Goal: Task Accomplishment & Management: Use online tool/utility

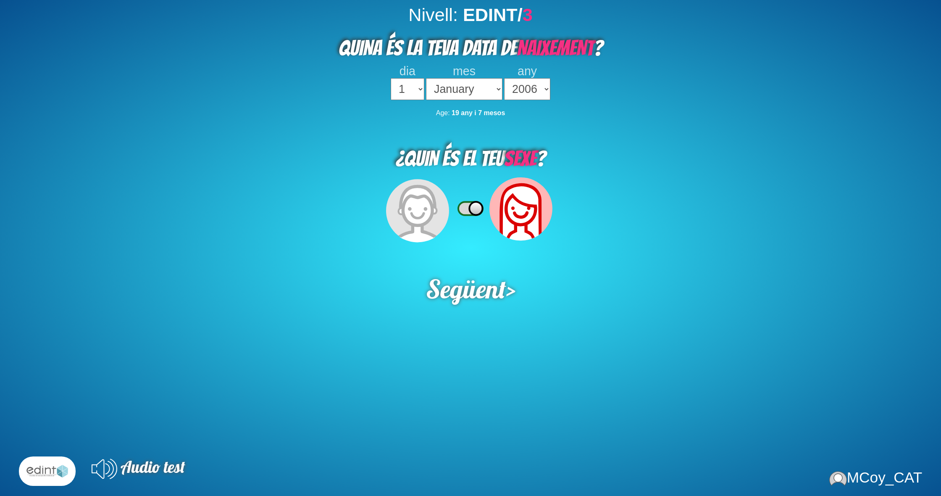
select select "2006"
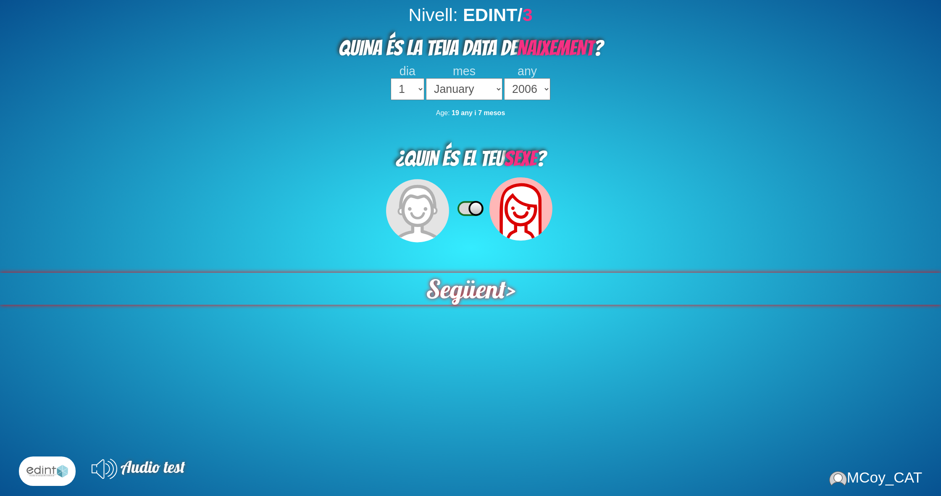
click at [470, 274] on span "Següent" at bounding box center [465, 288] width 81 height 32
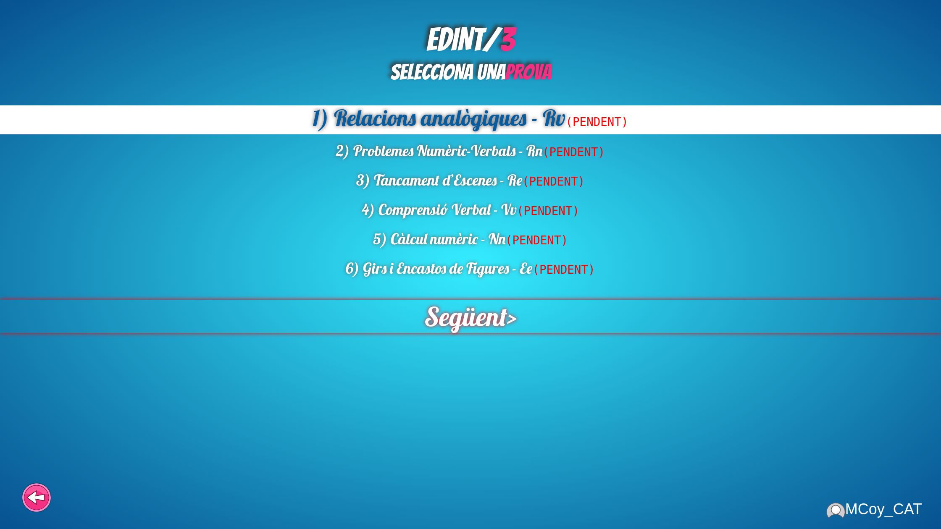
click at [470, 308] on span "Següent" at bounding box center [465, 317] width 84 height 34
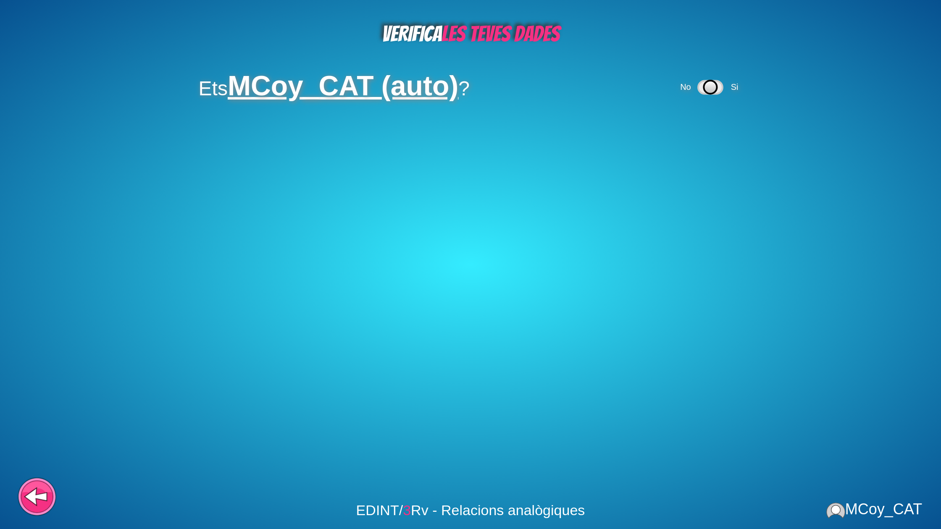
click at [32, 495] on icon at bounding box center [35, 497] width 21 height 16
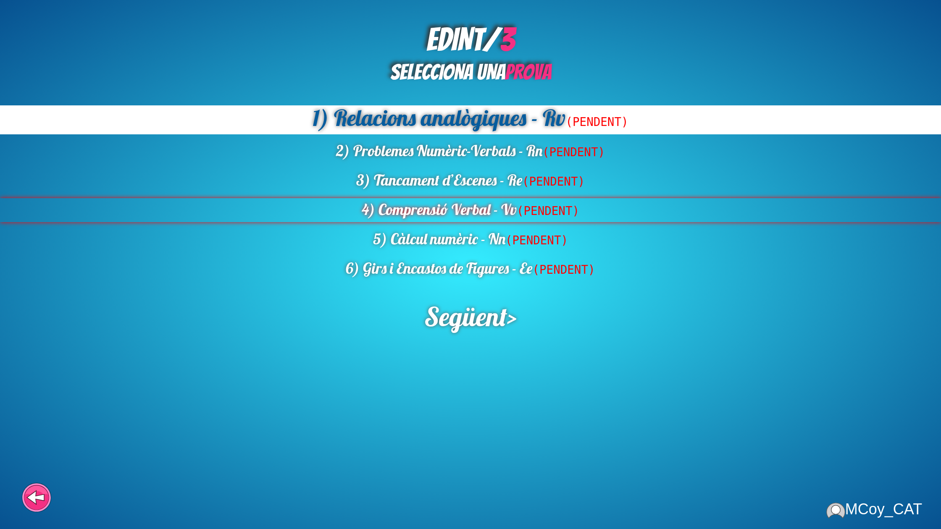
click at [478, 210] on div "4) Comprensió Verbal - Vv (PENDENT)" at bounding box center [470, 210] width 941 height 24
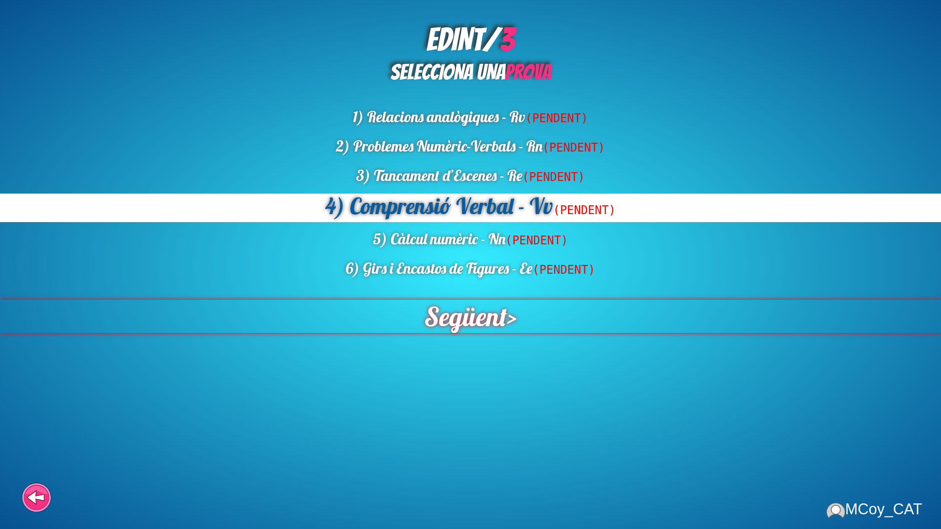
click at [494, 325] on span "Següent" at bounding box center [465, 317] width 84 height 34
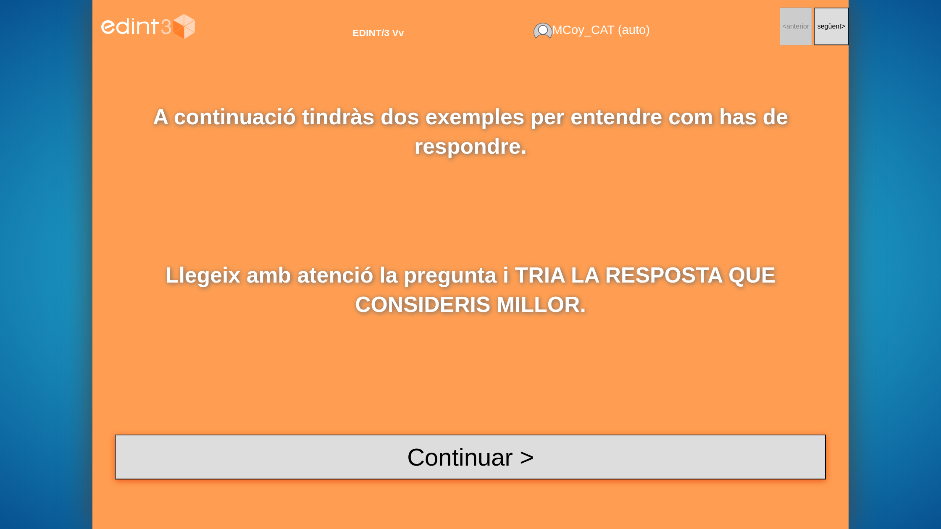
click at [497, 455] on button "Continuar >" at bounding box center [470, 457] width 711 height 45
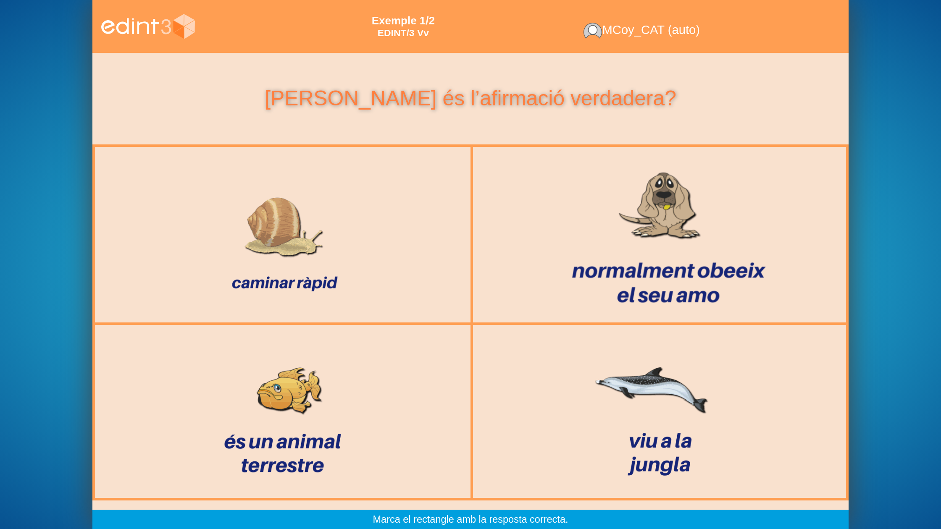
click at [622, 260] on div at bounding box center [660, 235] width 386 height 160
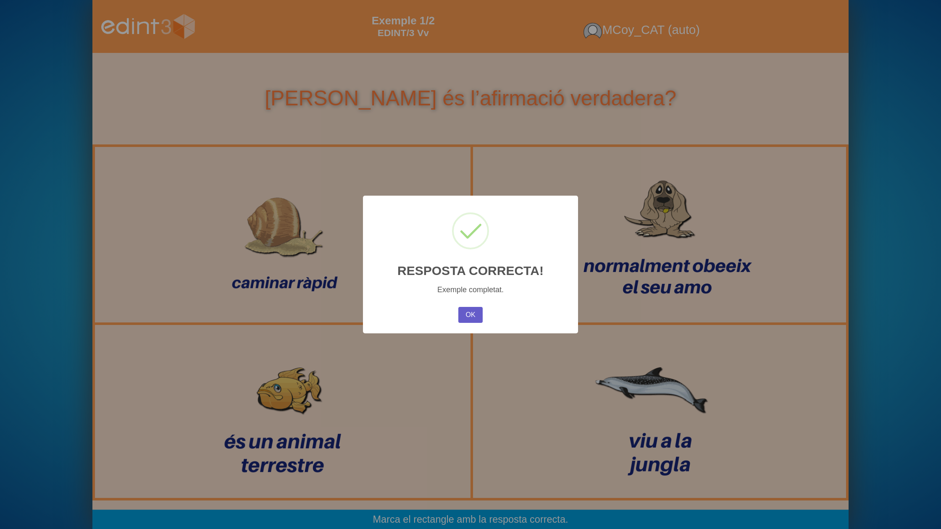
click at [468, 311] on button "OK" at bounding box center [470, 315] width 24 height 16
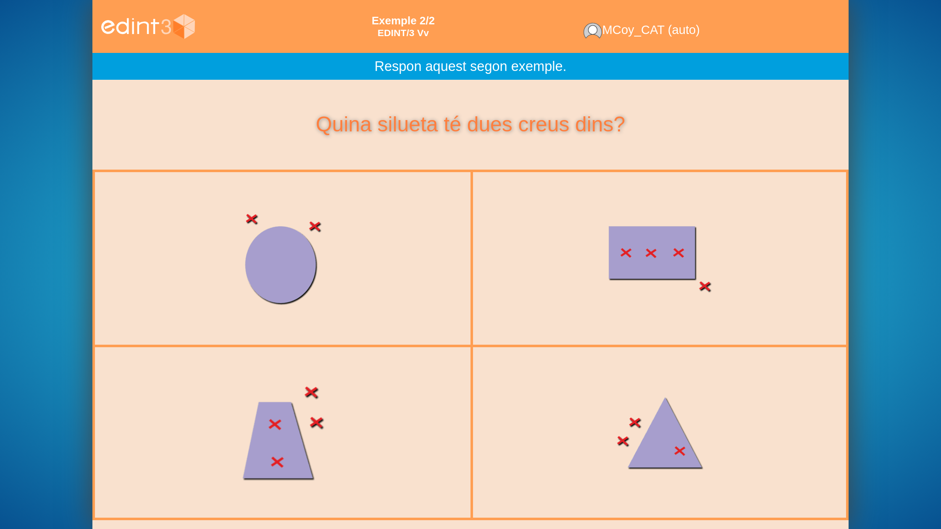
click at [441, 384] on div at bounding box center [282, 432] width 386 height 163
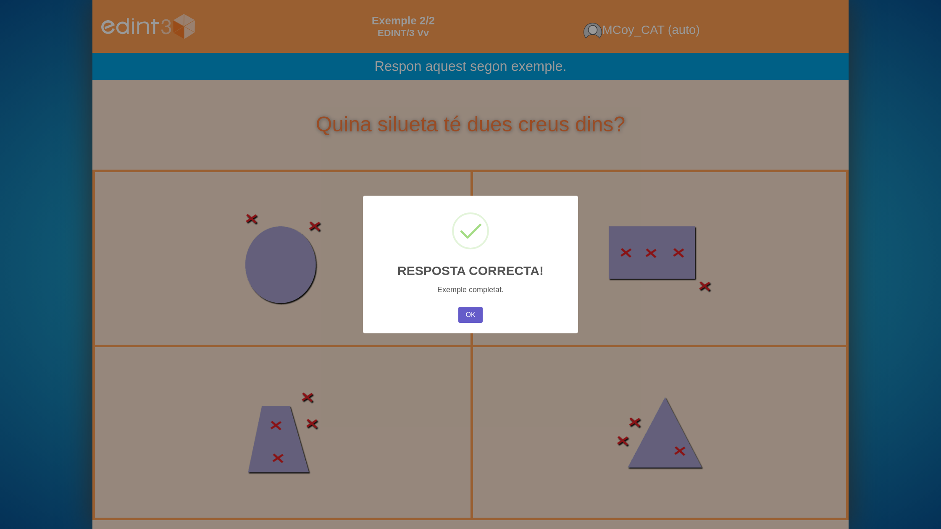
click at [473, 315] on button "OK" at bounding box center [470, 315] width 24 height 16
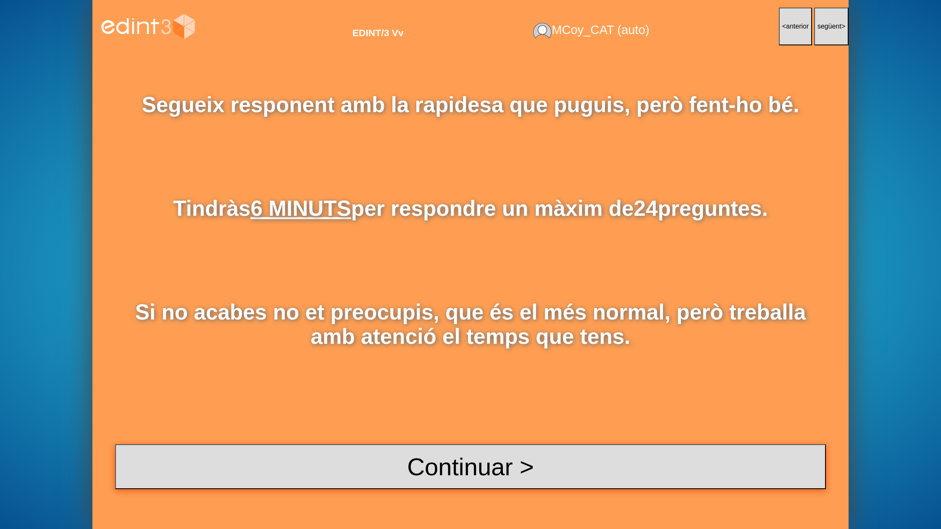
click at [526, 486] on button "Continuar >" at bounding box center [470, 466] width 711 height 45
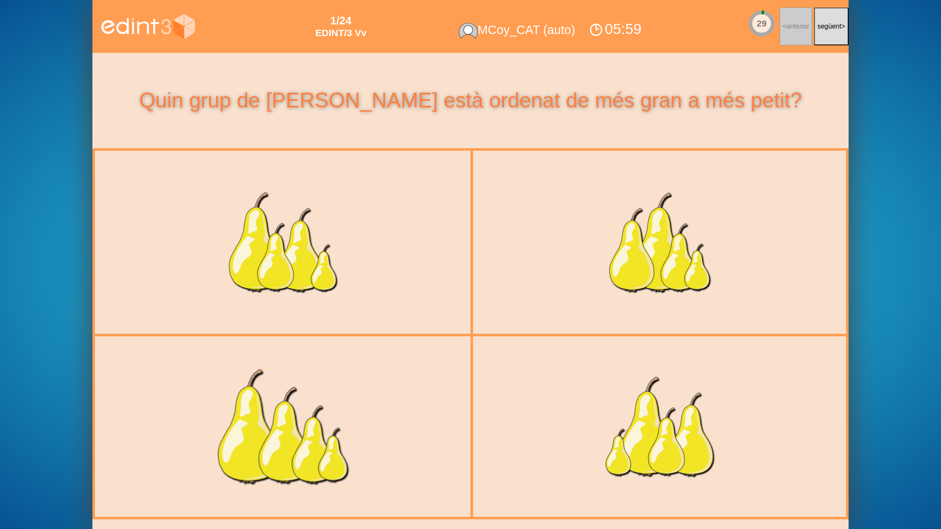
click at [353, 396] on div at bounding box center [282, 426] width 386 height 163
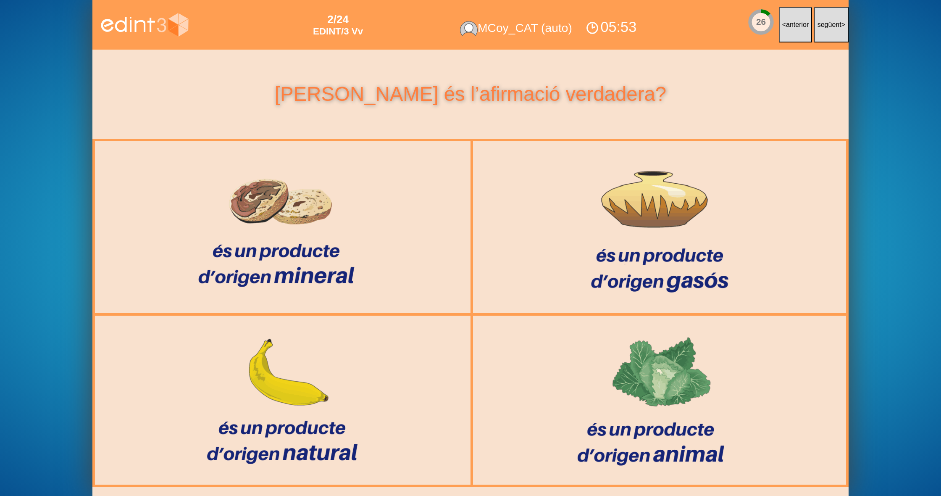
click at [617, 29] on div "05:53" at bounding box center [610, 27] width 55 height 19
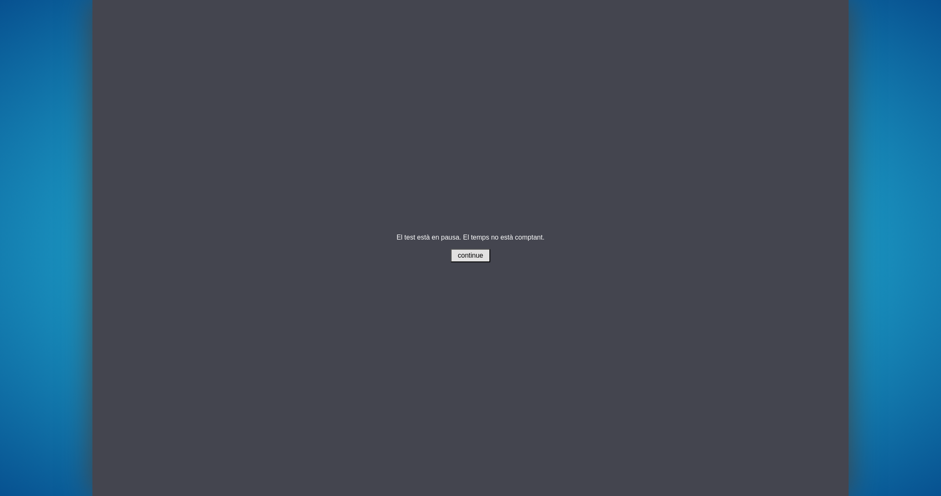
click at [476, 264] on div "El test està en pausa. El temps no està comptant. continue" at bounding box center [470, 248] width 756 height 496
click at [476, 260] on button "continue" at bounding box center [471, 255] width 40 height 13
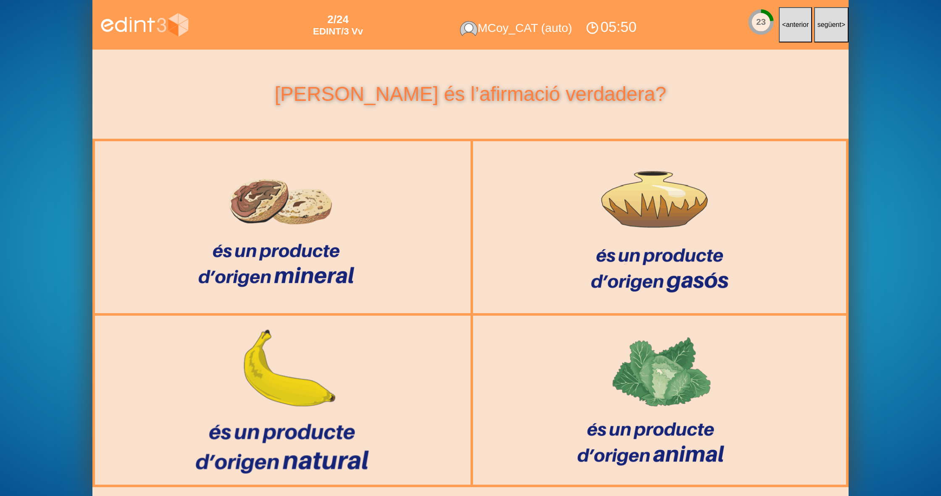
click at [386, 342] on div at bounding box center [283, 400] width 386 height 160
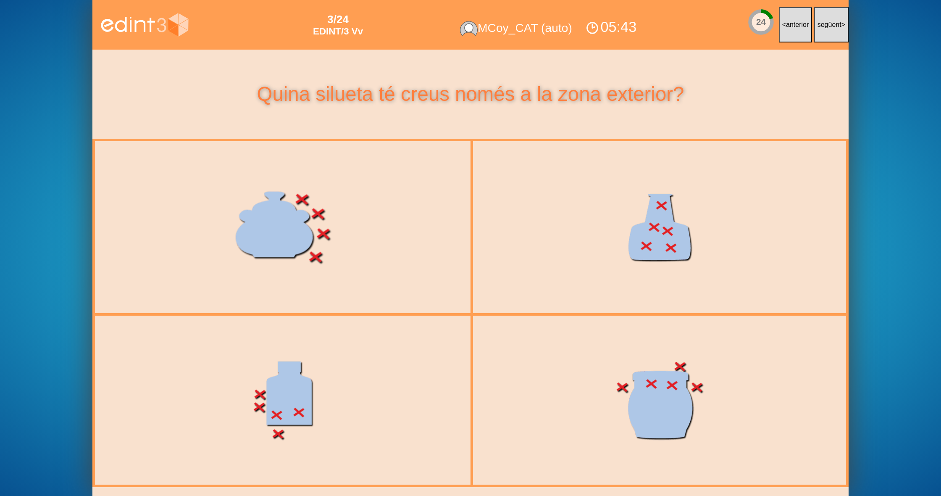
click at [408, 270] on div at bounding box center [282, 226] width 386 height 163
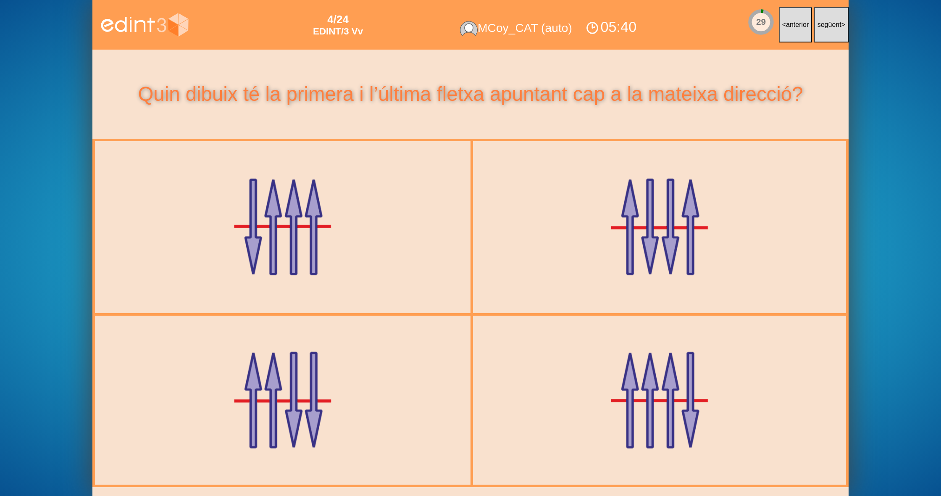
click at [823, 34] on button "següent >" at bounding box center [831, 25] width 34 height 36
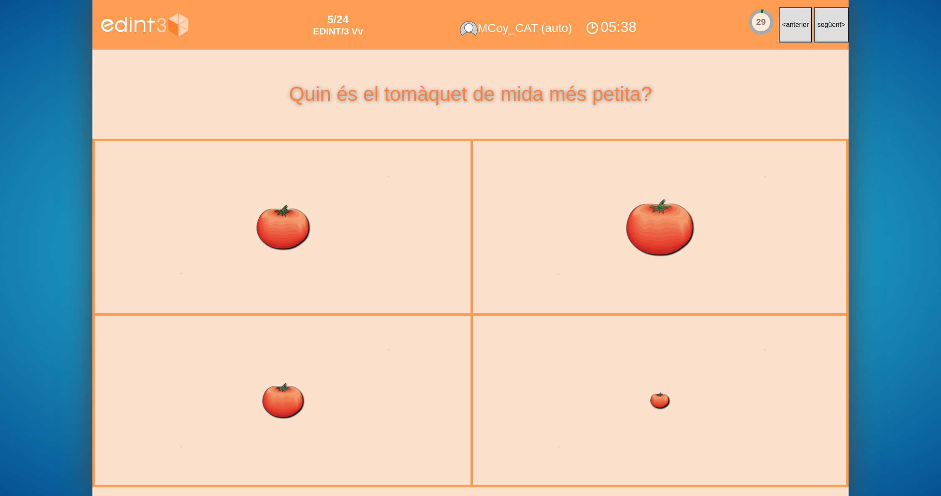
click at [823, 34] on button "següent >" at bounding box center [831, 25] width 34 height 36
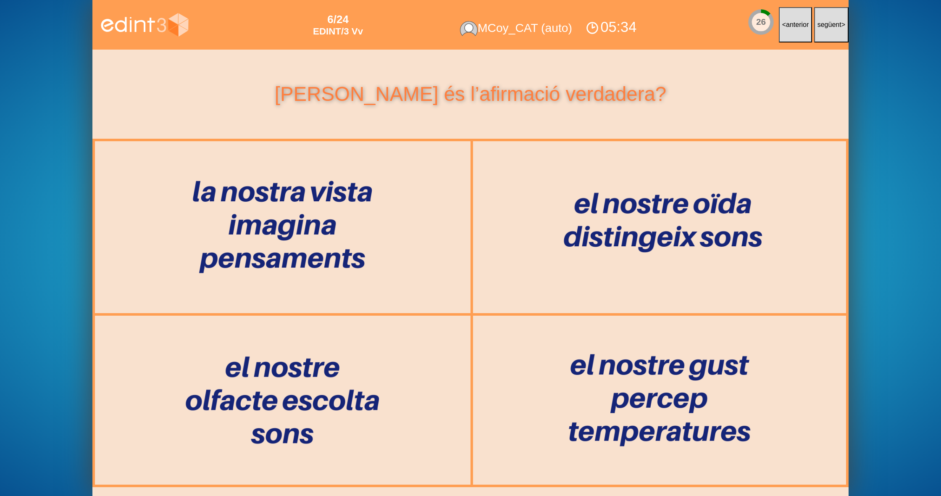
click at [823, 34] on button "següent >" at bounding box center [831, 25] width 34 height 36
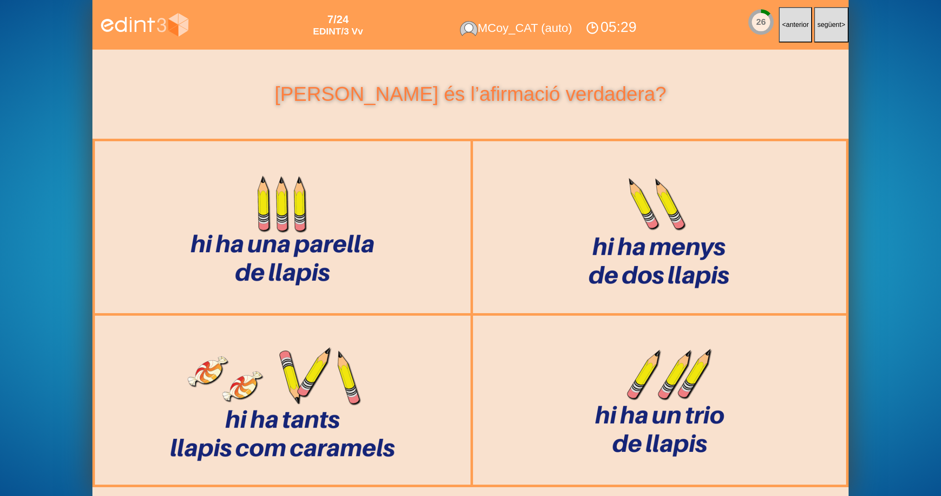
click at [823, 34] on button "següent >" at bounding box center [831, 25] width 34 height 36
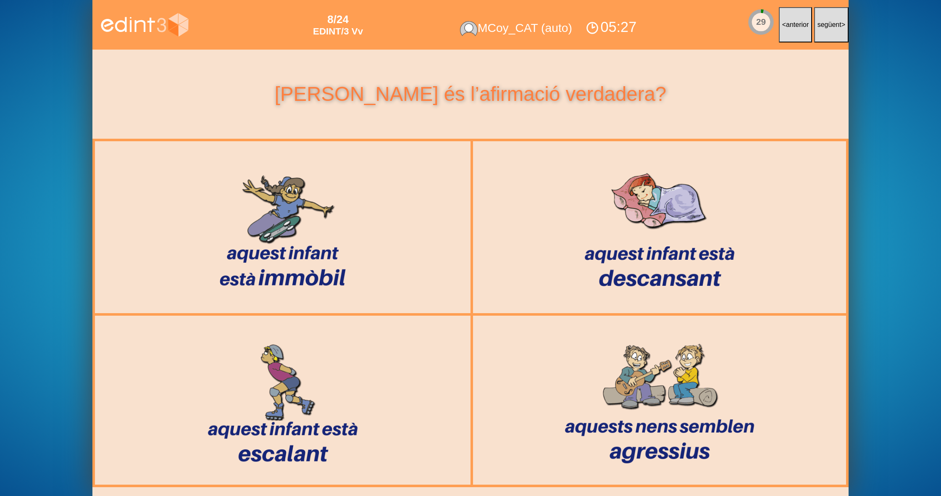
click at [823, 34] on button "següent >" at bounding box center [831, 25] width 34 height 36
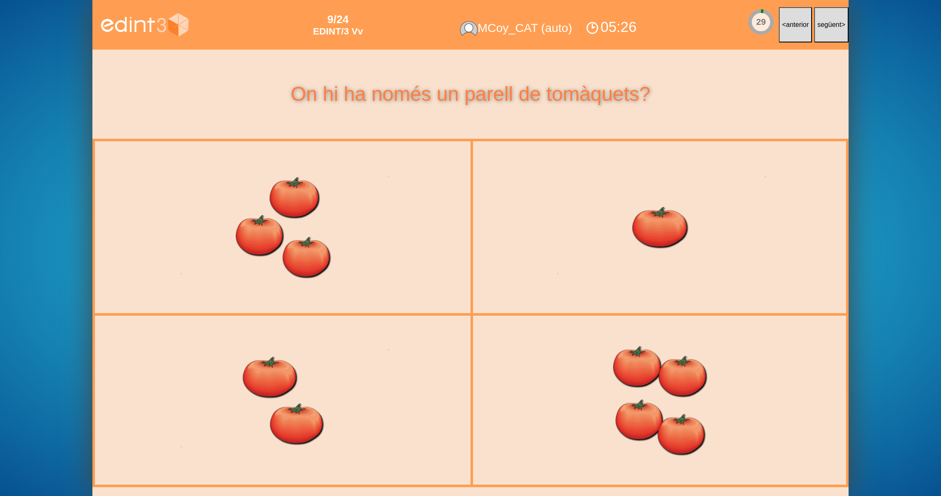
click at [823, 34] on button "següent >" at bounding box center [831, 25] width 34 height 36
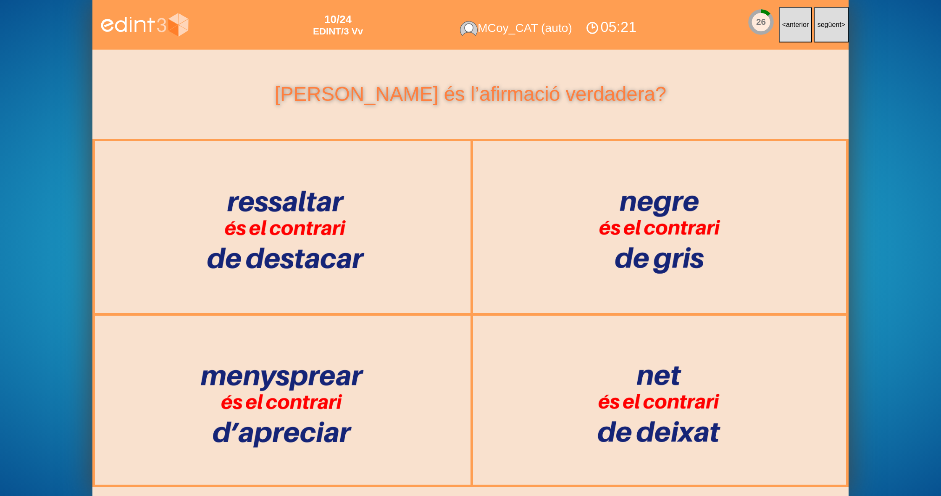
click at [823, 34] on button "següent >" at bounding box center [831, 25] width 34 height 36
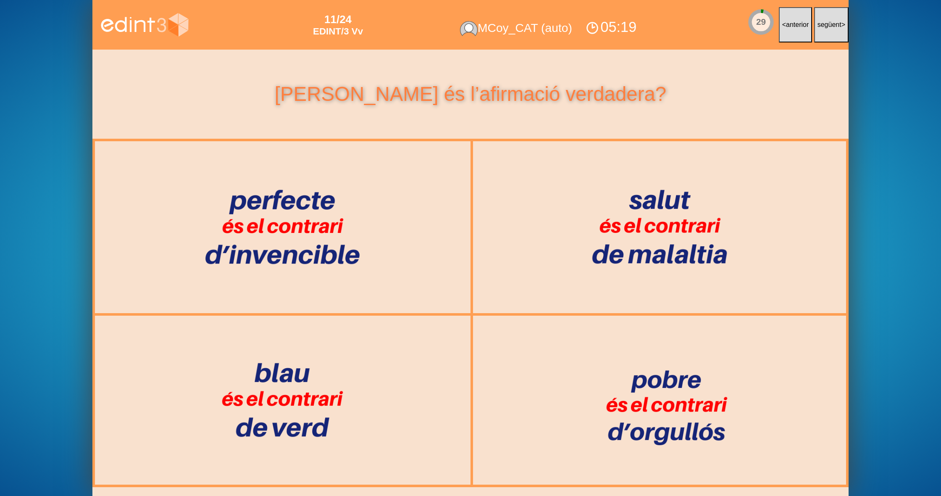
click at [823, 34] on button "següent >" at bounding box center [831, 25] width 34 height 36
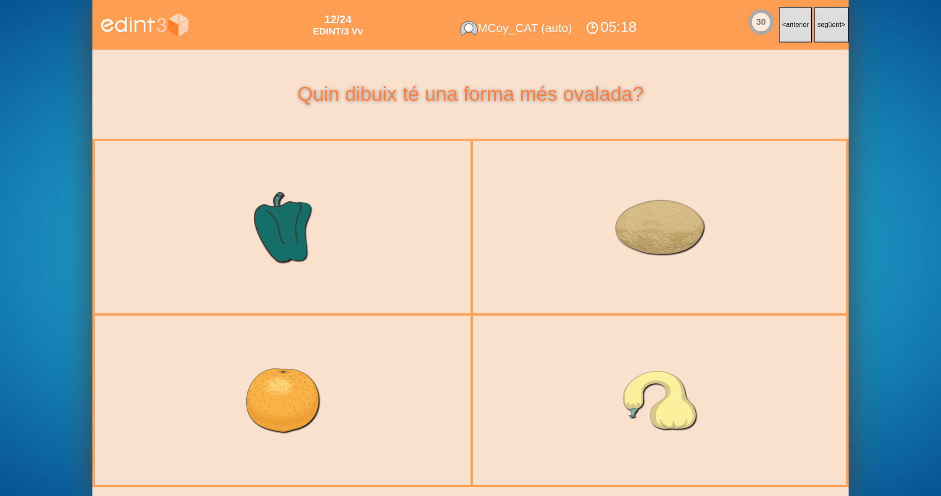
click at [823, 34] on button "següent >" at bounding box center [831, 25] width 34 height 36
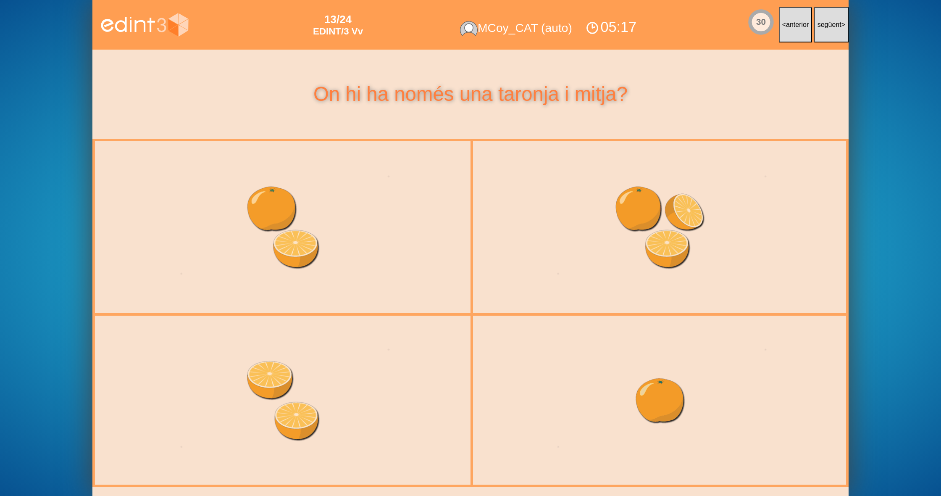
click at [823, 34] on button "següent >" at bounding box center [831, 25] width 34 height 36
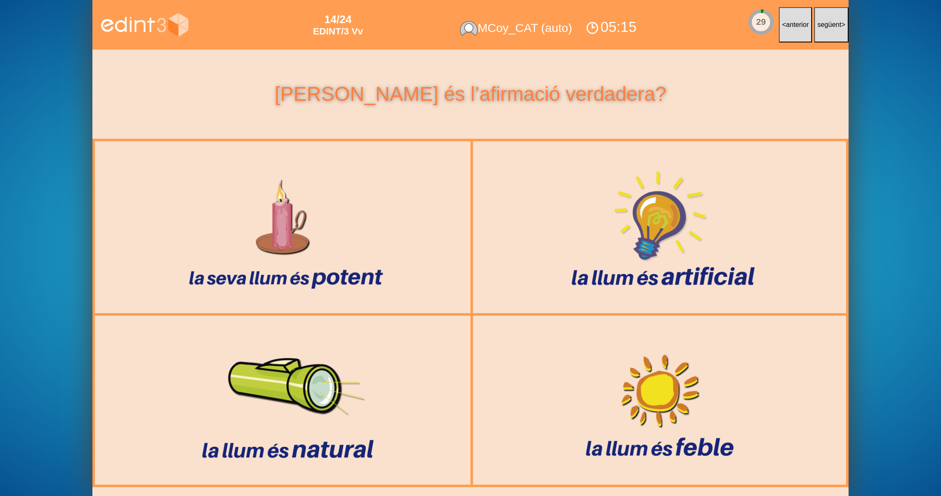
click at [823, 34] on button "següent >" at bounding box center [831, 25] width 34 height 36
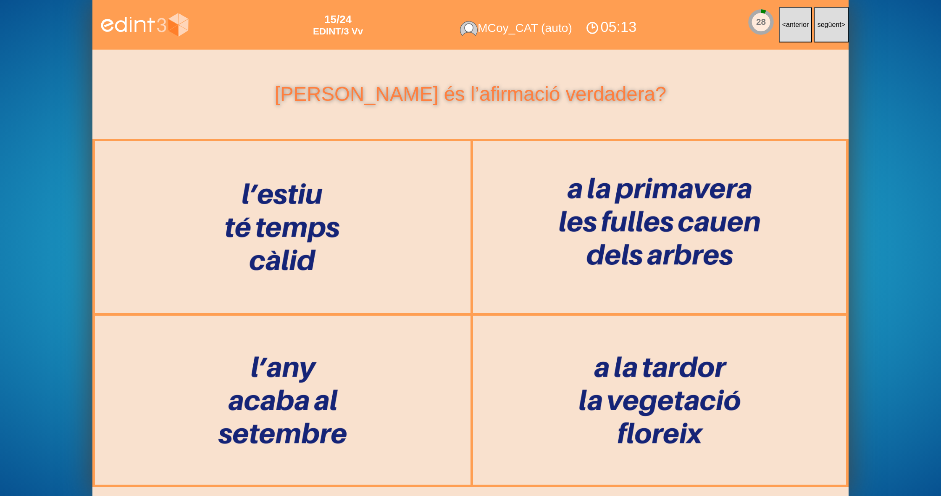
click at [823, 34] on button "següent >" at bounding box center [831, 25] width 34 height 36
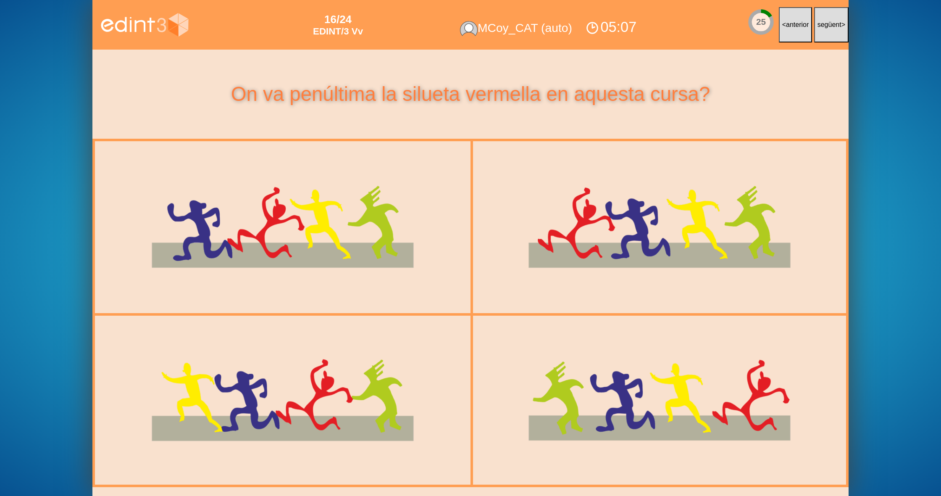
click at [823, 34] on button "següent >" at bounding box center [831, 25] width 34 height 36
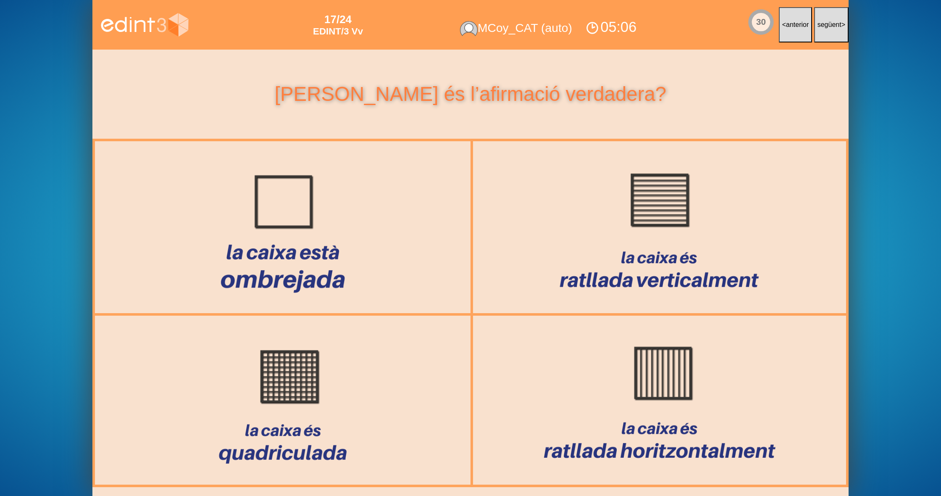
click at [823, 34] on button "següent >" at bounding box center [831, 25] width 34 height 36
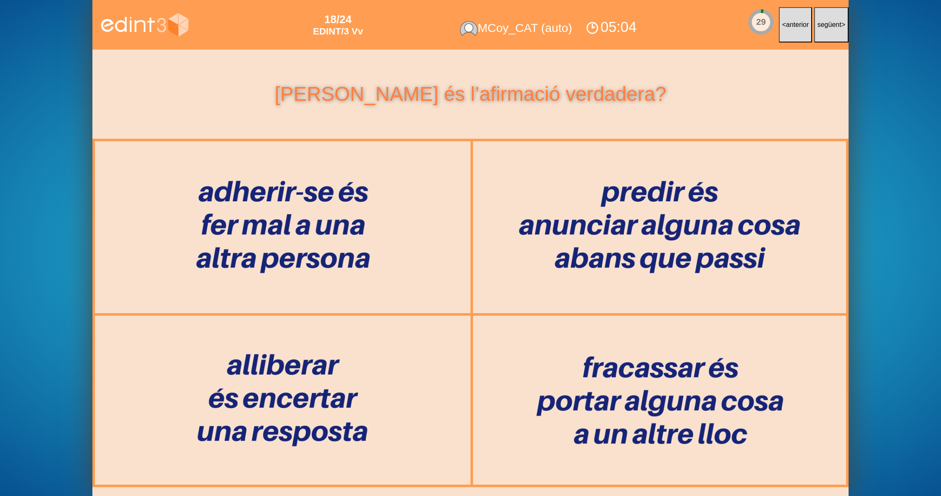
click at [823, 34] on button "següent >" at bounding box center [831, 25] width 34 height 36
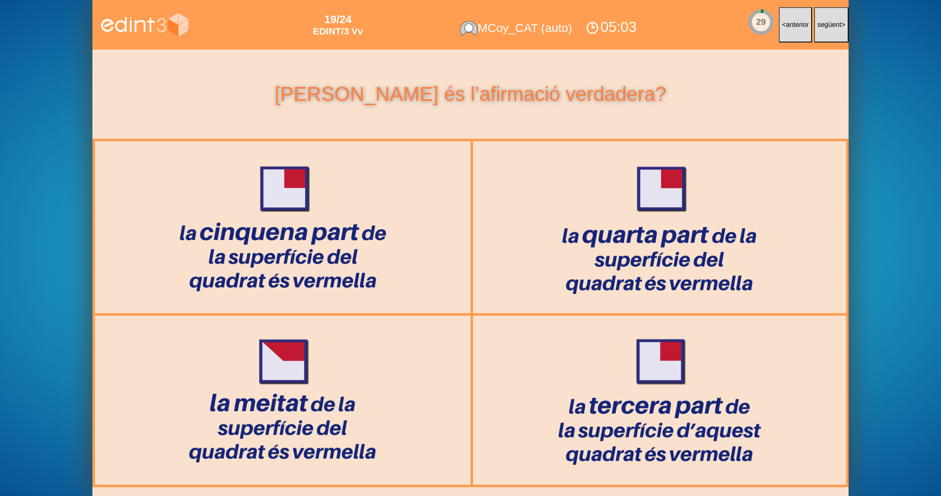
click at [823, 34] on button "següent >" at bounding box center [831, 25] width 34 height 36
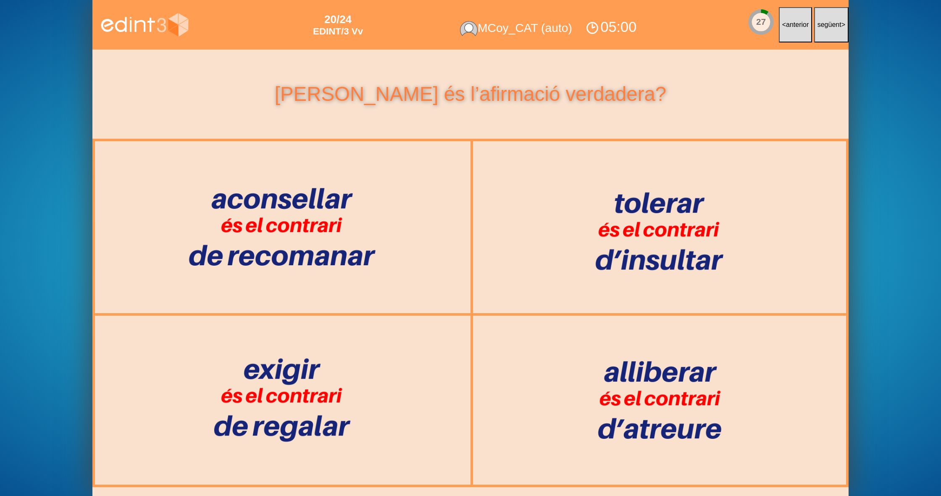
click at [823, 34] on button "següent >" at bounding box center [831, 25] width 34 height 36
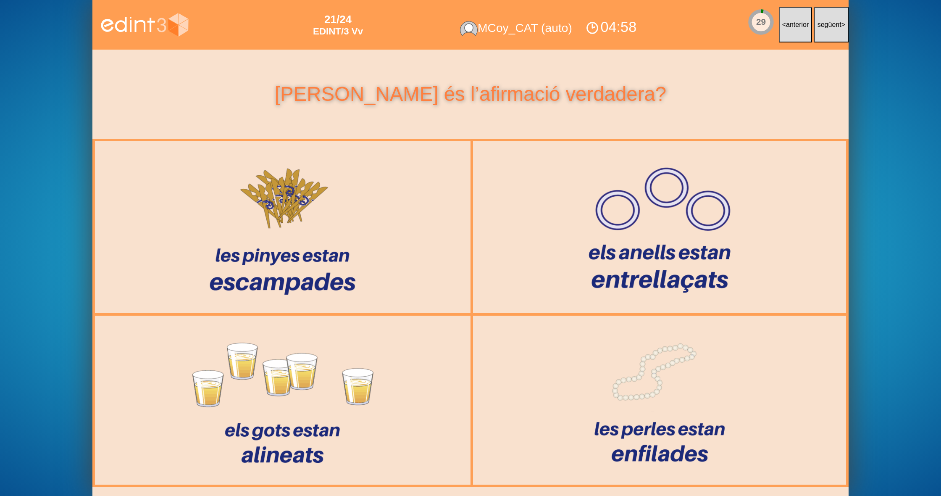
click at [823, 34] on button "següent >" at bounding box center [831, 25] width 34 height 36
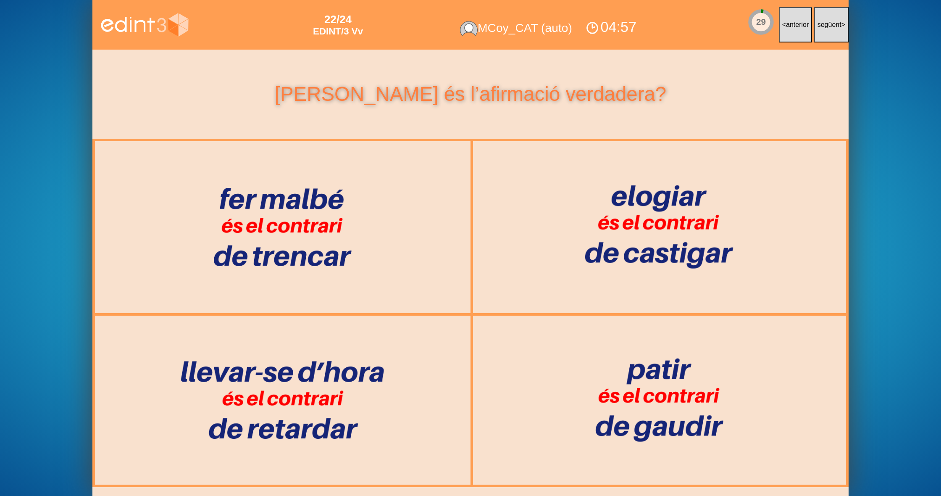
click at [823, 34] on button "següent >" at bounding box center [831, 25] width 34 height 36
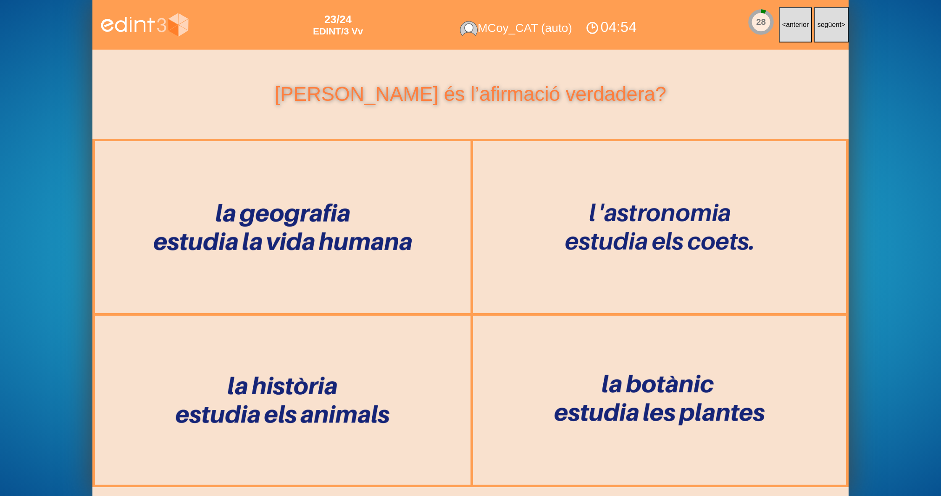
click at [823, 34] on button "següent >" at bounding box center [831, 25] width 34 height 36
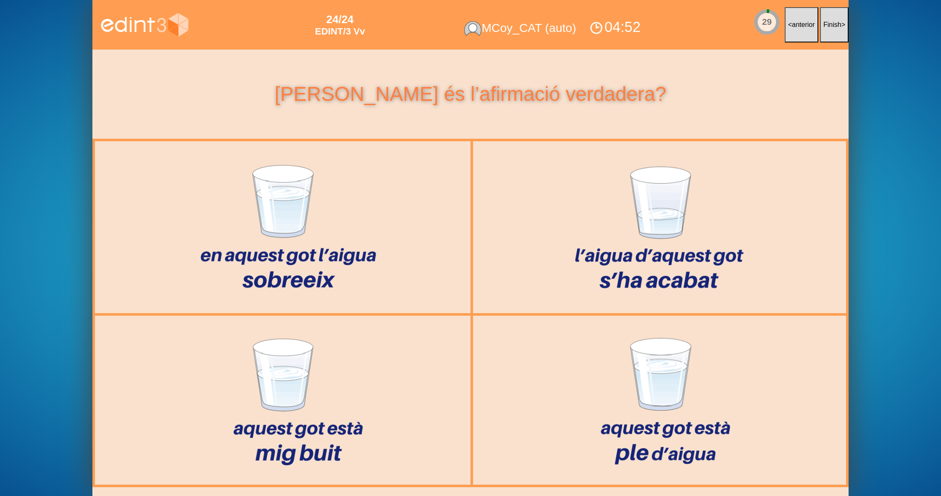
click at [823, 34] on button "Finish >" at bounding box center [834, 25] width 29 height 36
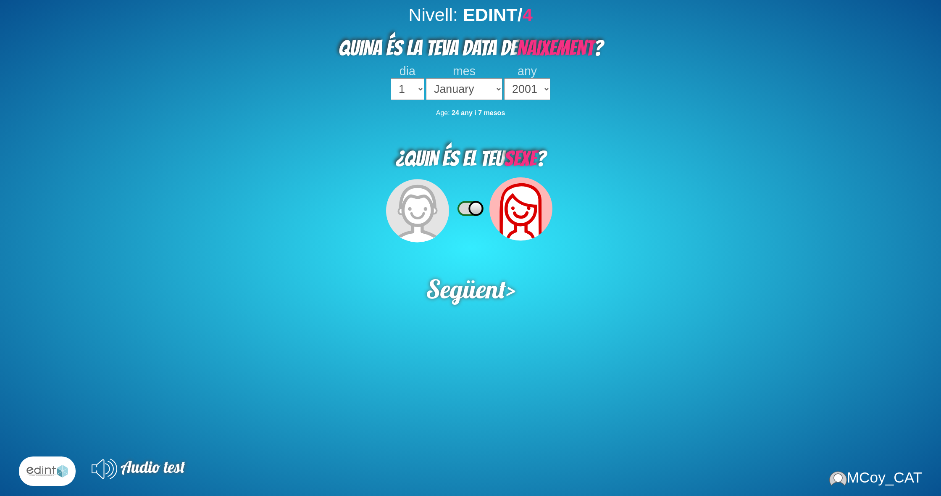
select select "2001"
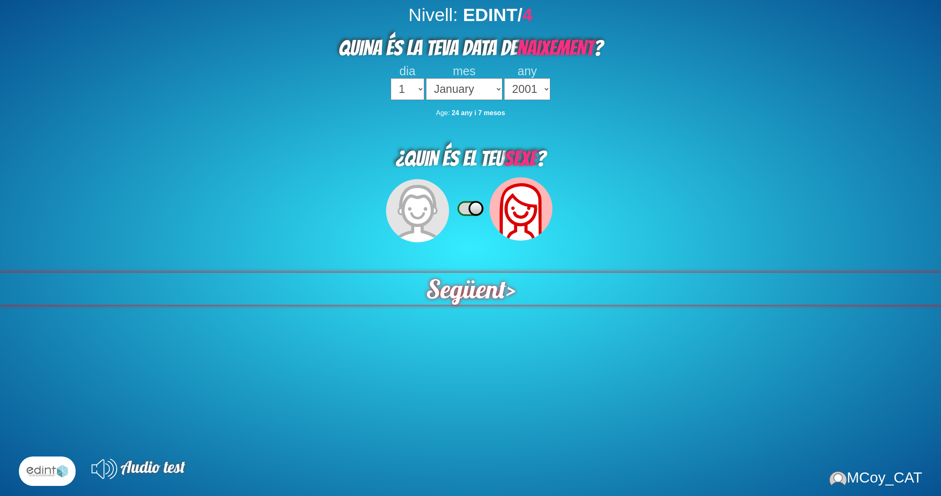
click at [483, 295] on span "Següent" at bounding box center [466, 289] width 80 height 32
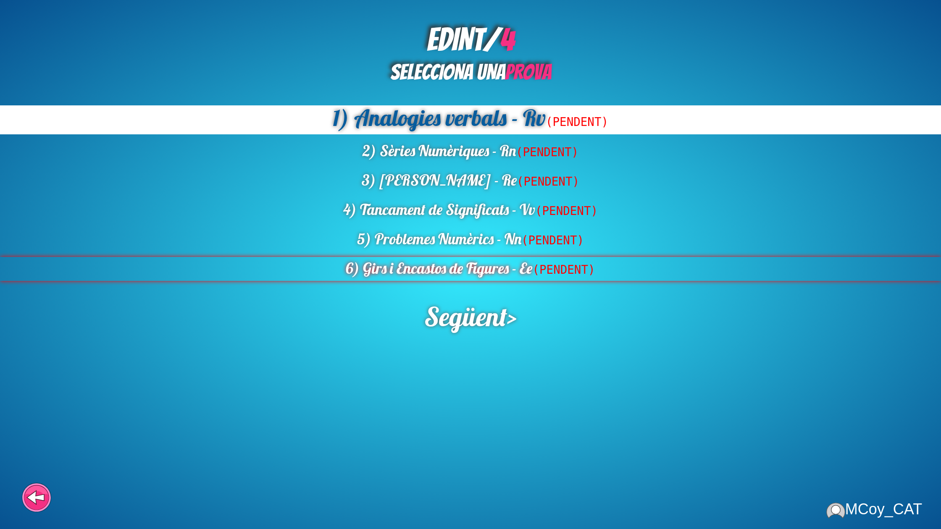
click at [519, 263] on div "6) Girs i Encastos de Figures - Ee (PENDENT)" at bounding box center [470, 269] width 941 height 24
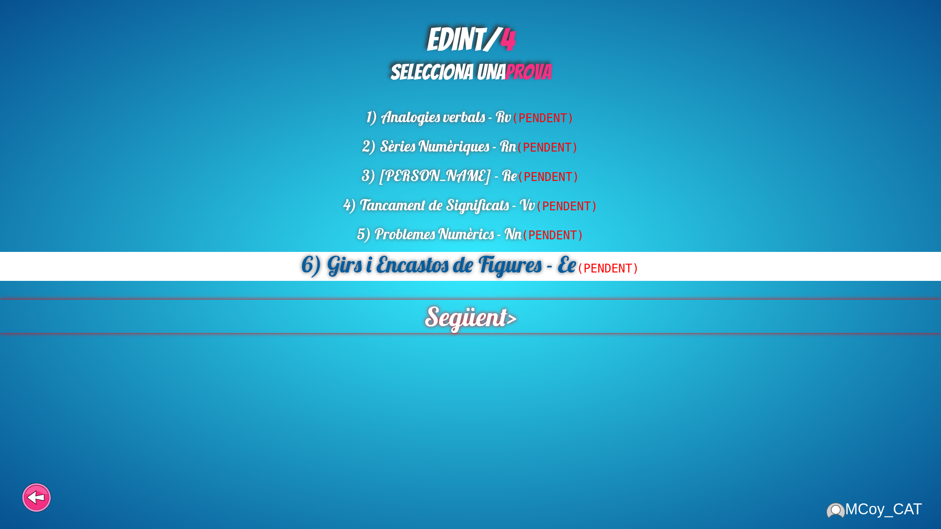
click at [489, 321] on span "Següent" at bounding box center [465, 316] width 83 height 33
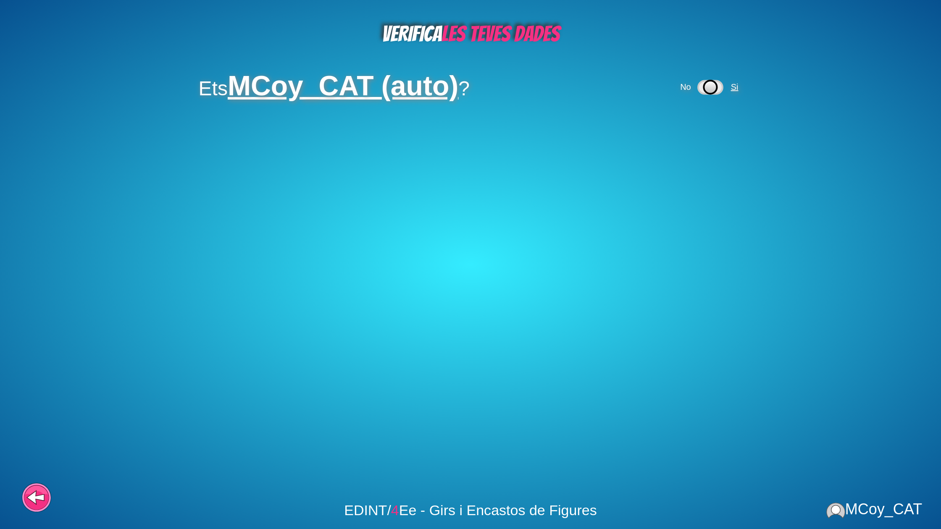
click at [741, 89] on span "Si" at bounding box center [735, 86] width 13 height 9
click at [701, 128] on span "Si" at bounding box center [699, 129] width 8 height 9
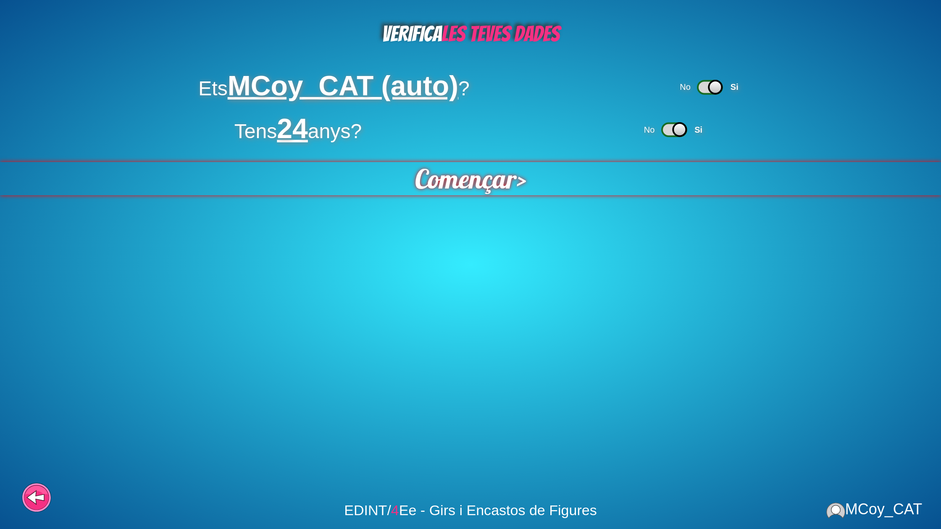
click at [468, 180] on span "Començar" at bounding box center [465, 178] width 107 height 35
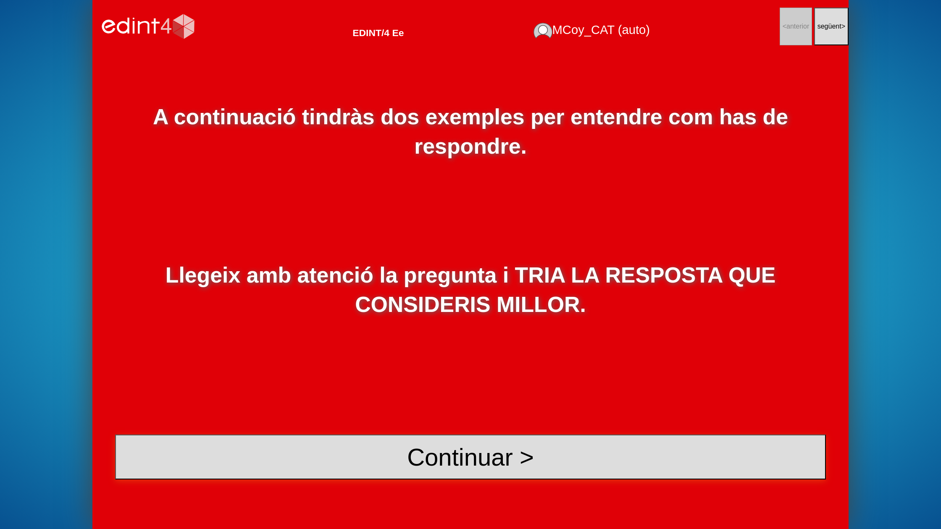
click at [474, 468] on button "Continuar >" at bounding box center [470, 457] width 711 height 45
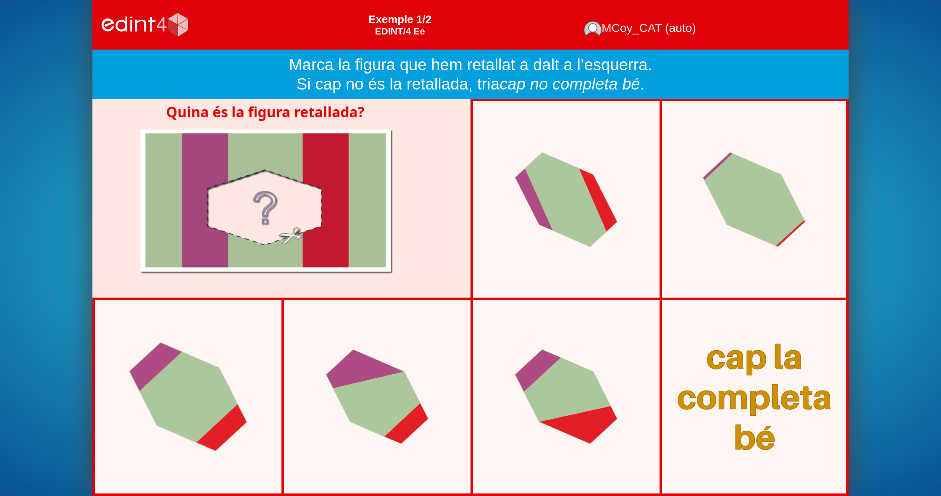
click at [242, 385] on div at bounding box center [188, 397] width 167 height 158
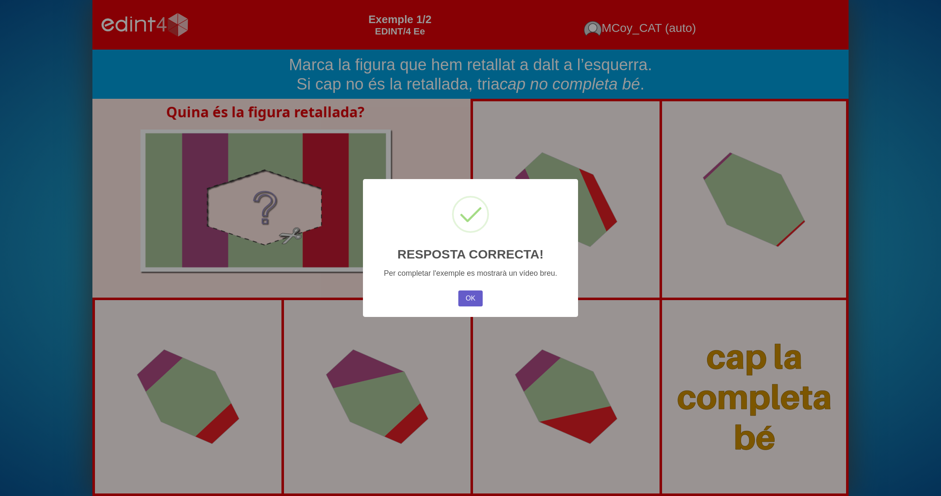
click at [475, 294] on button "OK" at bounding box center [470, 298] width 24 height 16
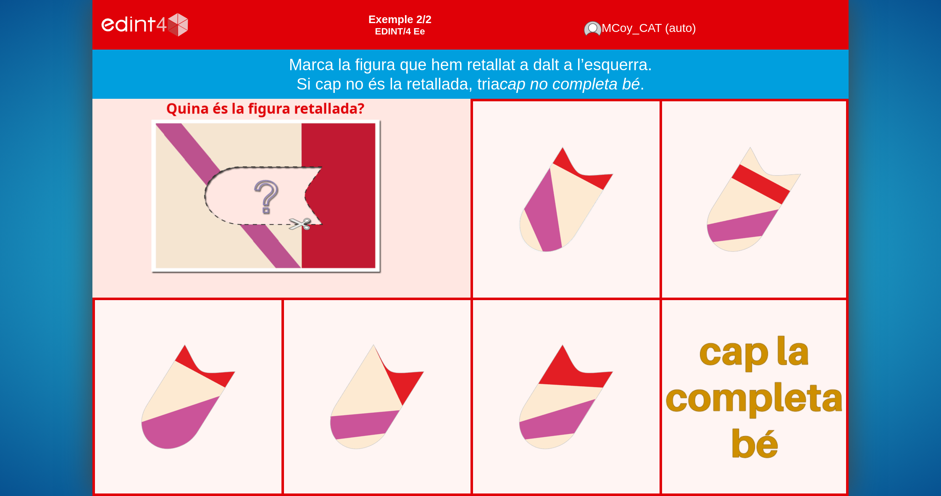
click at [763, 357] on div at bounding box center [754, 396] width 205 height 171
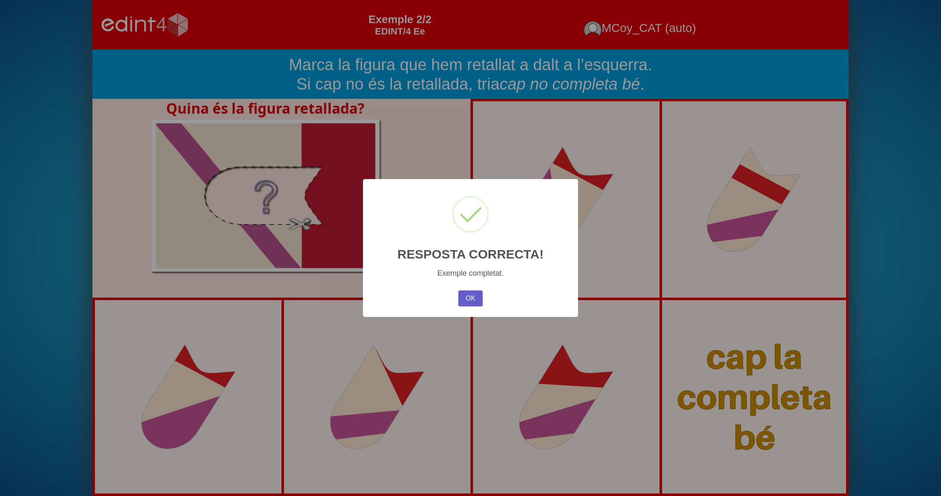
click at [471, 293] on button "OK" at bounding box center [470, 298] width 24 height 16
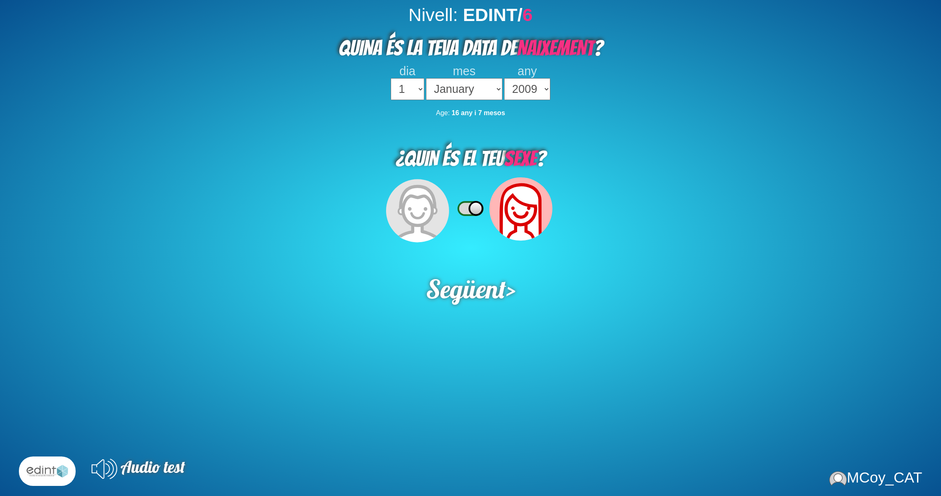
select select "2009"
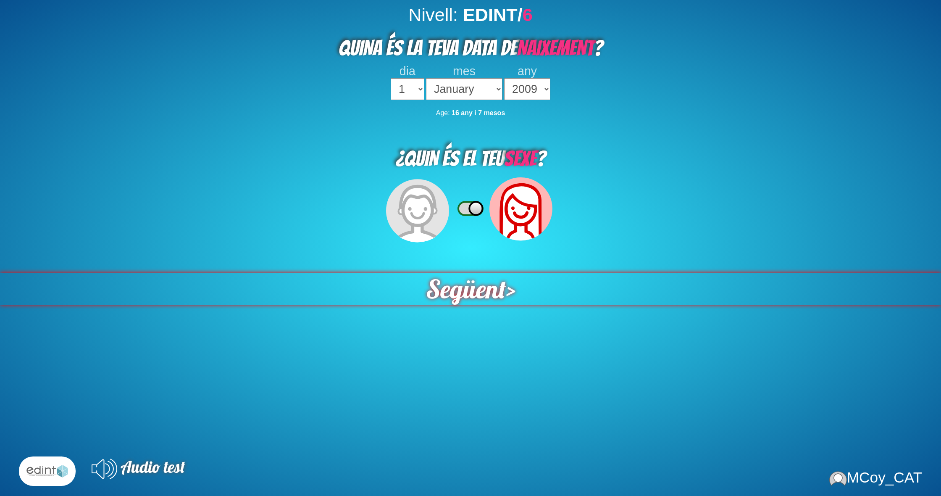
click at [470, 284] on span "Següent" at bounding box center [466, 289] width 81 height 32
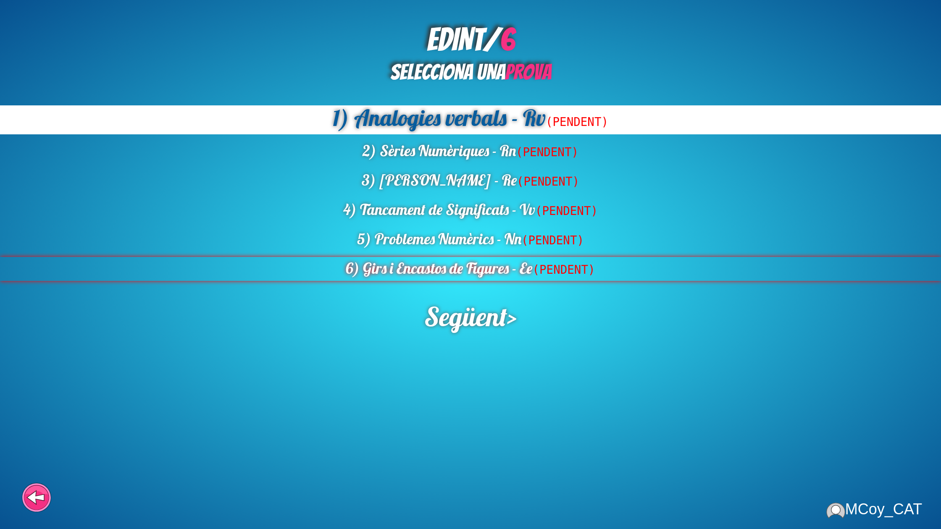
click at [495, 271] on div "6) Girs i Encastos de Figures - Ee (PENDENT)" at bounding box center [470, 269] width 941 height 24
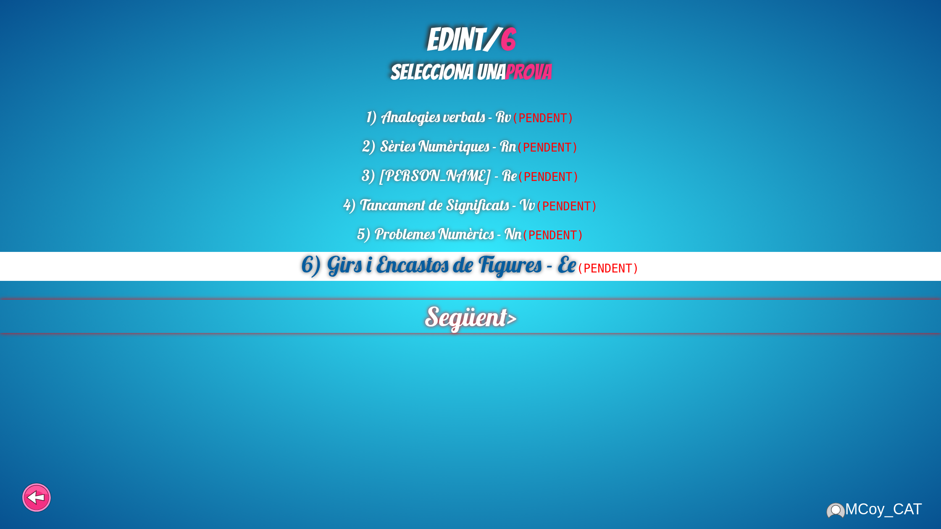
click at [482, 311] on span "Següent" at bounding box center [465, 317] width 84 height 34
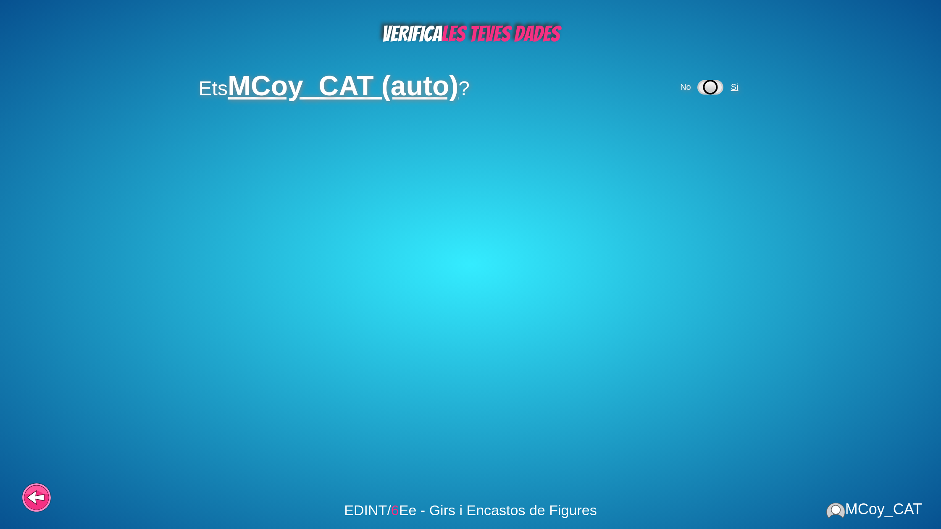
click at [733, 84] on span "Si" at bounding box center [735, 86] width 8 height 9
click at [702, 131] on span "Si" at bounding box center [699, 129] width 8 height 9
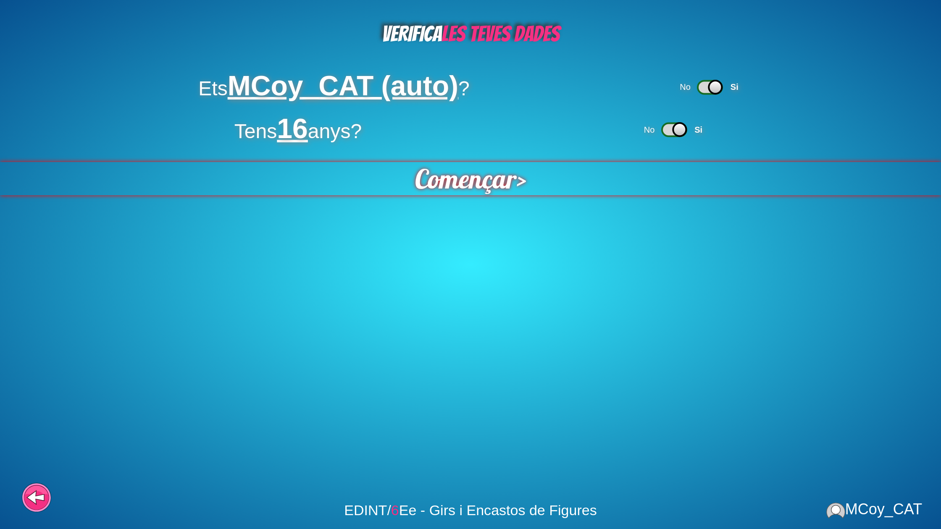
click at [483, 173] on span "Començar" at bounding box center [466, 178] width 102 height 33
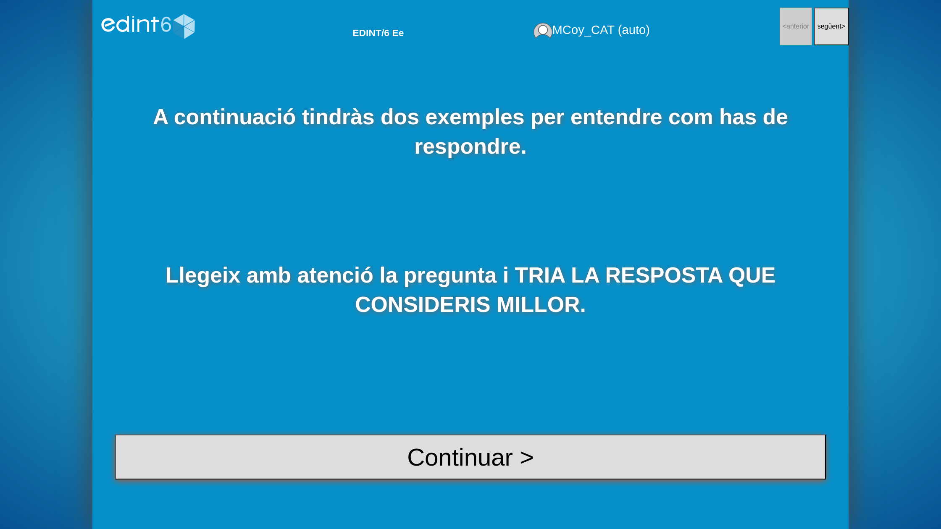
click at [481, 462] on button "Continuar >" at bounding box center [470, 457] width 711 height 45
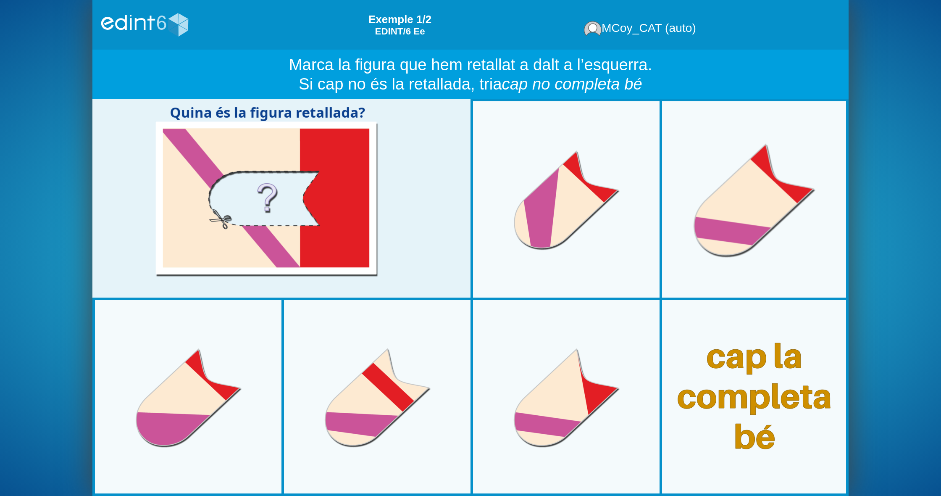
click at [711, 230] on div at bounding box center [754, 199] width 196 height 196
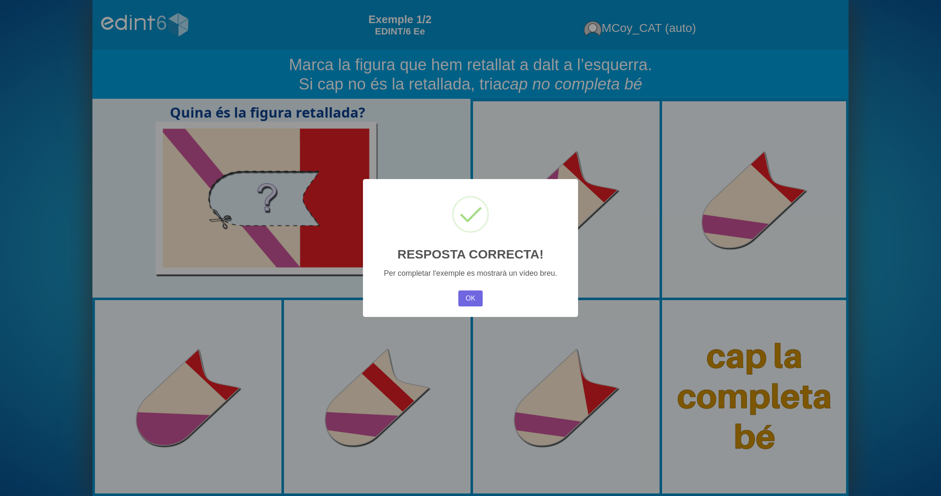
drag, startPoint x: 466, startPoint y: 302, endPoint x: 456, endPoint y: 302, distance: 10.1
click at [466, 302] on button "OK" at bounding box center [470, 298] width 24 height 16
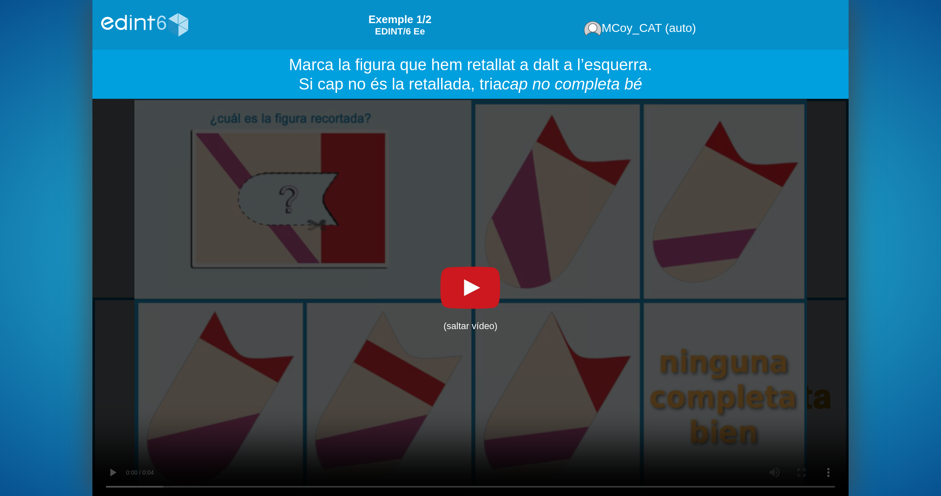
click at [730, 485] on div "carregant vídeo... (saltar vídeo) *Este navegador NO soporta vídeo HTML5*" at bounding box center [470, 297] width 756 height 397
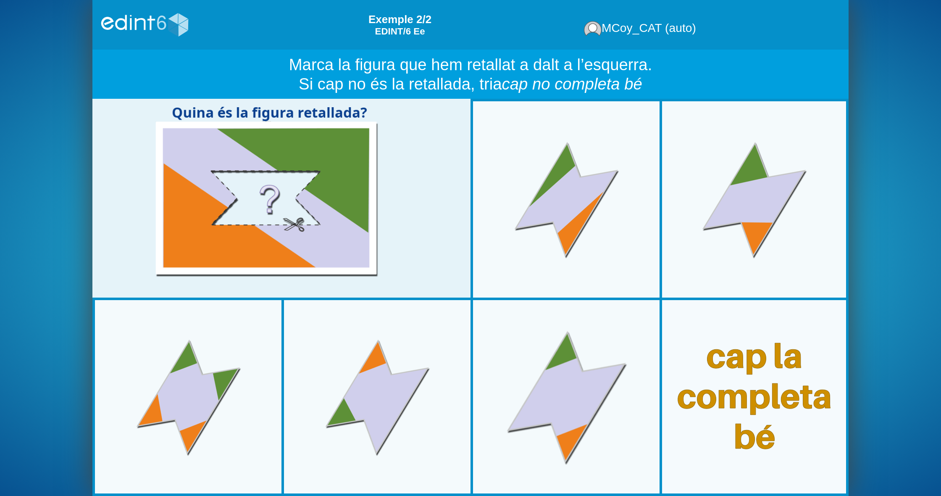
click at [546, 402] on div at bounding box center [566, 396] width 196 height 196
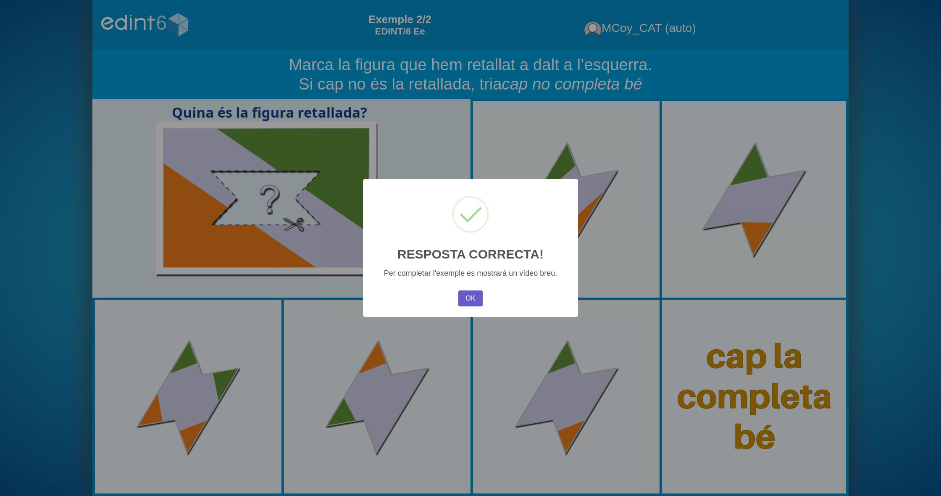
click at [471, 294] on button "OK" at bounding box center [470, 298] width 24 height 16
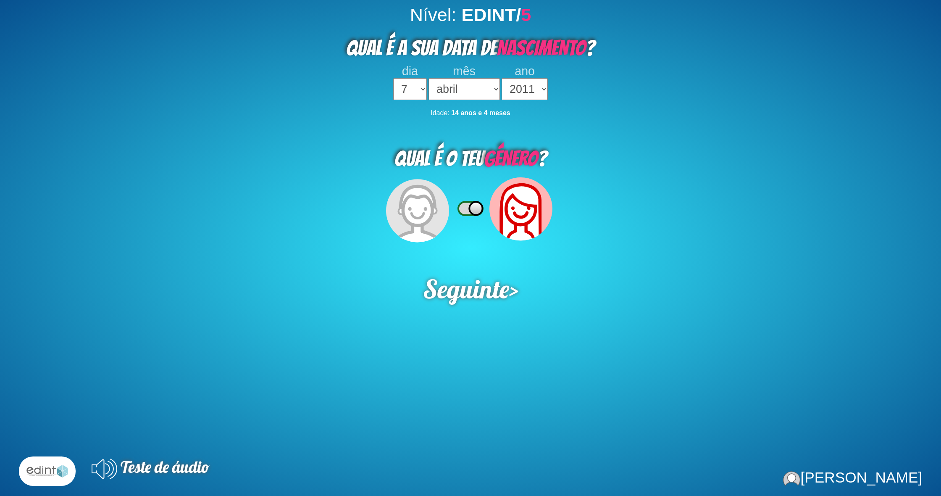
select select "7"
select select "04"
select select "2011"
select select "3"
select select "02"
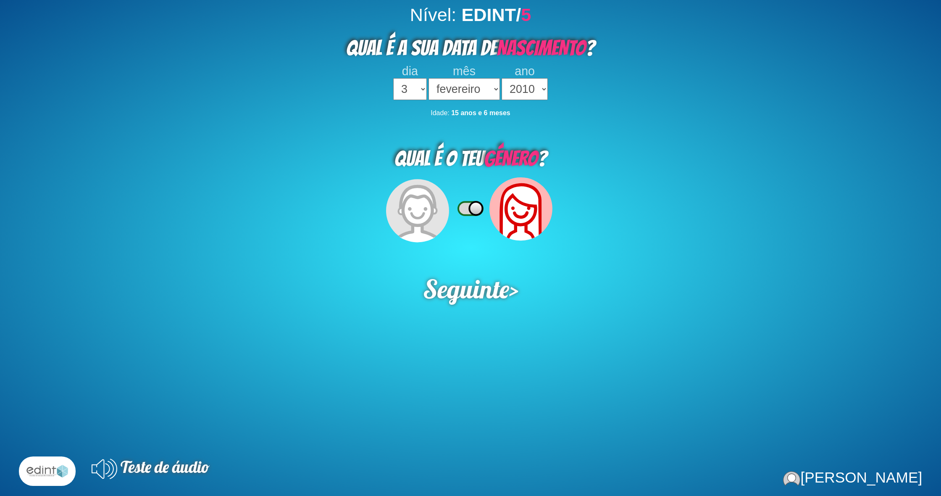
select select "2010"
select select "28"
select select "08"
select select "2008"
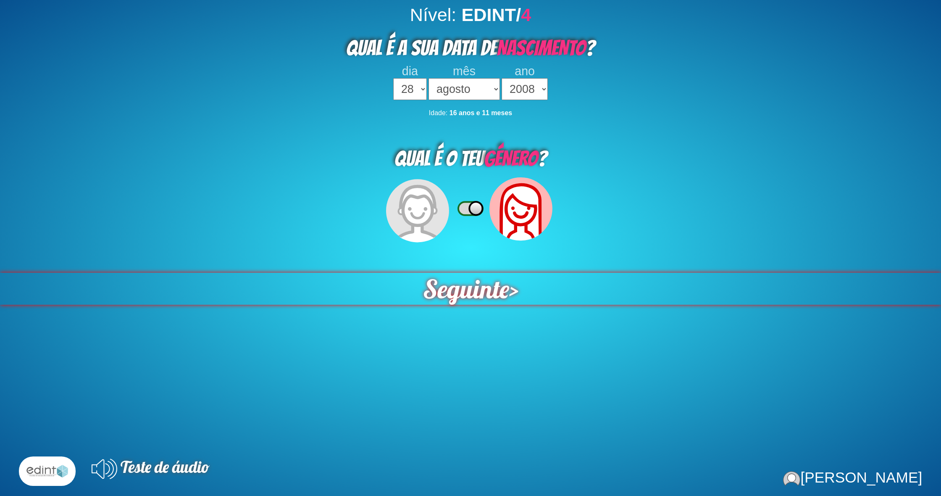
click at [501, 286] on span "Seguinte" at bounding box center [465, 289] width 90 height 34
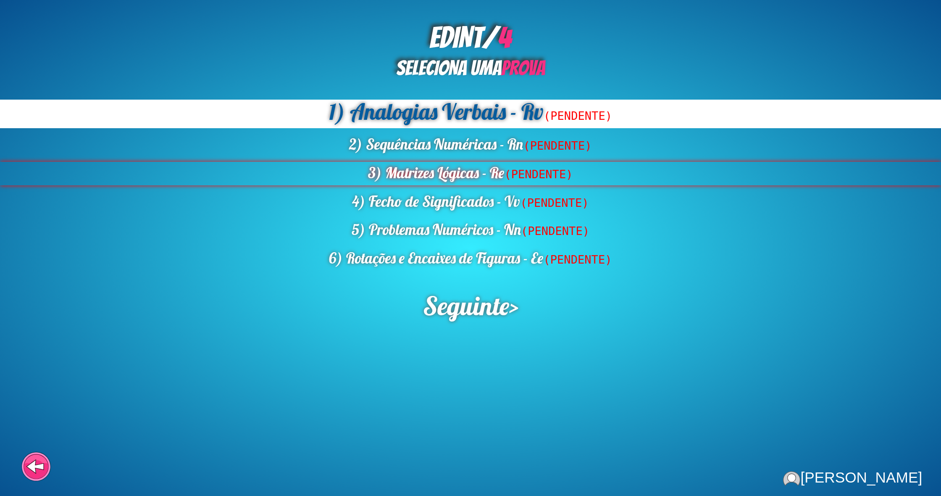
click at [483, 177] on div "3) Matrizes Lógicas - Re (PENDENTE)" at bounding box center [470, 174] width 941 height 24
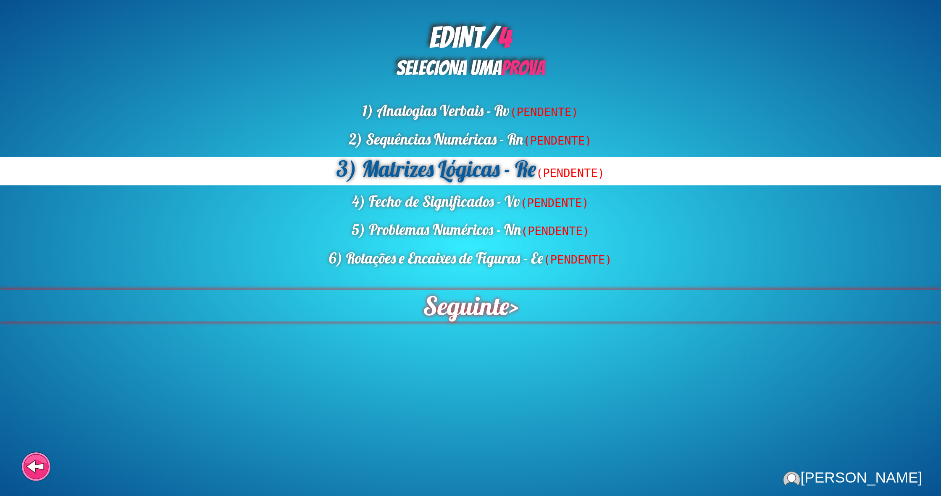
click at [476, 302] on span "Seguinte" at bounding box center [465, 305] width 89 height 33
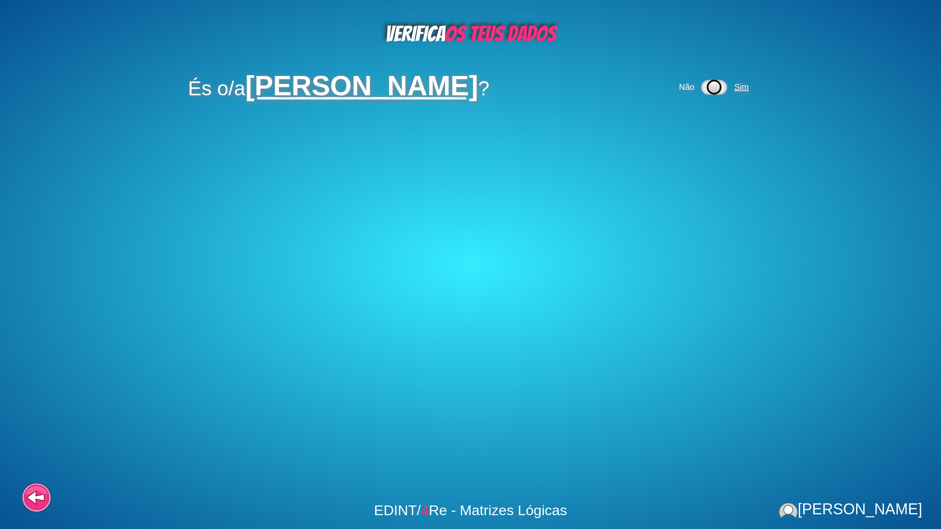
click at [749, 88] on span "Sim" at bounding box center [741, 86] width 14 height 9
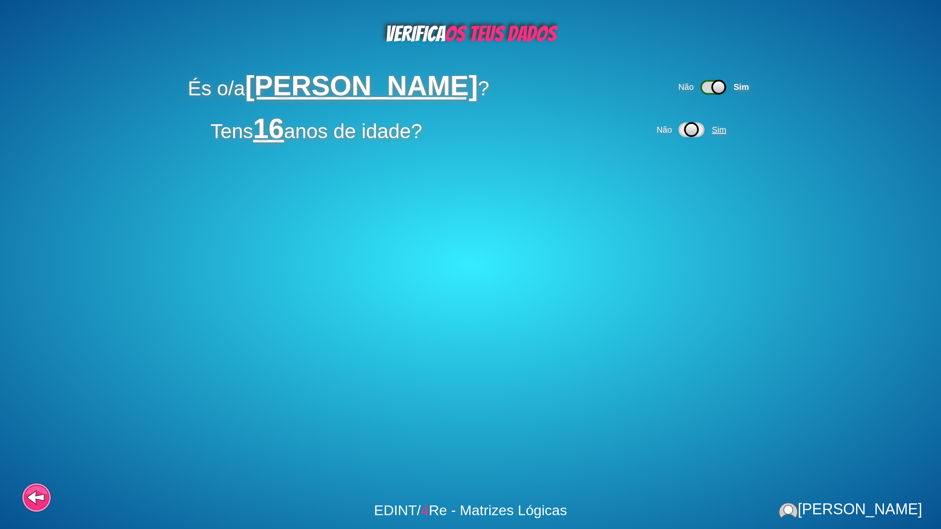
click at [720, 131] on span "Sim" at bounding box center [719, 129] width 14 height 9
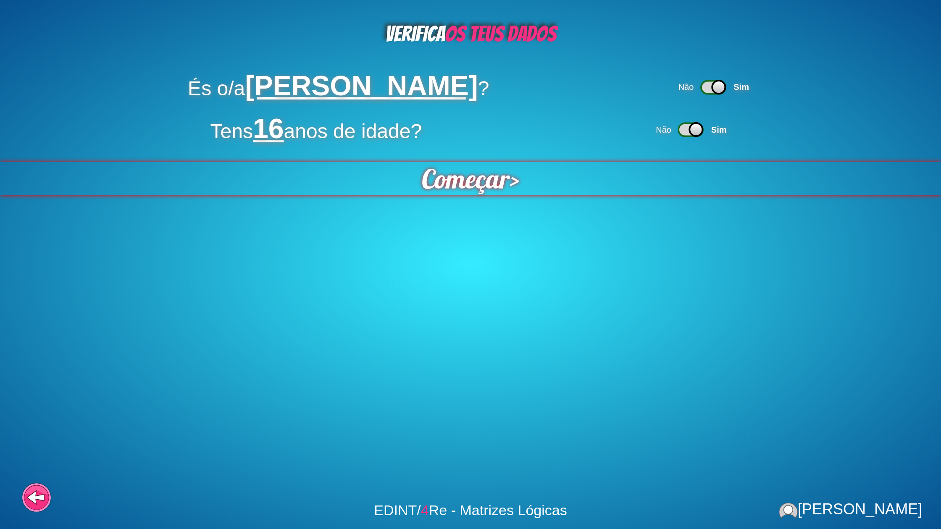
click at [436, 182] on span "Começar" at bounding box center [465, 179] width 89 height 34
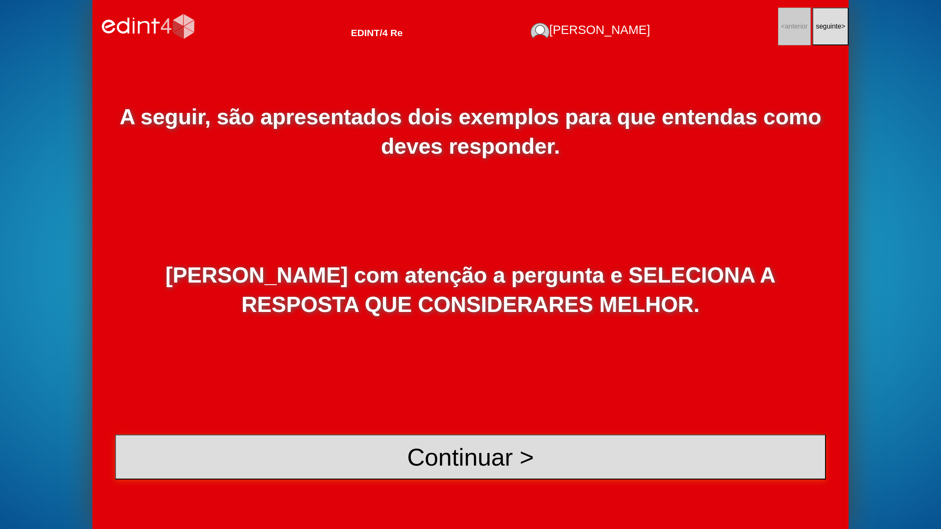
click at [499, 443] on button "Continuar >" at bounding box center [470, 457] width 711 height 45
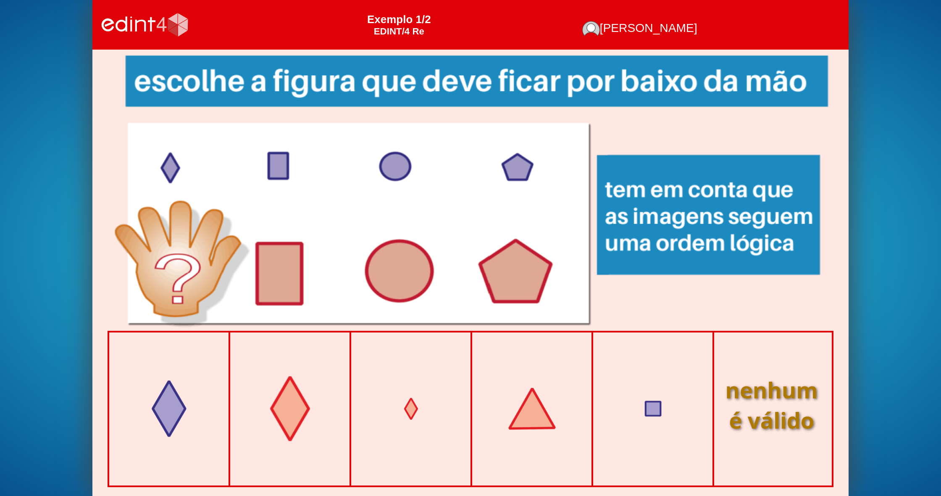
click at [291, 390] on div at bounding box center [290, 408] width 103 height 103
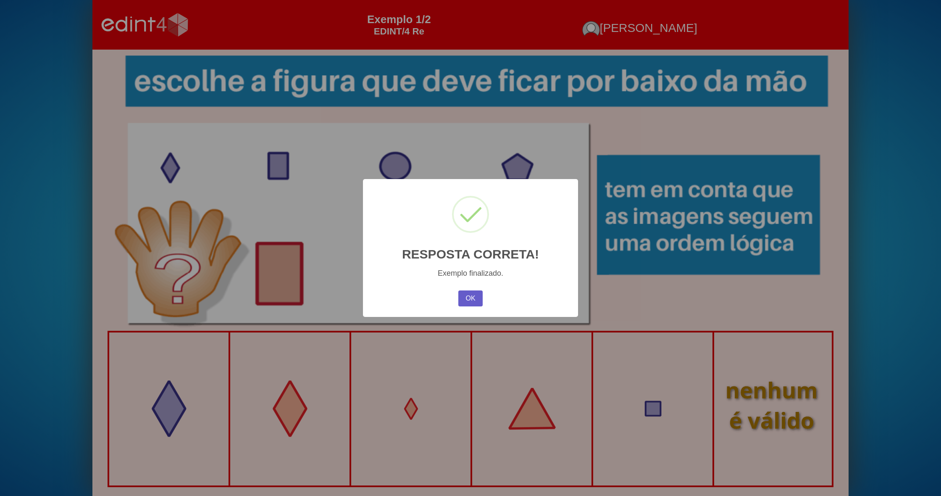
click at [468, 302] on button "OK" at bounding box center [470, 298] width 24 height 16
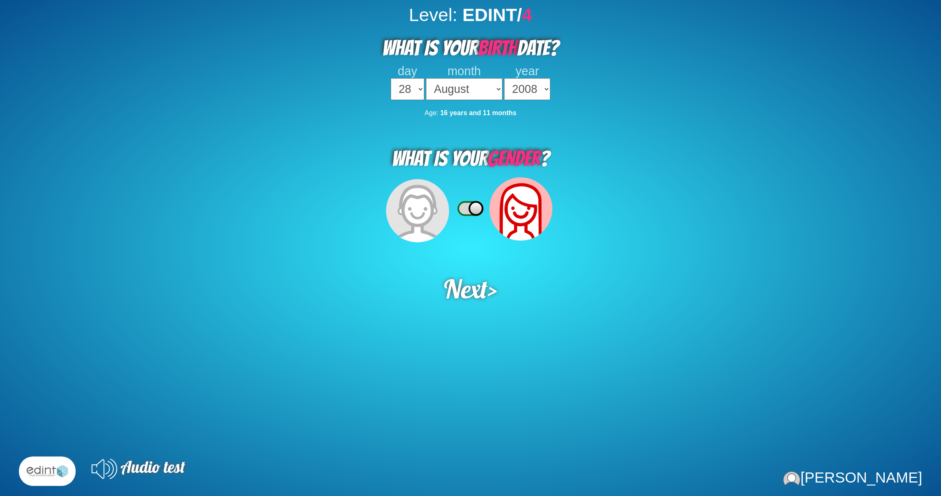
select select "28"
select select "08"
select select "2008"
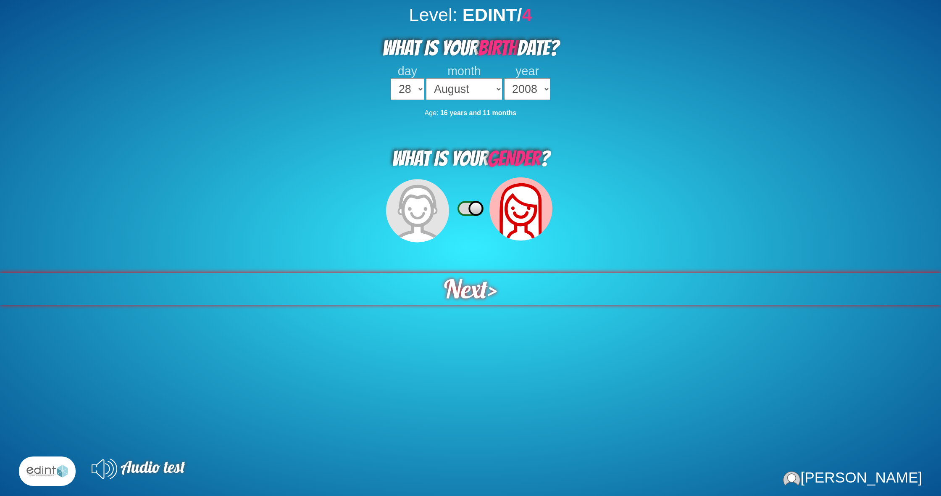
click at [484, 279] on span "Next" at bounding box center [466, 289] width 44 height 32
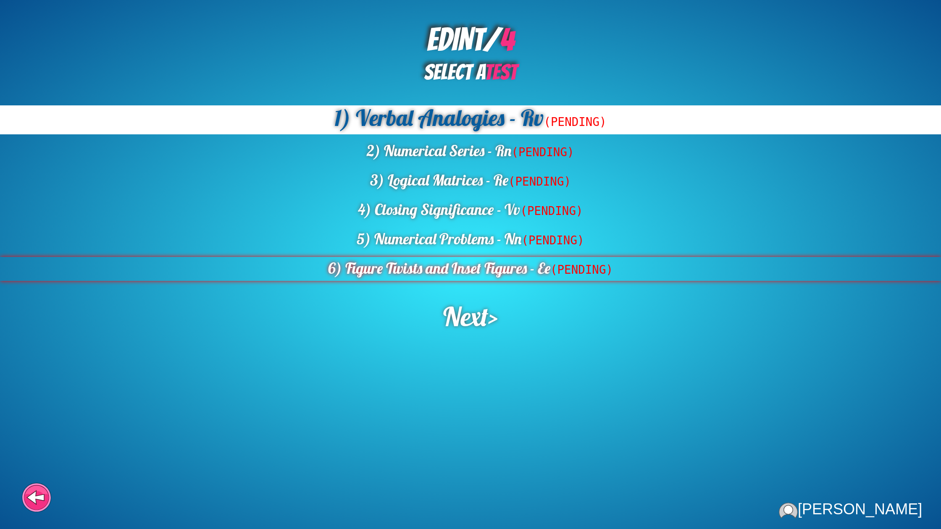
click at [526, 276] on div "6) Figure Twists and Inset Figures - Ee (PENDING)" at bounding box center [470, 269] width 941 height 24
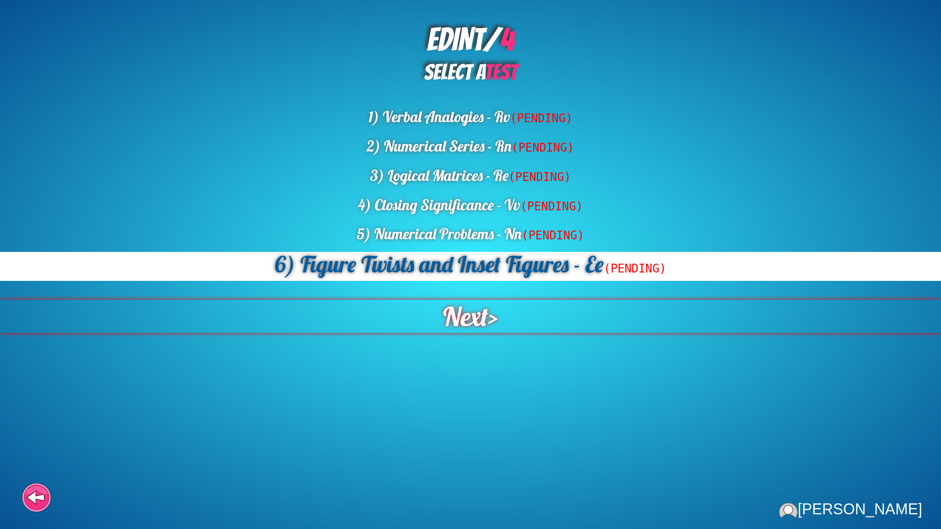
click at [491, 329] on div "Next >" at bounding box center [471, 316] width 942 height 33
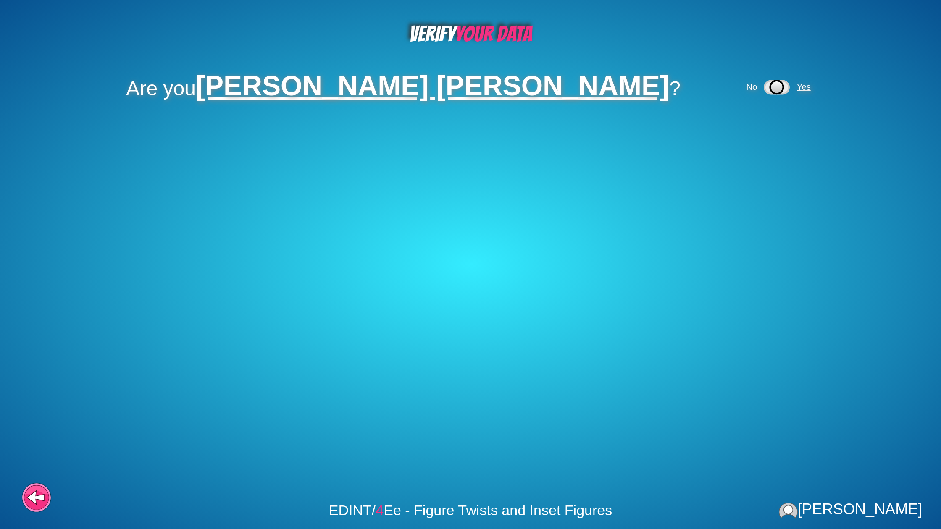
click at [797, 85] on span "Yes" at bounding box center [804, 86] width 14 height 9
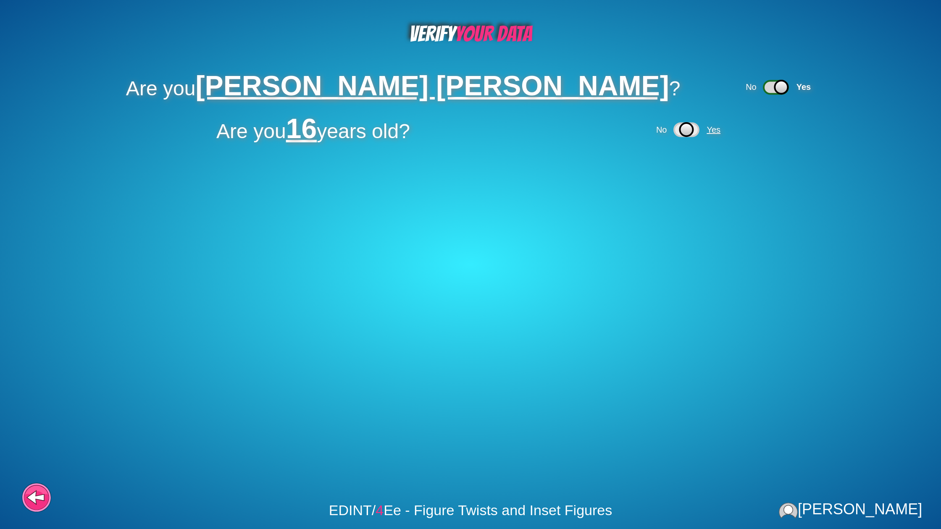
click at [720, 125] on span "Yes" at bounding box center [714, 129] width 14 height 9
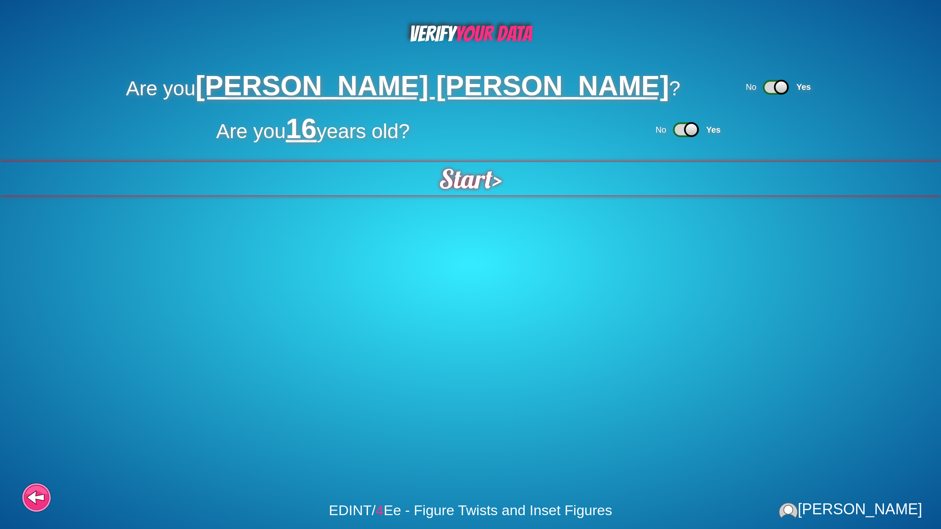
click at [456, 172] on span "Start" at bounding box center [466, 179] width 54 height 34
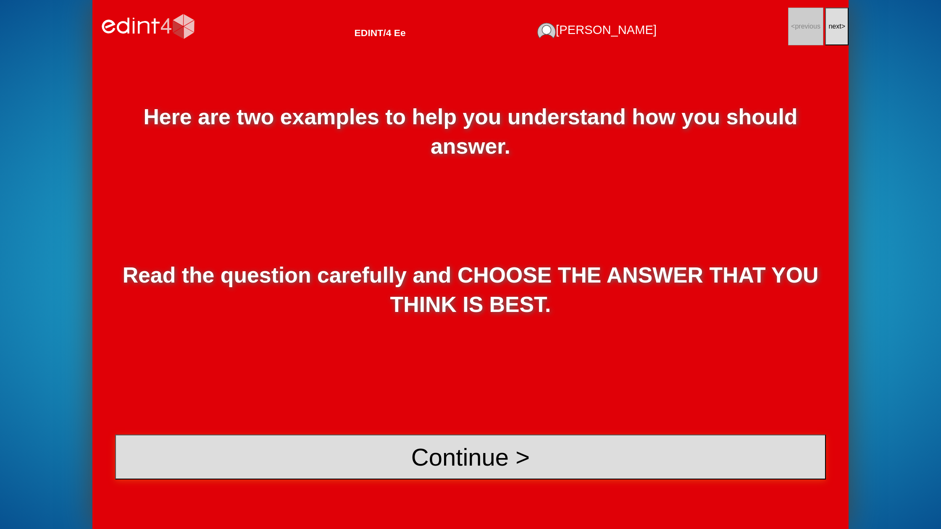
click at [412, 452] on button "Continue >" at bounding box center [470, 457] width 711 height 45
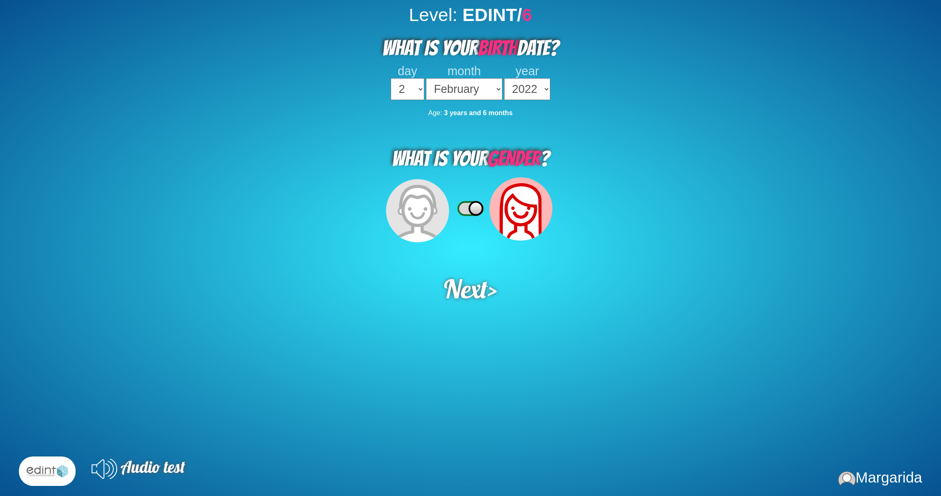
select select "2"
select select "02"
select select "2022"
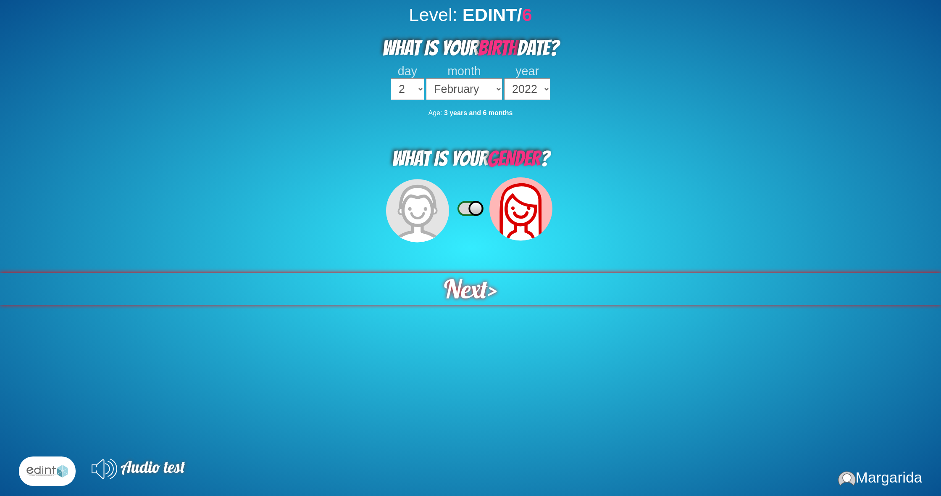
click at [470, 281] on span "Next" at bounding box center [466, 288] width 46 height 33
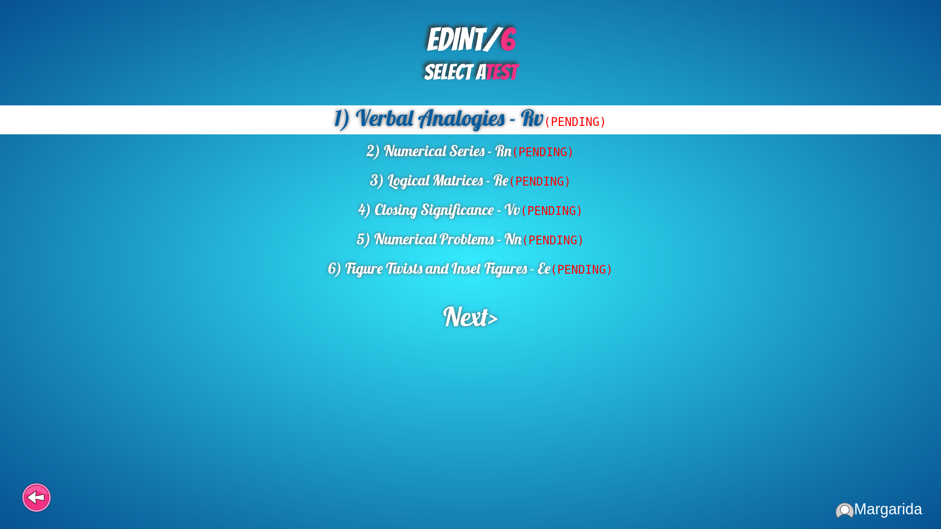
click at [519, 281] on div "EDINT/ 6 SELECT A TEST 1) Verbal Analogies - Rv (PENDING) 2) Numerical Series -…" at bounding box center [470, 264] width 941 height 529
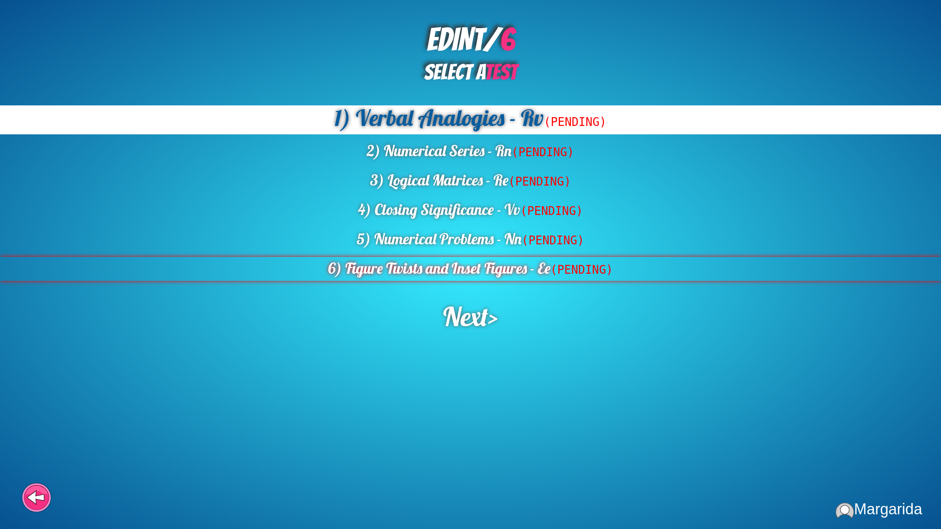
click at [525, 274] on div "6) Figure Twists and Inset Figures - Ee (PENDING)" at bounding box center [470, 269] width 941 height 24
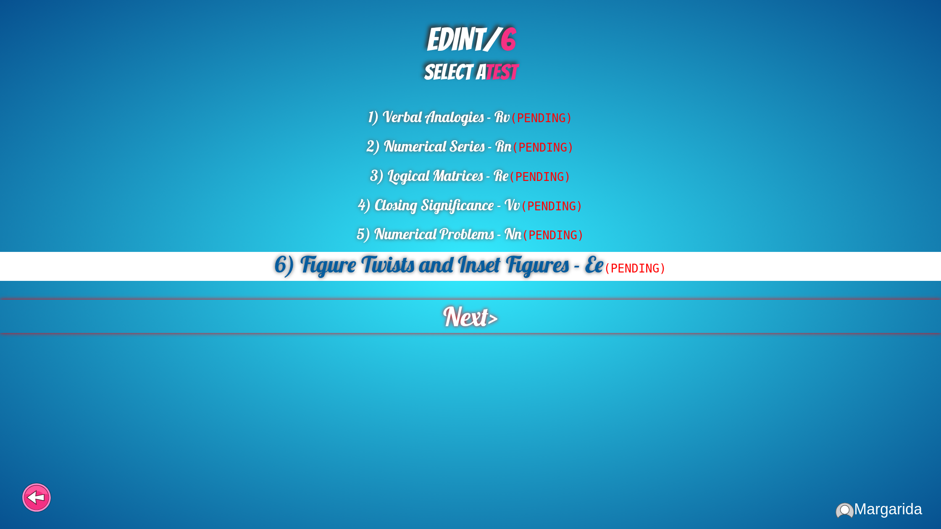
click at [496, 302] on div "Next >" at bounding box center [470, 317] width 963 height 34
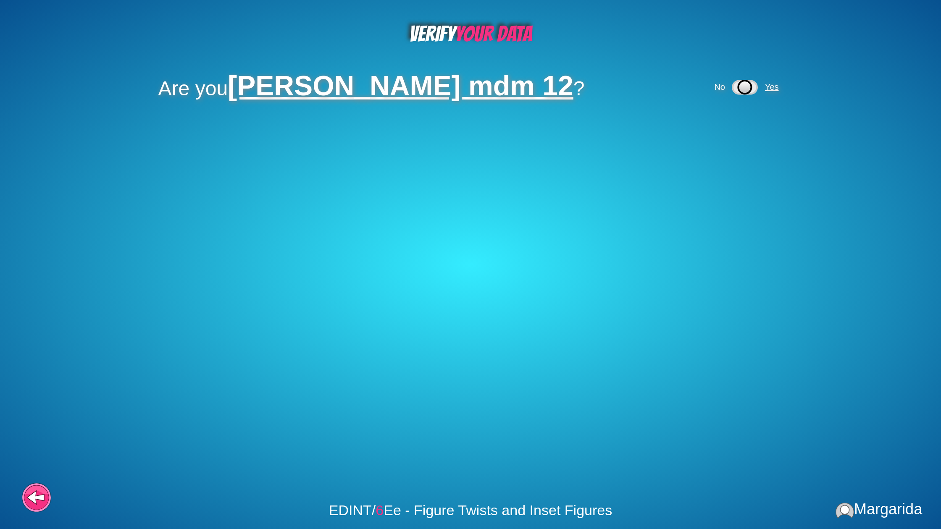
click at [765, 89] on span "Yes" at bounding box center [772, 86] width 14 height 9
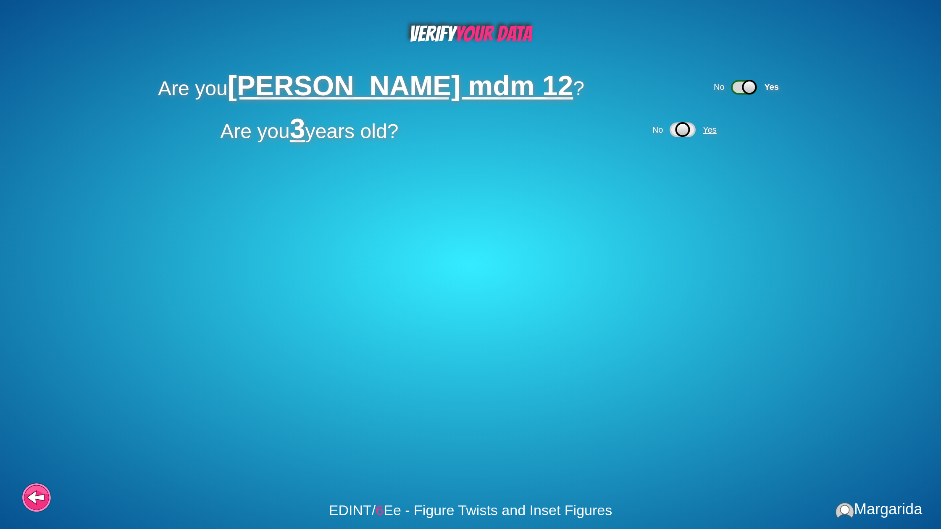
click at [710, 130] on span "Yes" at bounding box center [710, 129] width 14 height 9
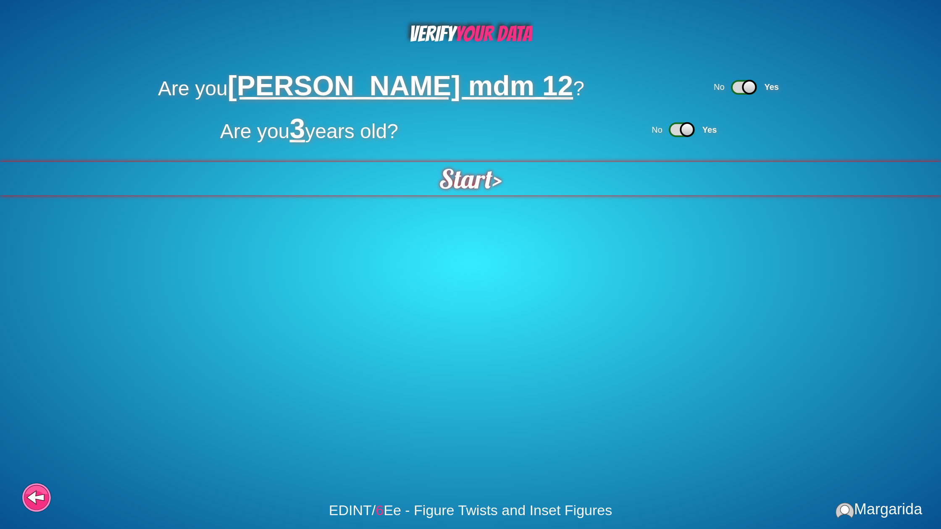
click at [531, 176] on div "Start >" at bounding box center [471, 178] width 1032 height 37
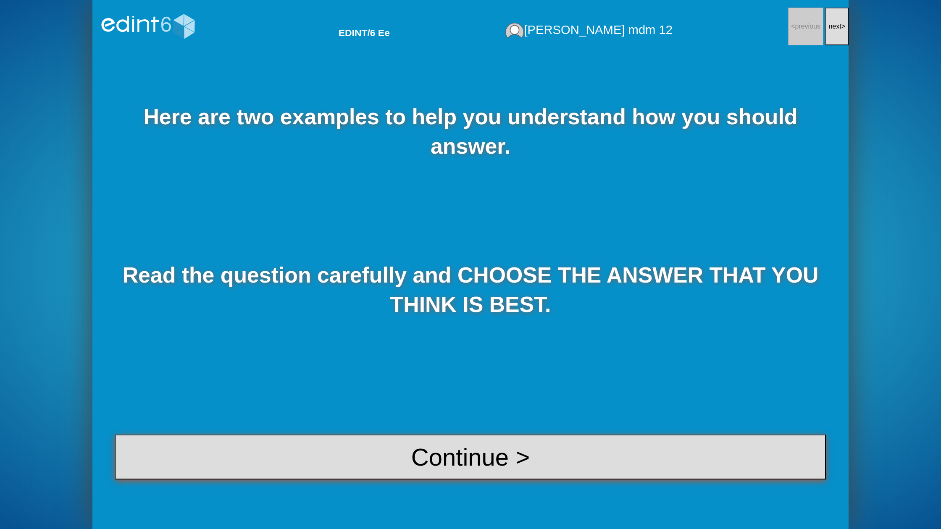
click at [492, 446] on button "Continue >" at bounding box center [470, 457] width 711 height 45
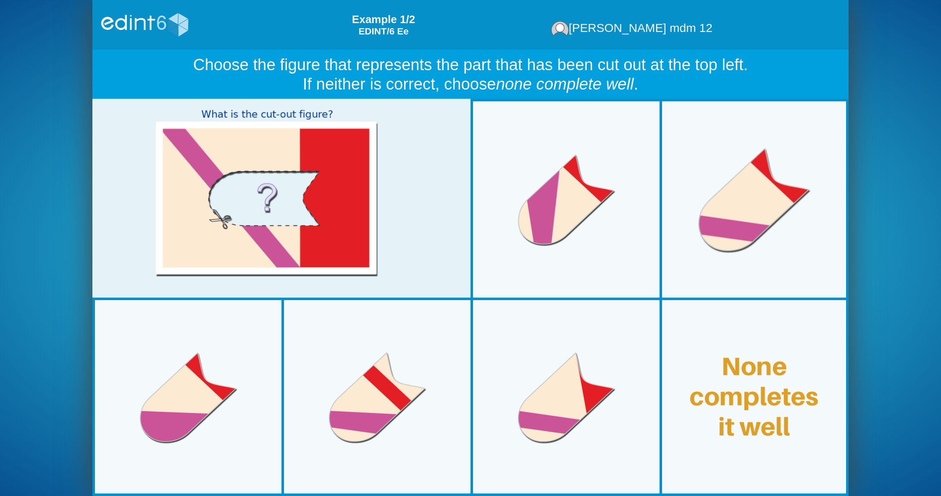
click at [737, 244] on div at bounding box center [754, 199] width 181 height 181
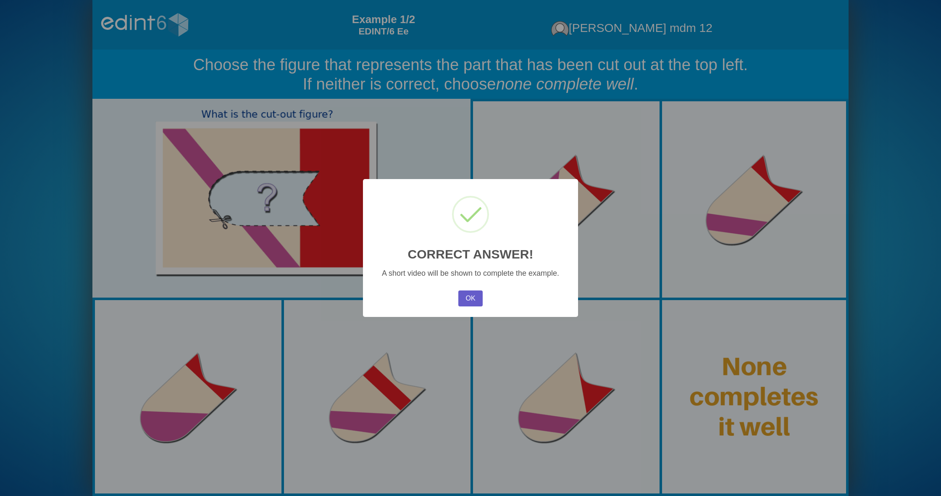
click at [461, 294] on button "OK" at bounding box center [470, 298] width 24 height 16
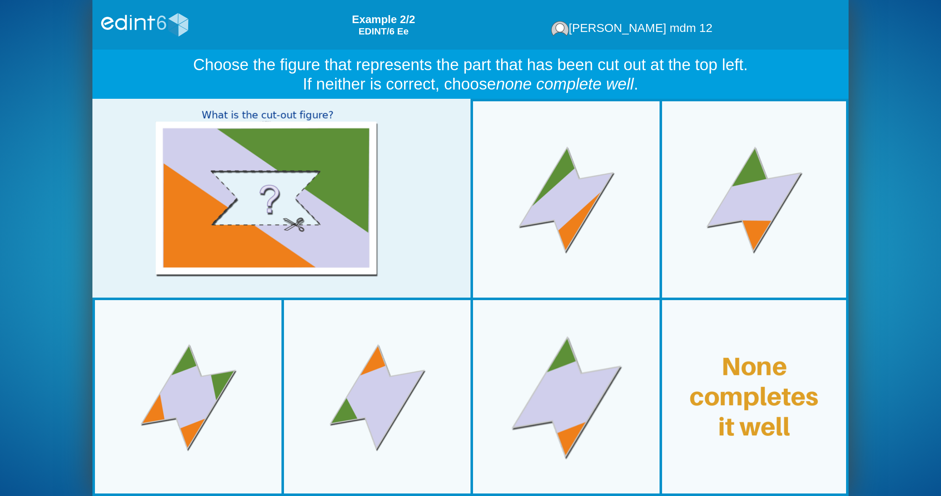
click at [594, 354] on div at bounding box center [566, 396] width 181 height 181
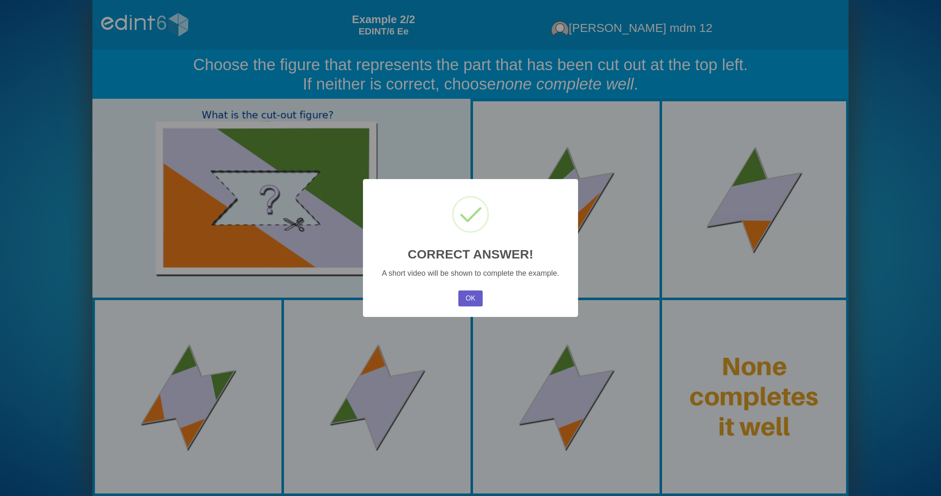
click at [472, 294] on button "OK" at bounding box center [470, 298] width 24 height 16
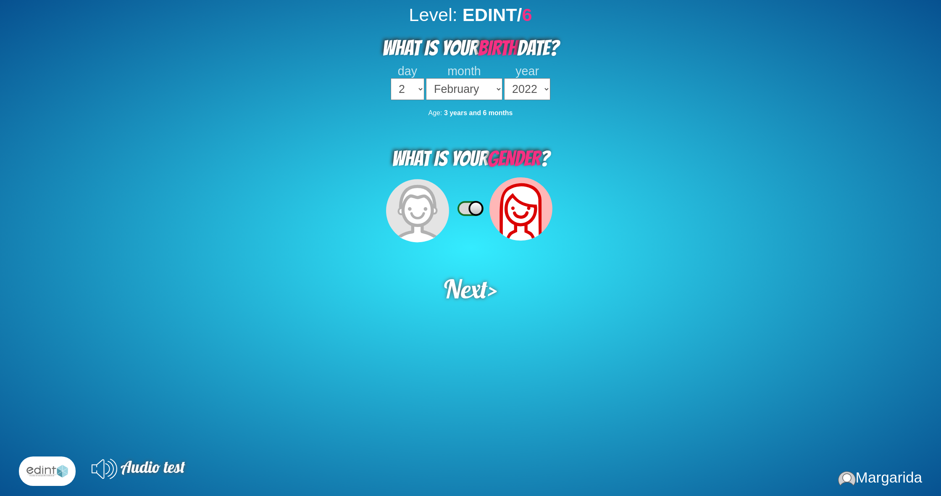
select select "2"
select select "02"
select select "2022"
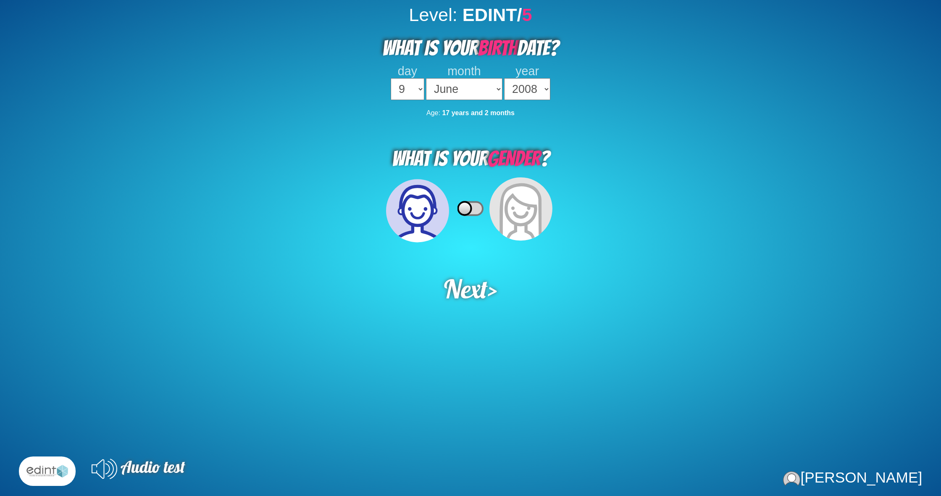
select select "9"
select select "06"
select select "2008"
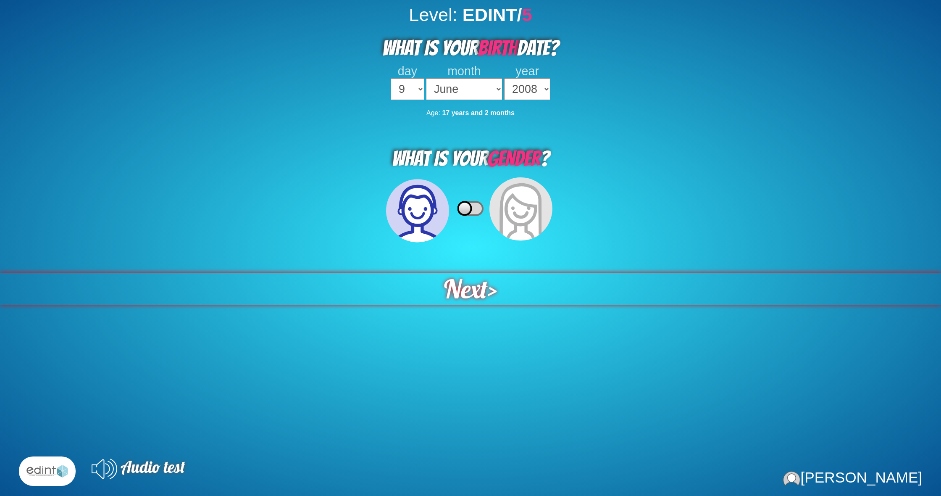
click at [485, 277] on span "Next" at bounding box center [466, 289] width 44 height 32
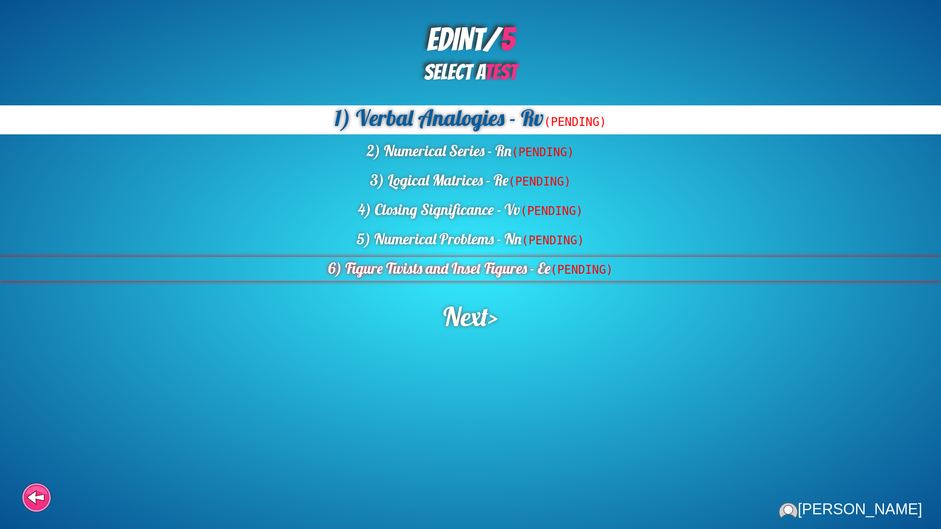
click at [565, 271] on span "(PENDING)" at bounding box center [581, 269] width 63 height 13
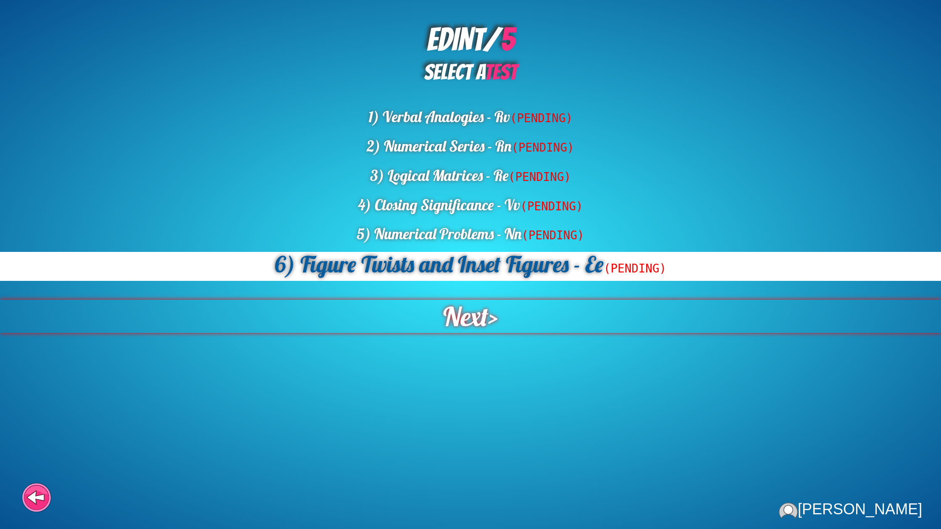
click at [481, 318] on span "Next" at bounding box center [465, 316] width 47 height 35
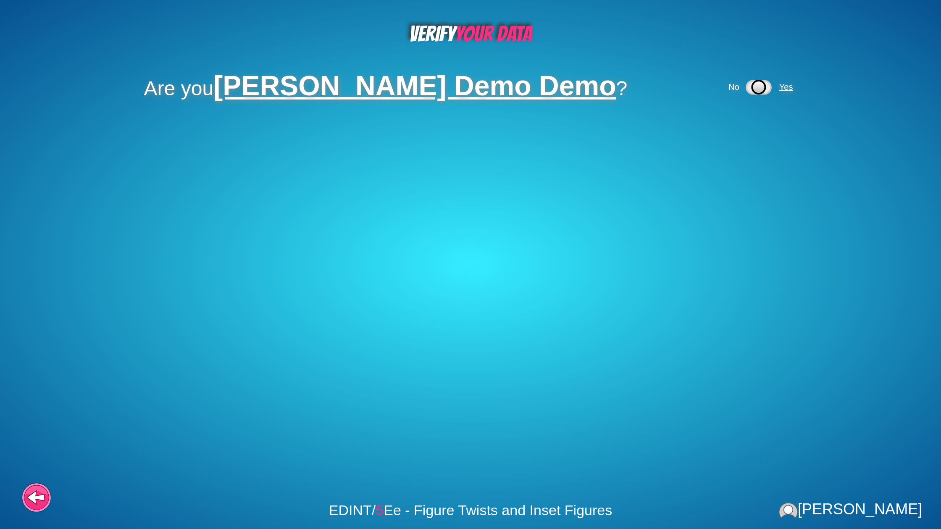
click at [779, 88] on span "Yes" at bounding box center [786, 86] width 14 height 9
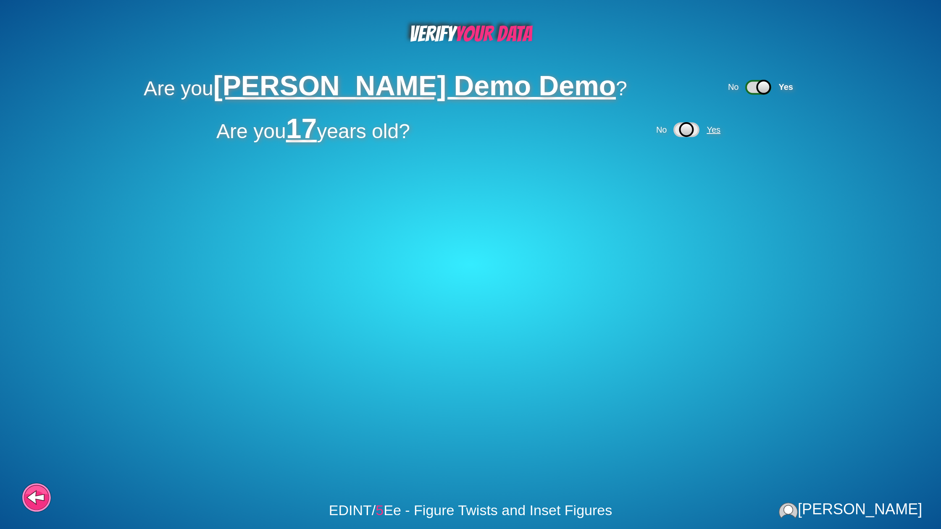
click at [717, 127] on span "Yes" at bounding box center [714, 129] width 14 height 9
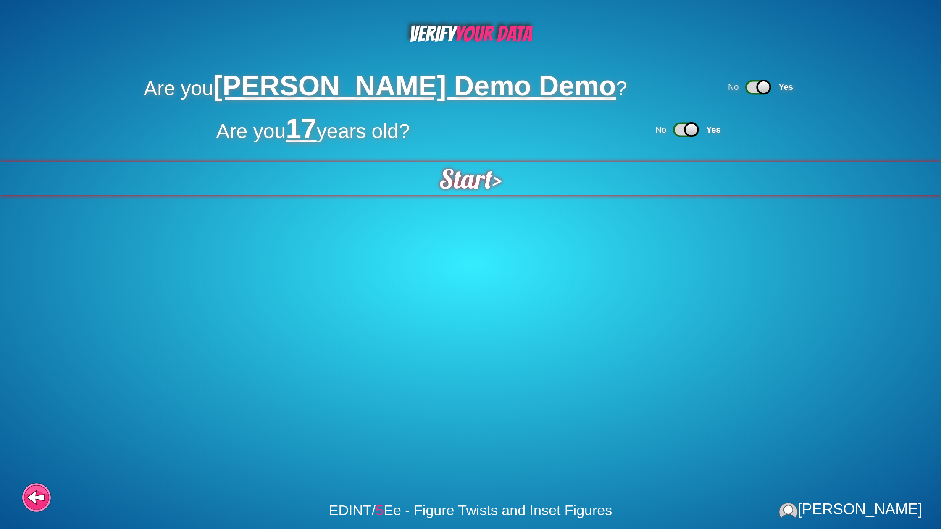
click at [446, 182] on span "Start" at bounding box center [466, 178] width 54 height 33
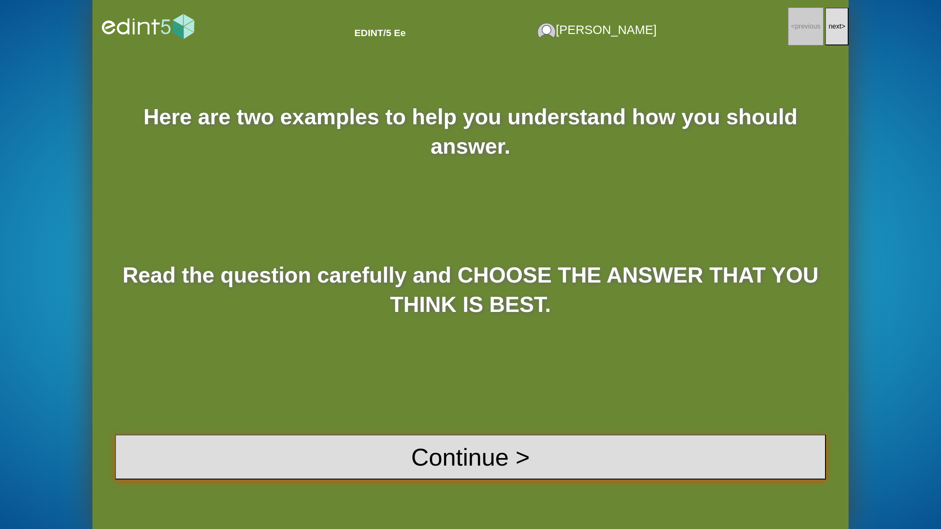
click at [561, 479] on button "Continue >" at bounding box center [470, 457] width 711 height 45
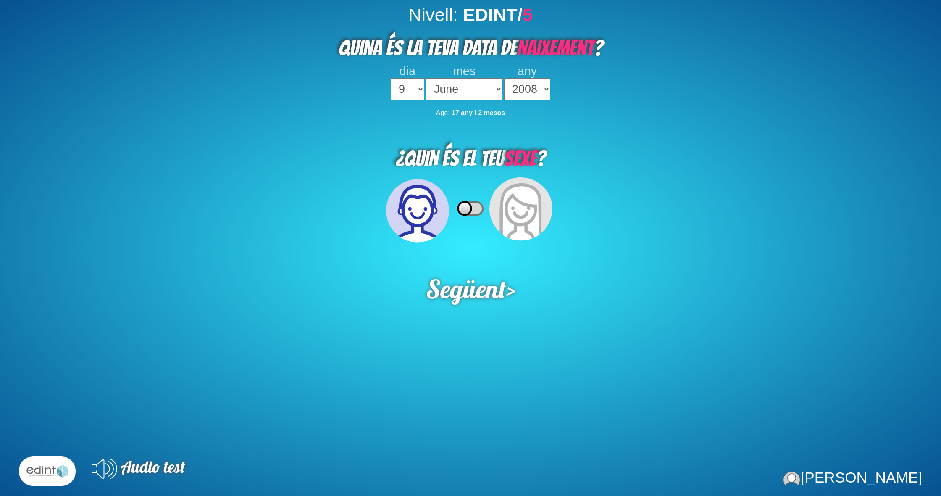
select select "9"
select select "06"
select select "2008"
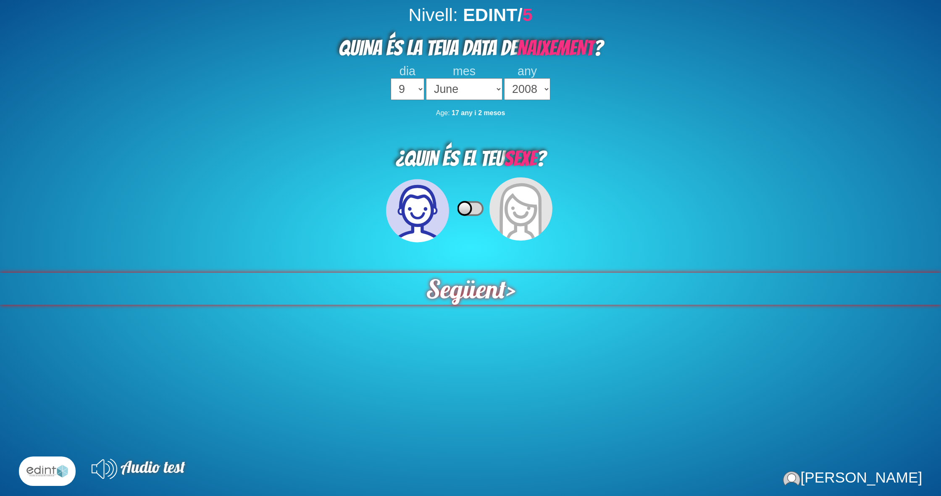
click at [491, 292] on span "Següent" at bounding box center [466, 288] width 82 height 32
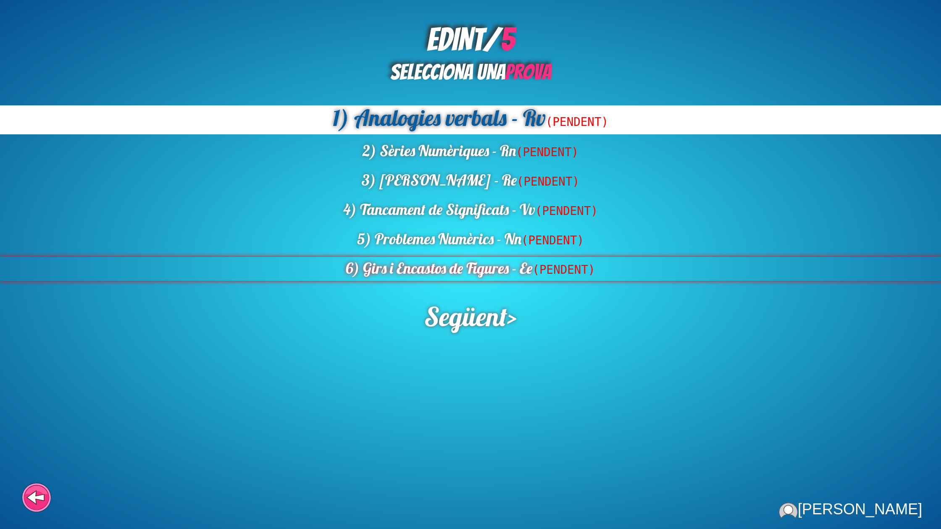
click at [504, 262] on div "6) Girs i Encastos de Figures - Ee (PENDENT)" at bounding box center [470, 269] width 941 height 24
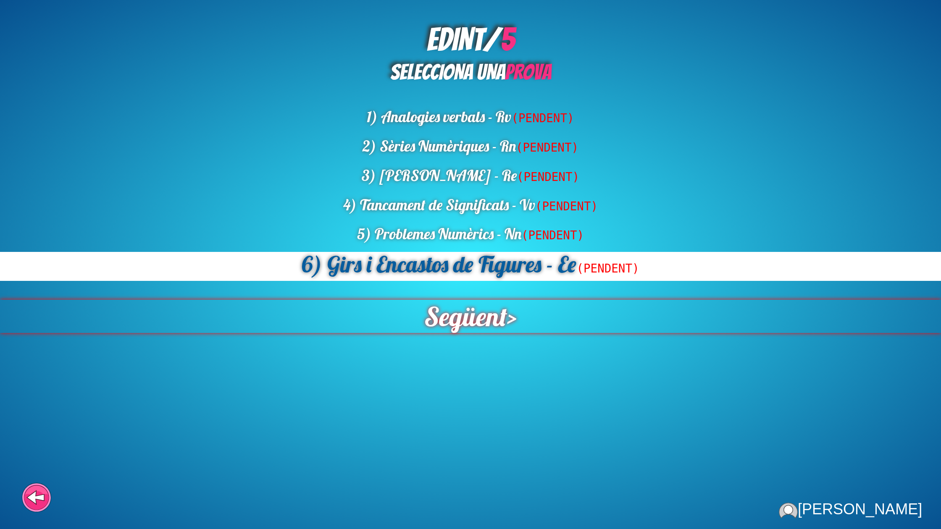
click at [520, 317] on div "Següent >" at bounding box center [470, 316] width 946 height 33
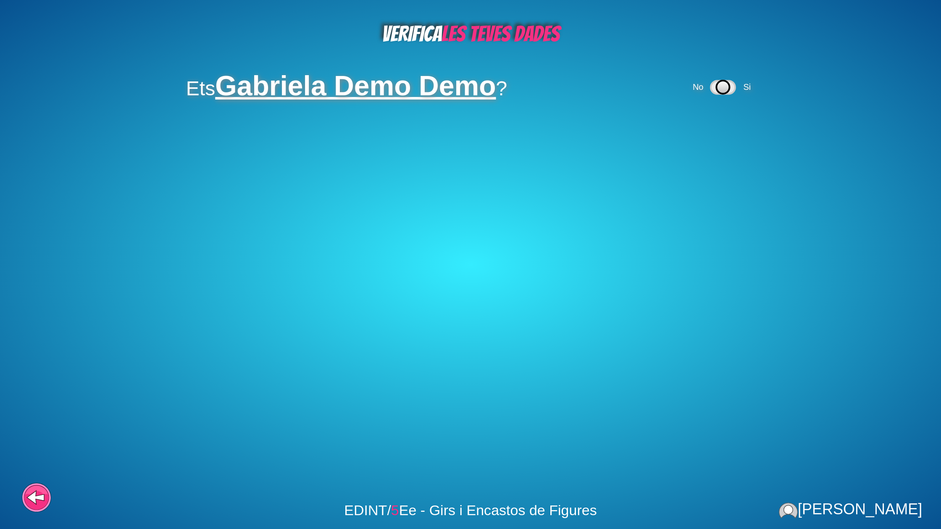
click at [750, 81] on div "No Si" at bounding box center [723, 87] width 64 height 27
click at [746, 84] on span "Si" at bounding box center [747, 86] width 8 height 9
click at [695, 129] on div "No Si" at bounding box center [675, 129] width 64 height 27
click at [696, 129] on span "Si" at bounding box center [699, 129] width 13 height 9
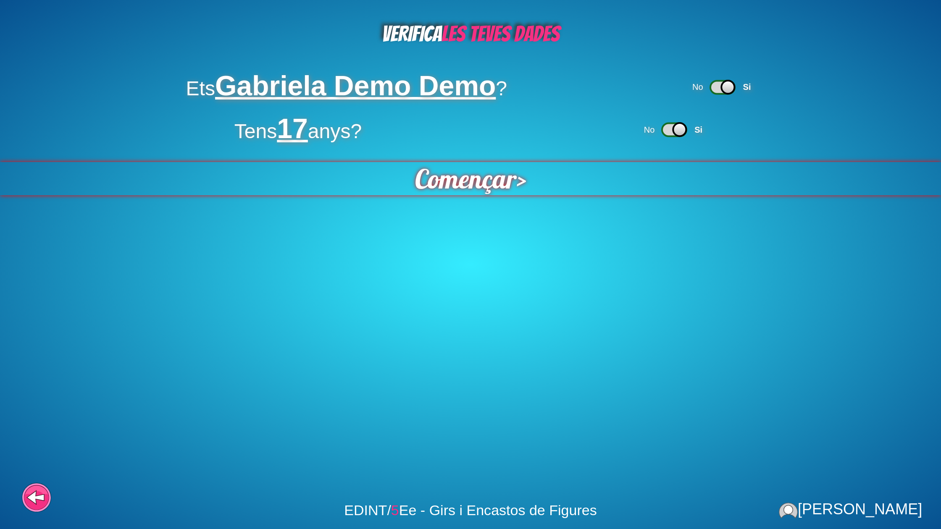
click at [510, 183] on div "Començar >" at bounding box center [470, 179] width 983 height 34
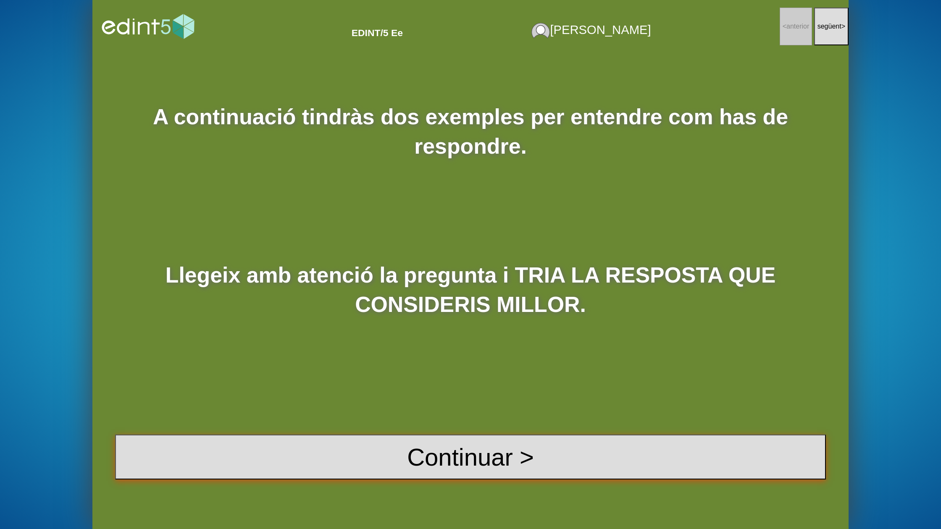
click at [464, 446] on button "Continuar >" at bounding box center [470, 457] width 711 height 45
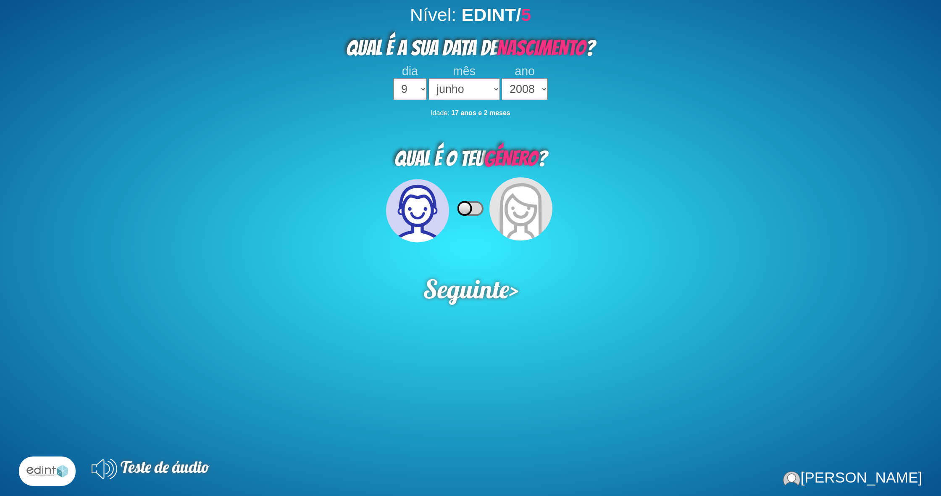
select select "9"
select select "06"
select select "2008"
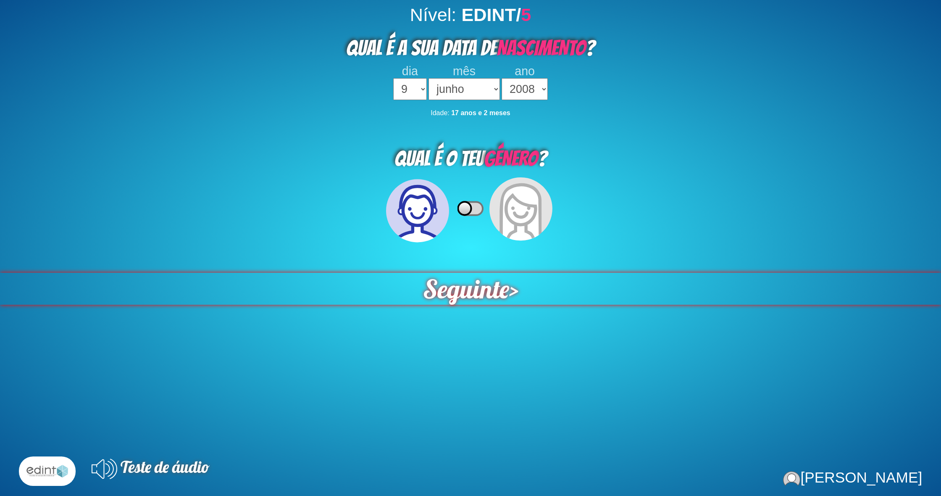
click at [469, 287] on span "Seguinte" at bounding box center [466, 289] width 86 height 32
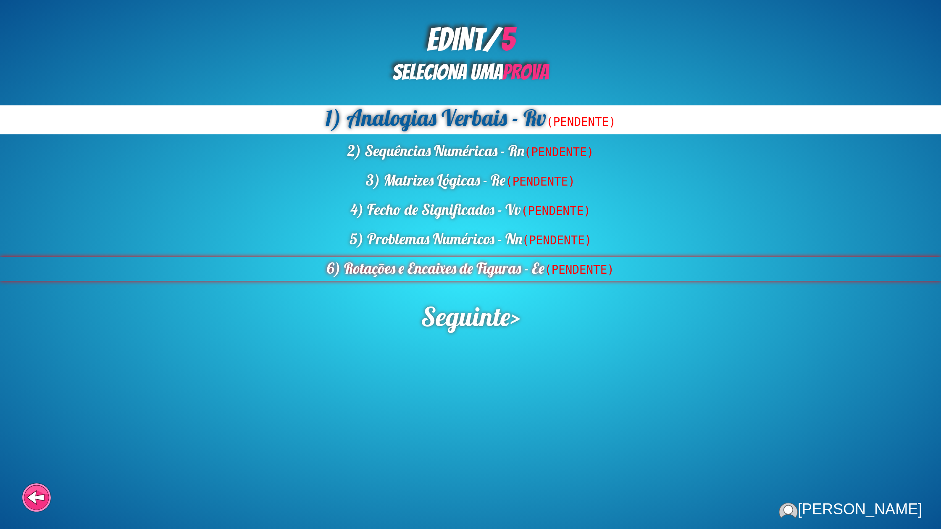
click at [499, 263] on div "6) Rotações e Encaixes de Figuras - Ee (PENDENTE)" at bounding box center [470, 269] width 941 height 24
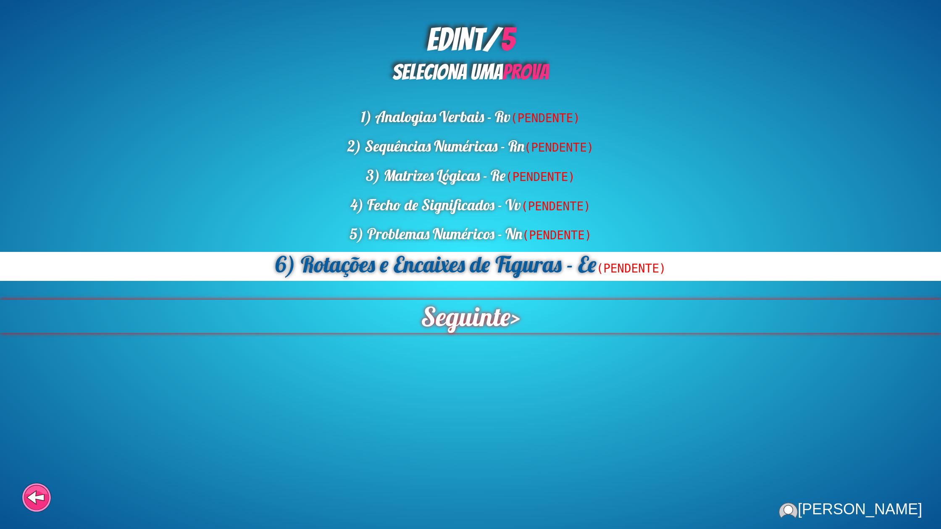
click at [493, 316] on span "Seguinte" at bounding box center [465, 316] width 89 height 33
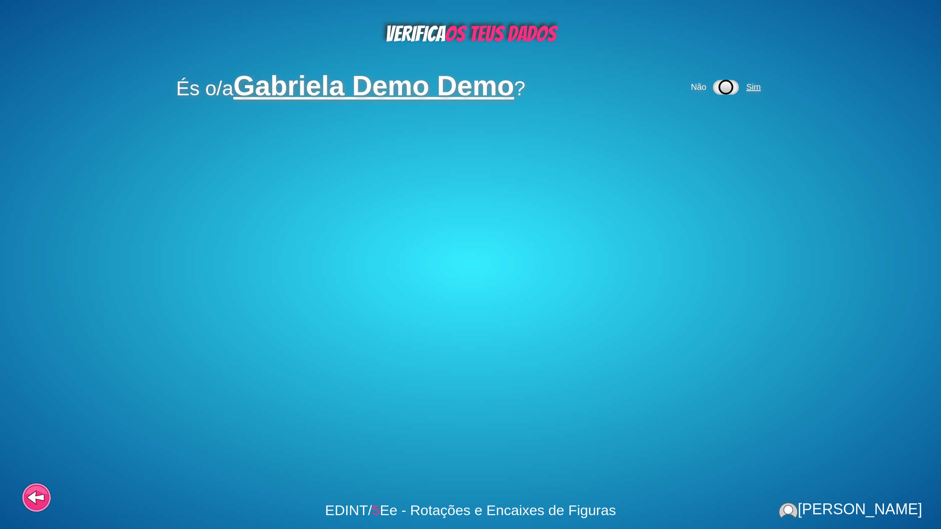
click at [750, 91] on span "Sim" at bounding box center [753, 86] width 14 height 9
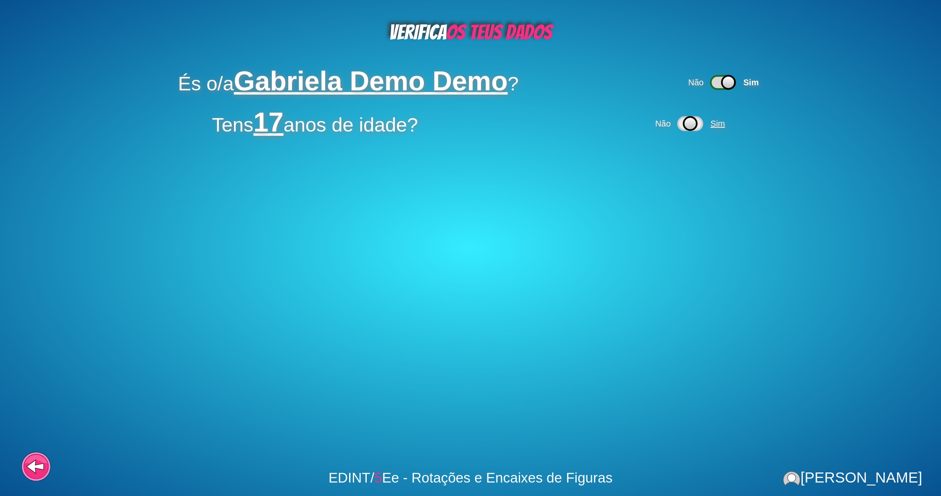
click at [725, 128] on span "Sim" at bounding box center [717, 123] width 14 height 9
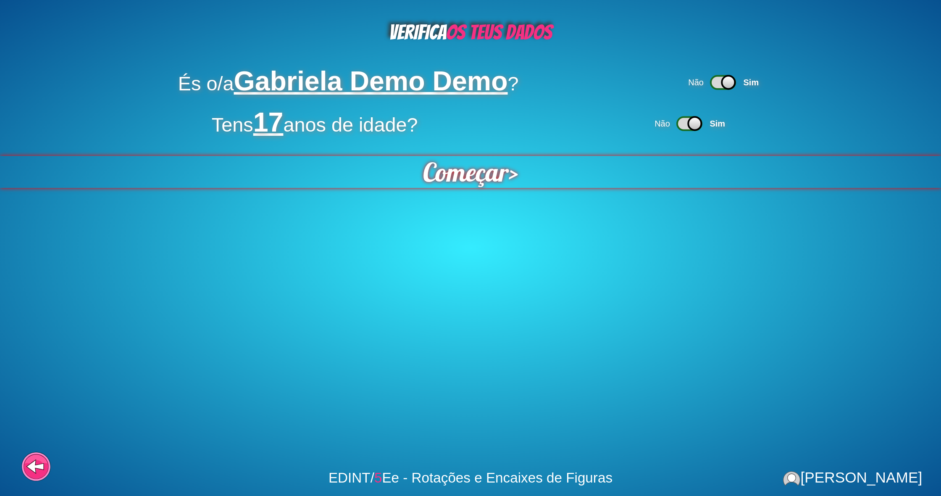
click at [481, 184] on span "Começar" at bounding box center [466, 172] width 86 height 32
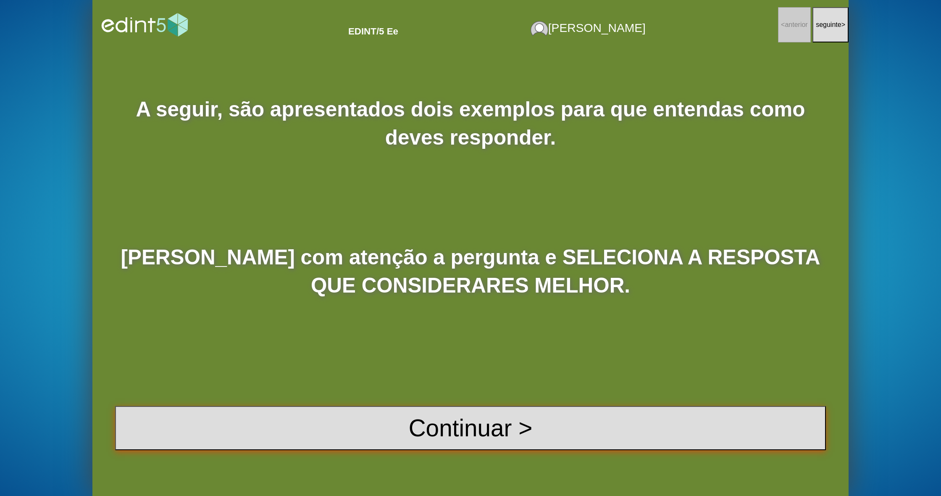
click at [483, 418] on button "Continuar >" at bounding box center [470, 428] width 711 height 44
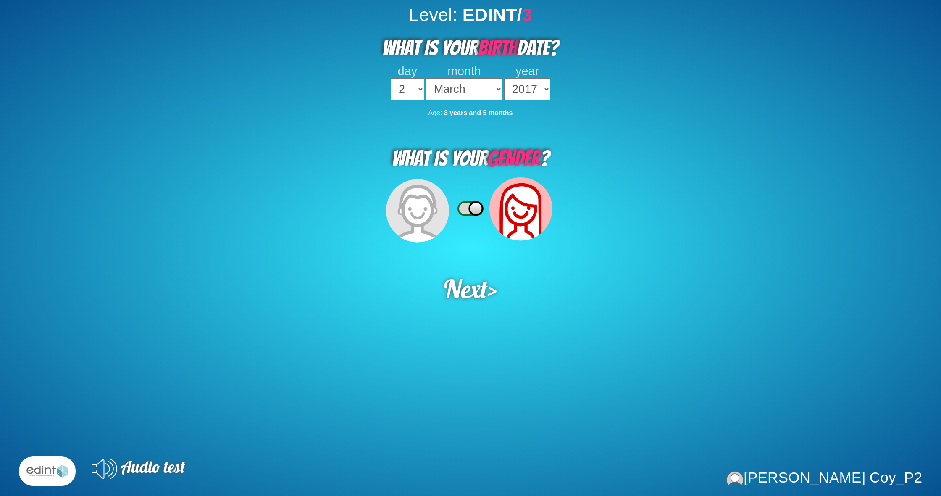
select select "2"
select select "03"
select select "2017"
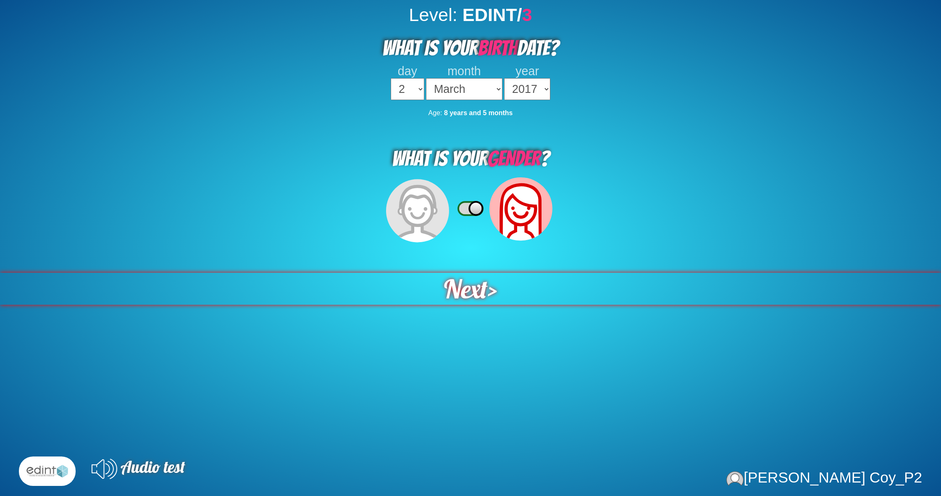
click at [508, 281] on div "Next >" at bounding box center [470, 289] width 941 height 32
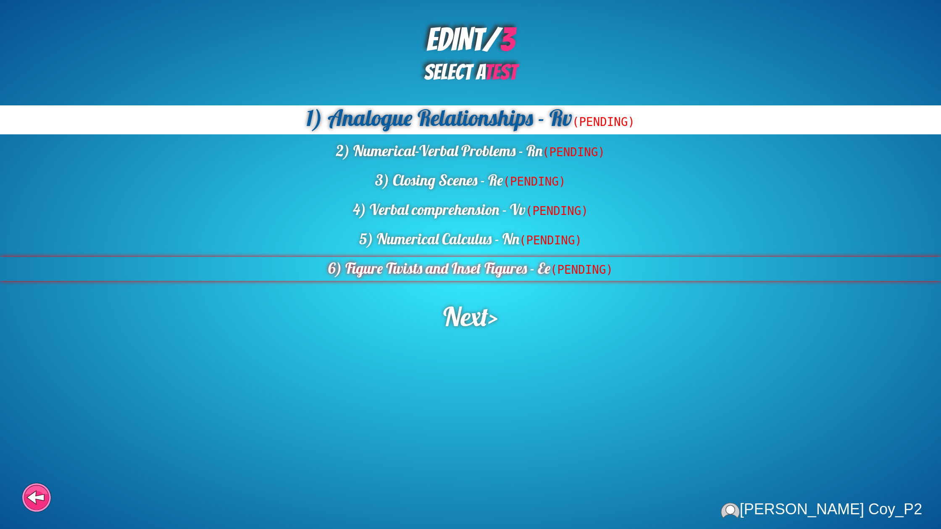
click at [515, 268] on div "6) Figure Twists and Inset Figures - Ee (PENDING)" at bounding box center [470, 269] width 941 height 24
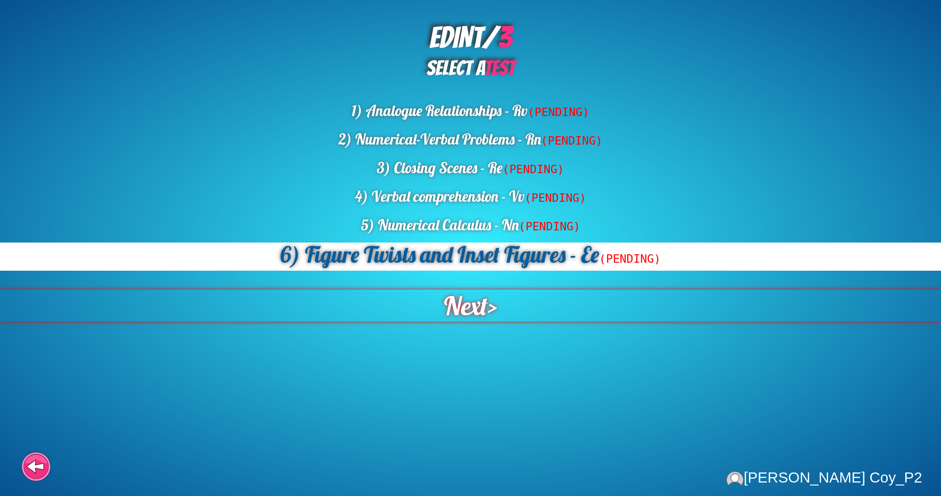
click at [464, 302] on span "Next" at bounding box center [466, 305] width 44 height 32
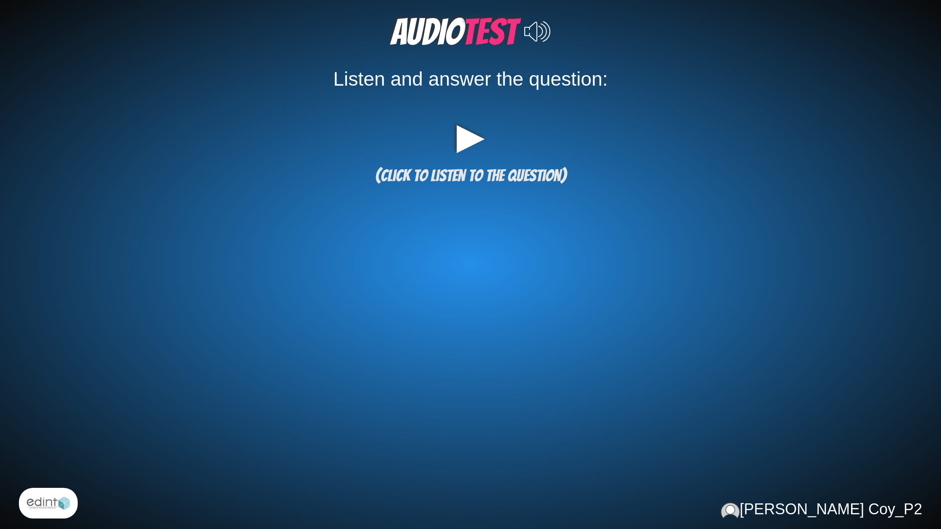
click at [542, 167] on span "(click to listen to the question)" at bounding box center [470, 176] width 191 height 18
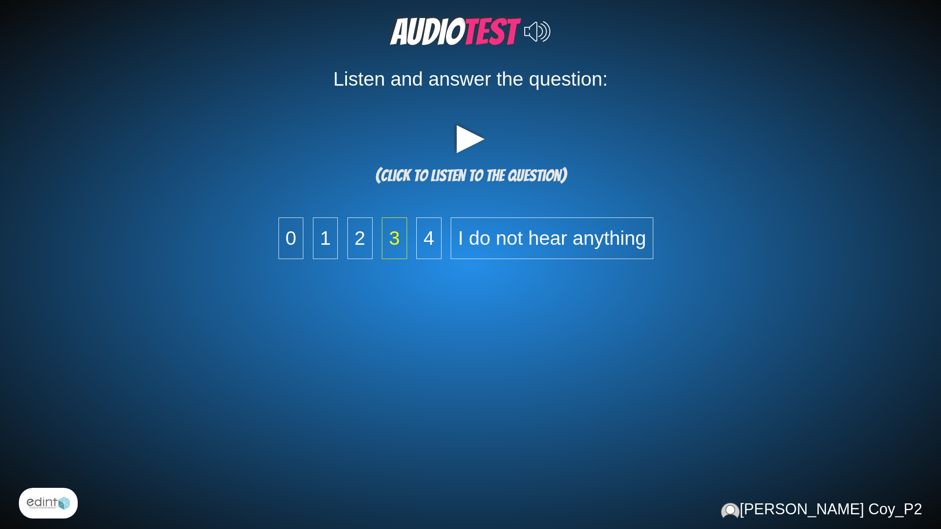
click at [392, 244] on span "3" at bounding box center [394, 239] width 25 height 42
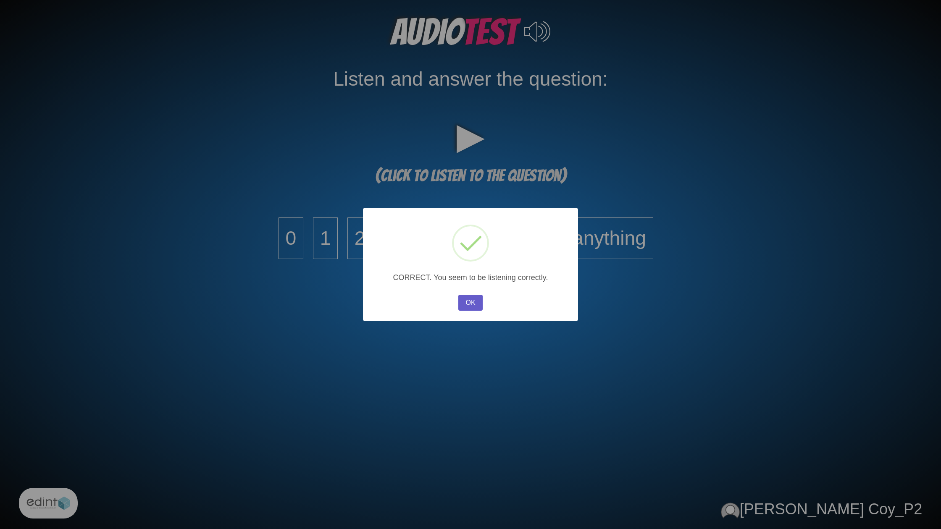
click at [481, 305] on button "OK" at bounding box center [470, 303] width 24 height 16
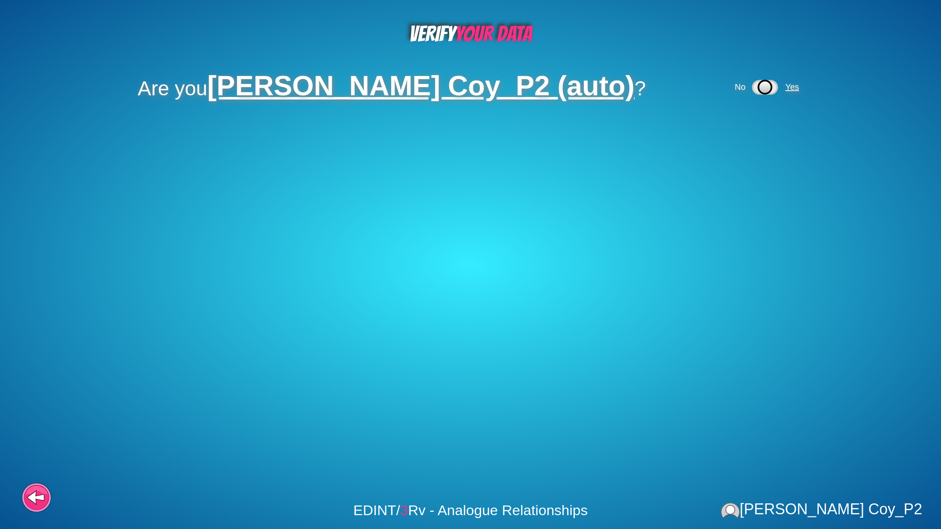
click at [785, 87] on span "Yes" at bounding box center [792, 86] width 14 height 9
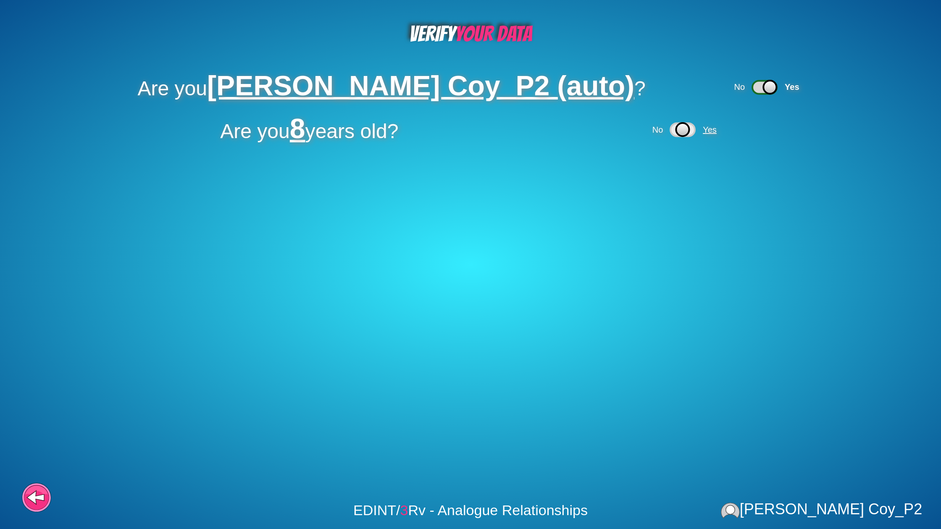
click at [710, 128] on span "Yes" at bounding box center [710, 129] width 14 height 9
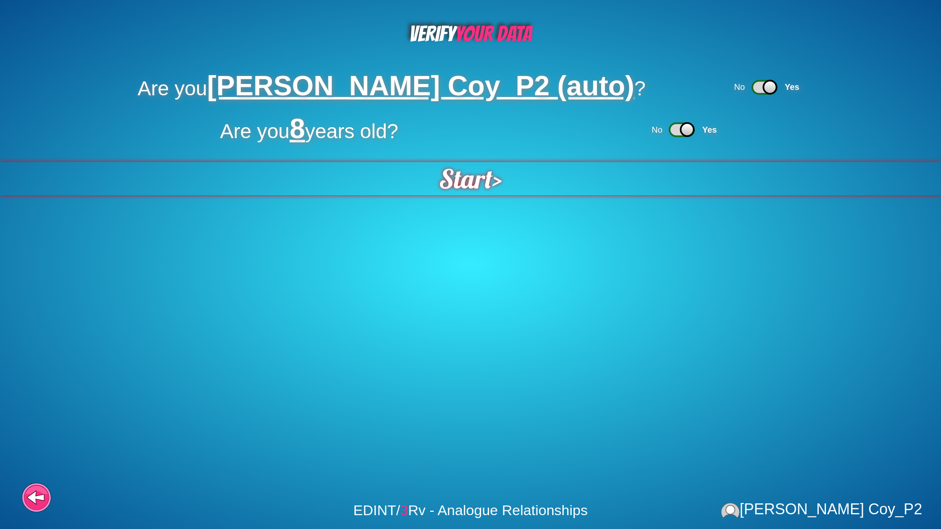
click at [482, 181] on span "Start" at bounding box center [465, 178] width 53 height 33
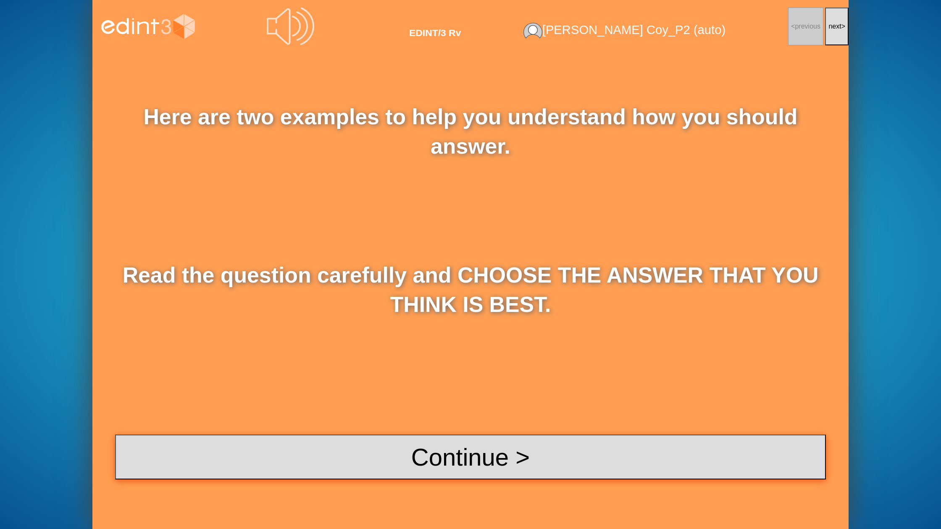
click at [574, 467] on button "Continue >" at bounding box center [470, 457] width 711 height 45
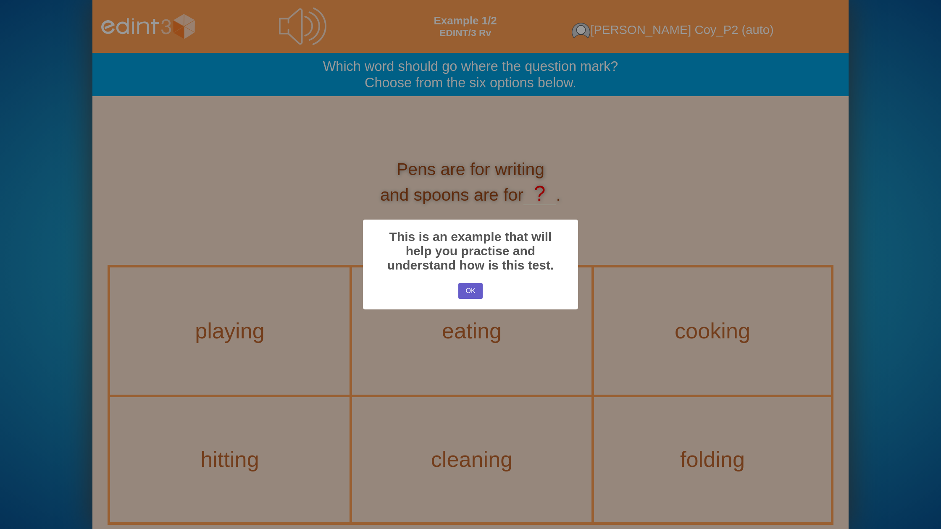
click at [469, 292] on button "OK" at bounding box center [470, 291] width 24 height 16
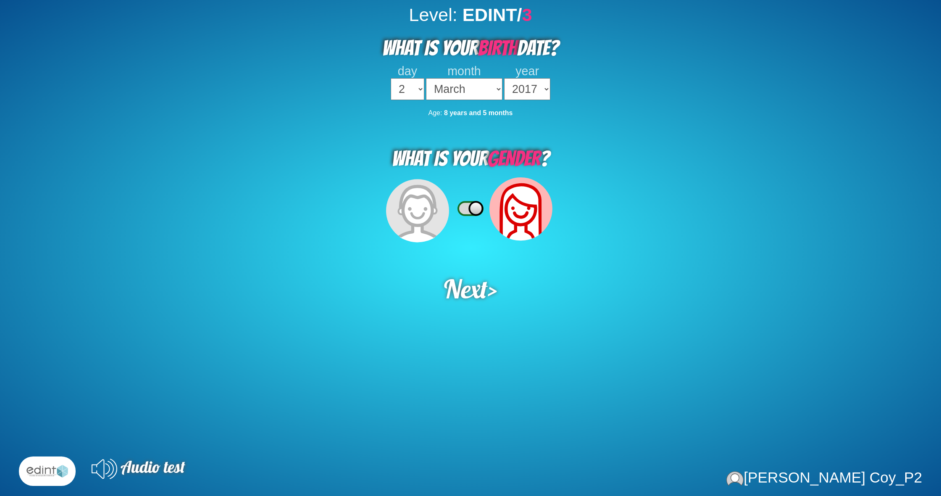
select select "2"
select select "03"
select select "2017"
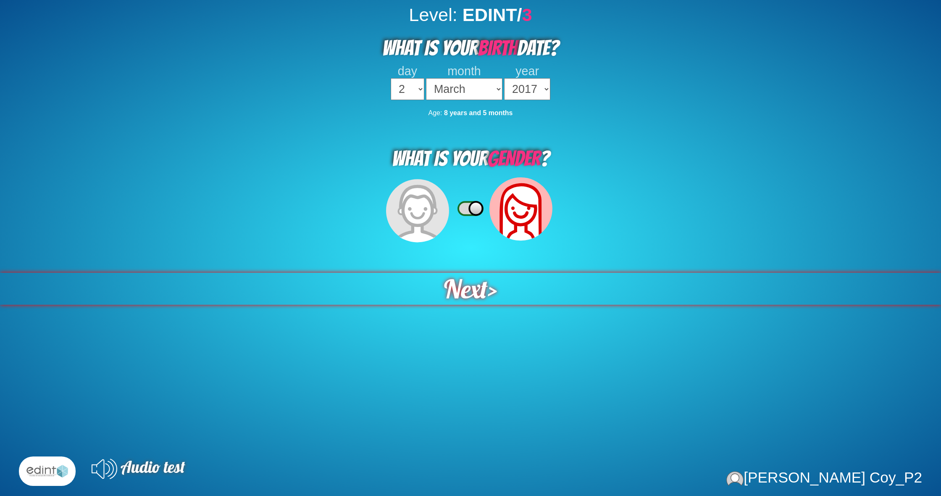
click at [502, 284] on div "Next >" at bounding box center [470, 289] width 993 height 34
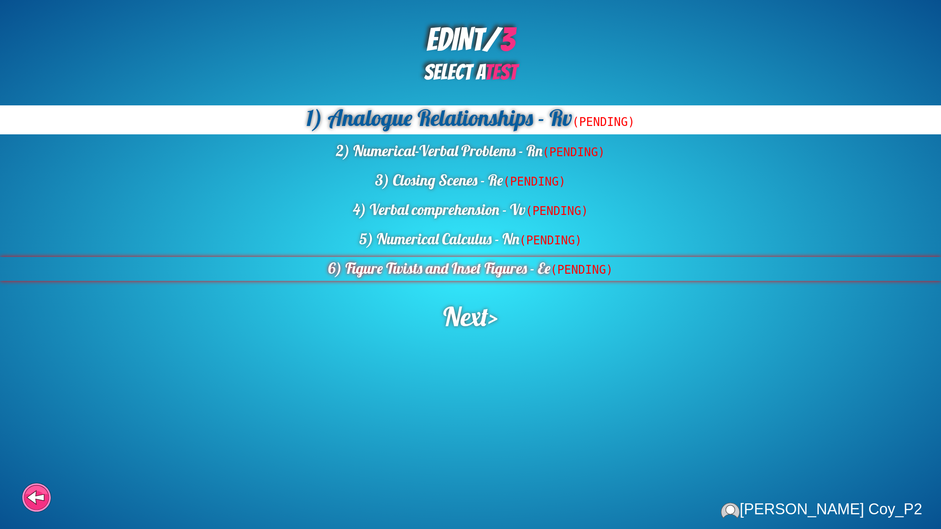
click at [538, 263] on div "6) Figure Twists and Inset Figures - Ee (PENDING)" at bounding box center [470, 269] width 941 height 24
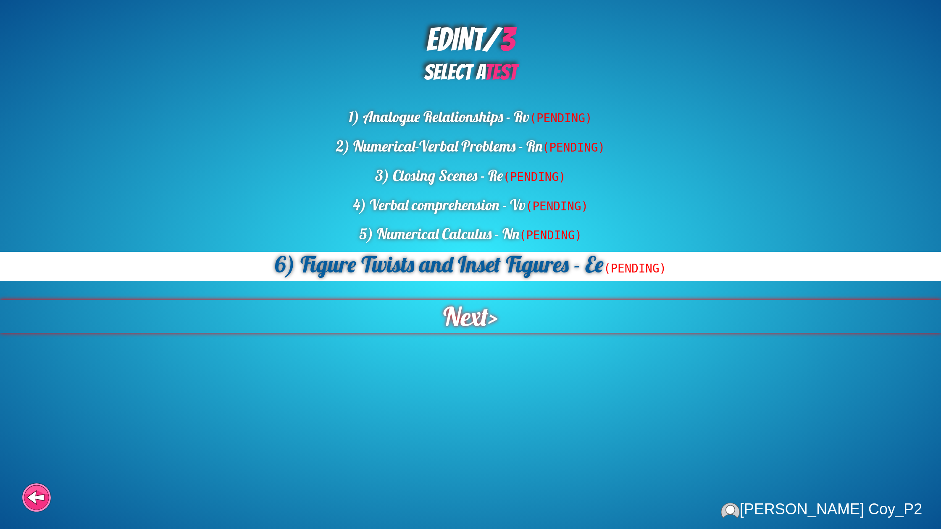
click at [478, 326] on span "Next" at bounding box center [466, 317] width 46 height 34
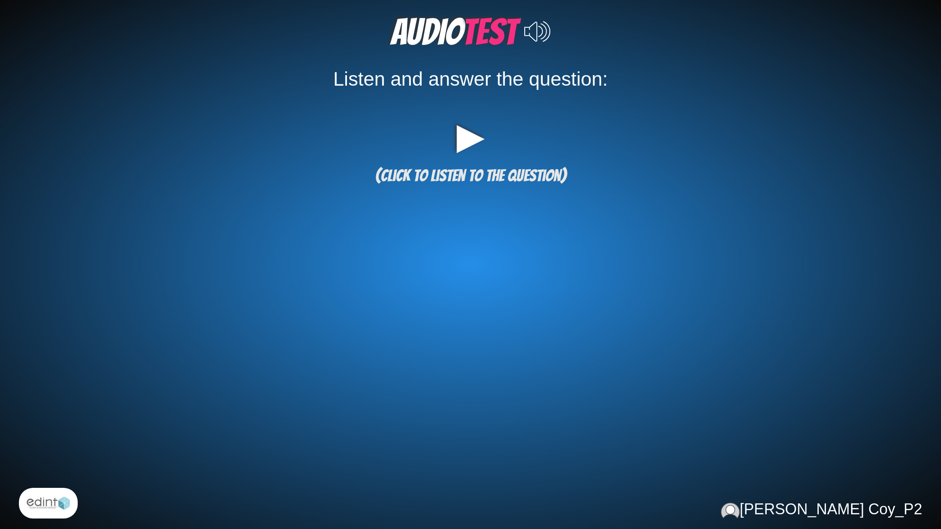
click at [525, 177] on span "(click to listen to the question)" at bounding box center [470, 176] width 191 height 18
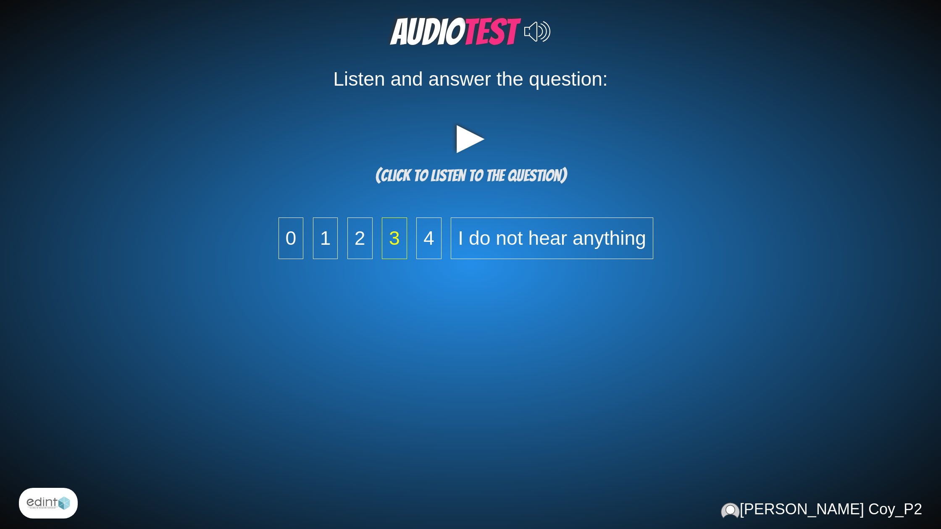
click at [397, 236] on span "3" at bounding box center [394, 239] width 25 height 42
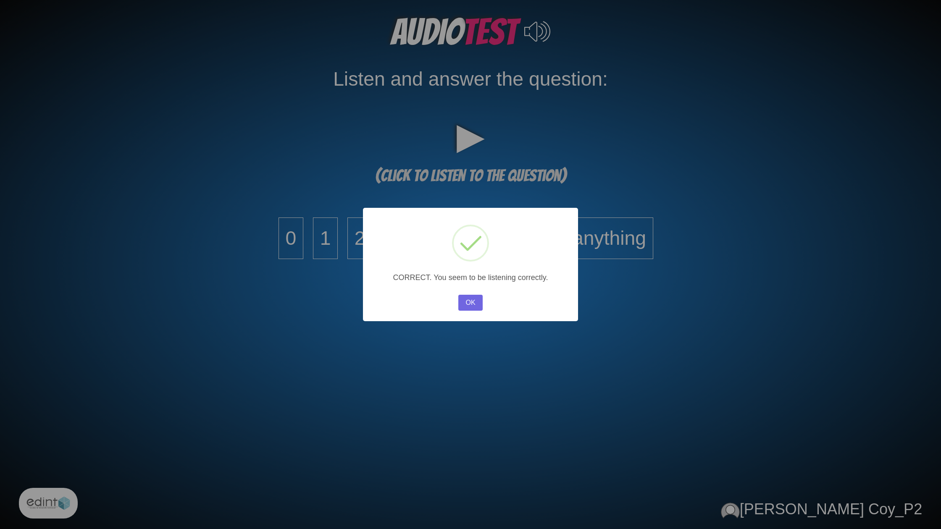
click at [471, 294] on div "OK No Cancel" at bounding box center [470, 303] width 29 height 20
click at [470, 297] on button "OK" at bounding box center [470, 303] width 24 height 16
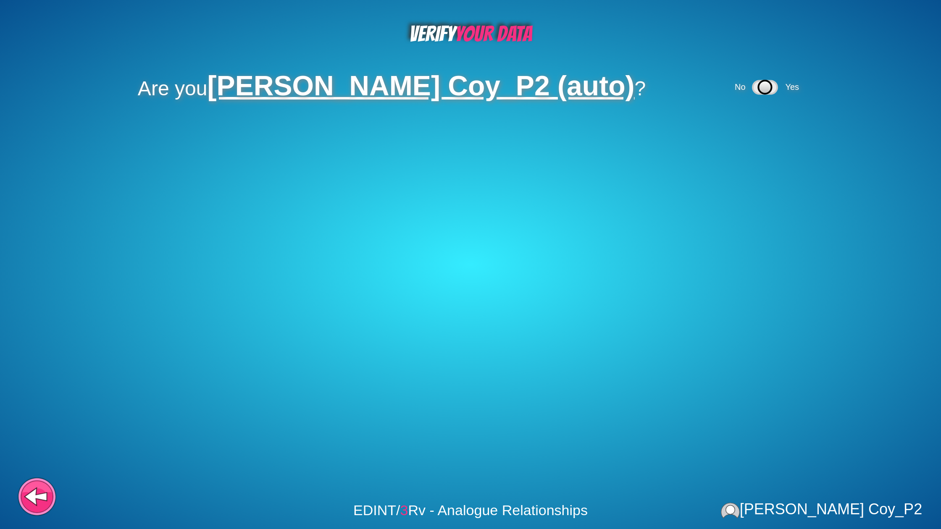
click at [25, 491] on icon at bounding box center [36, 497] width 39 height 39
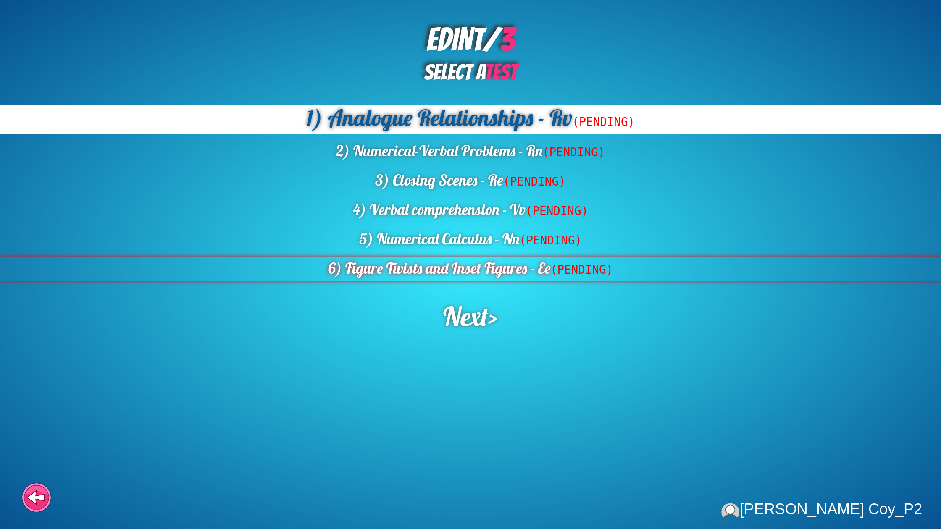
click at [477, 272] on div "6) Figure Twists and Inset Figures - Ee (PENDING)" at bounding box center [470, 269] width 941 height 24
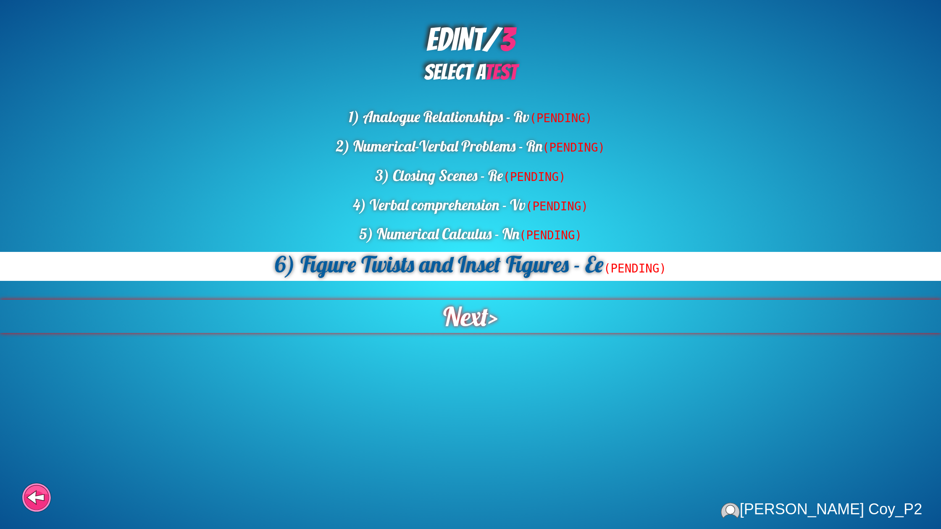
click at [483, 326] on span "Next" at bounding box center [465, 316] width 45 height 33
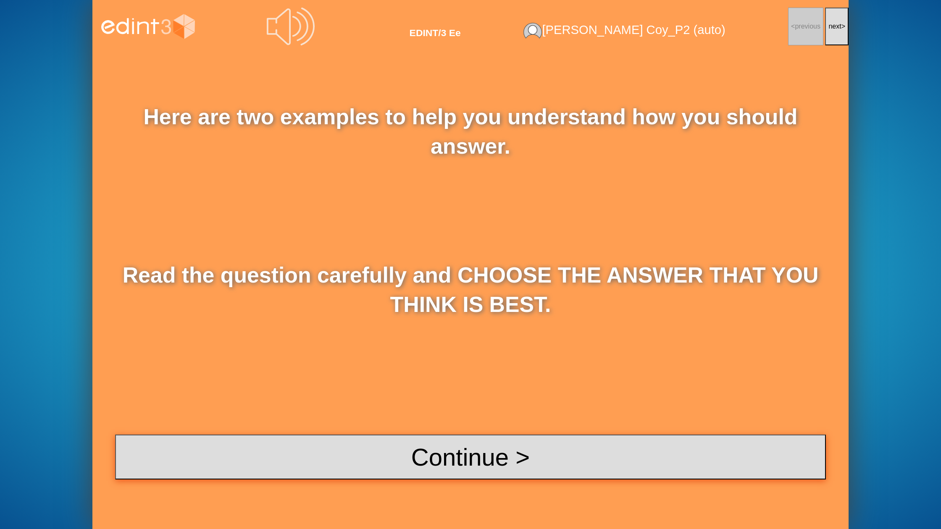
click at [483, 440] on button "Continue >" at bounding box center [470, 457] width 711 height 45
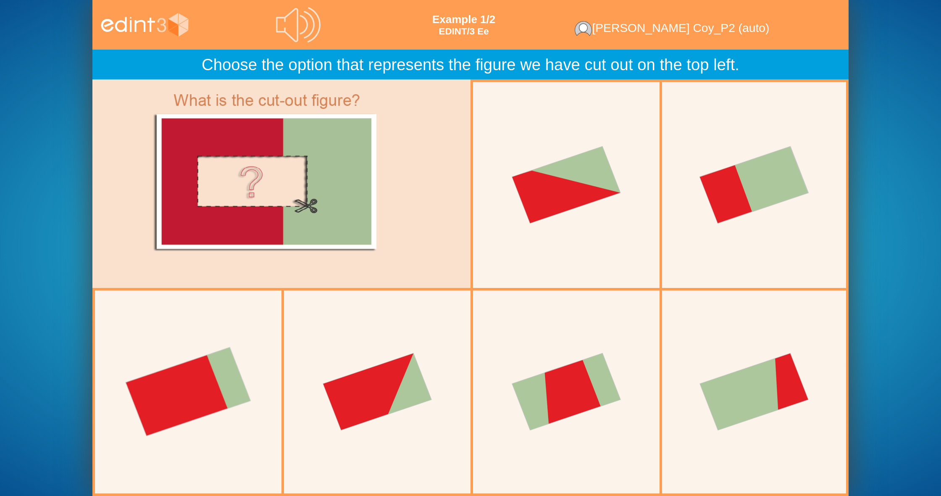
click at [181, 384] on div at bounding box center [188, 392] width 196 height 196
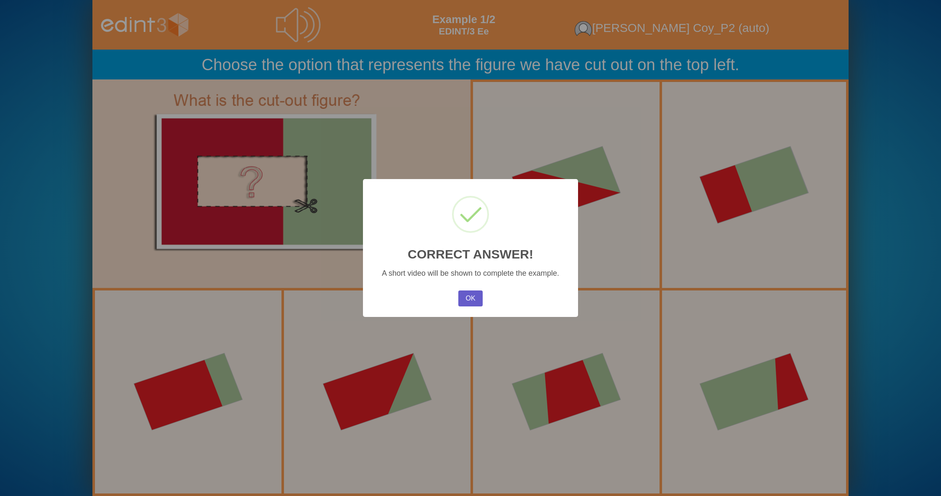
click at [461, 295] on button "OK" at bounding box center [470, 298] width 24 height 16
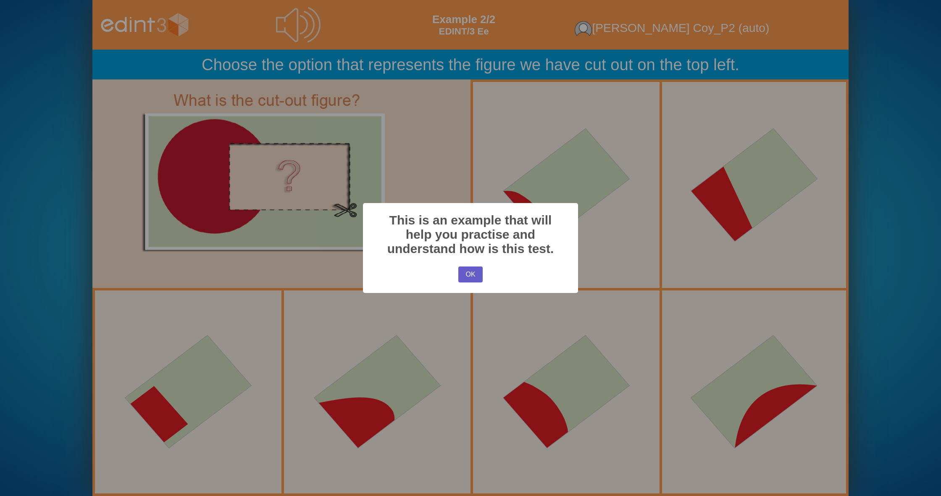
click at [476, 281] on button "OK" at bounding box center [470, 274] width 24 height 16
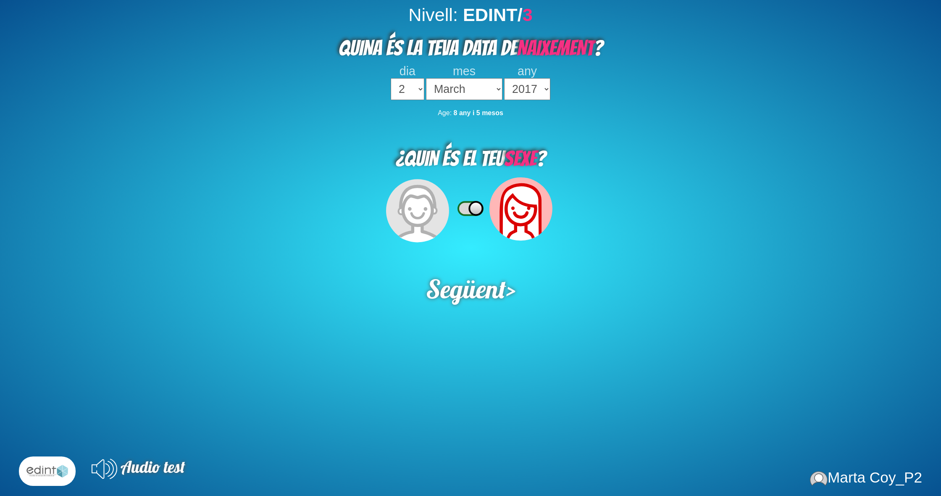
select select "2"
select select "03"
select select "2017"
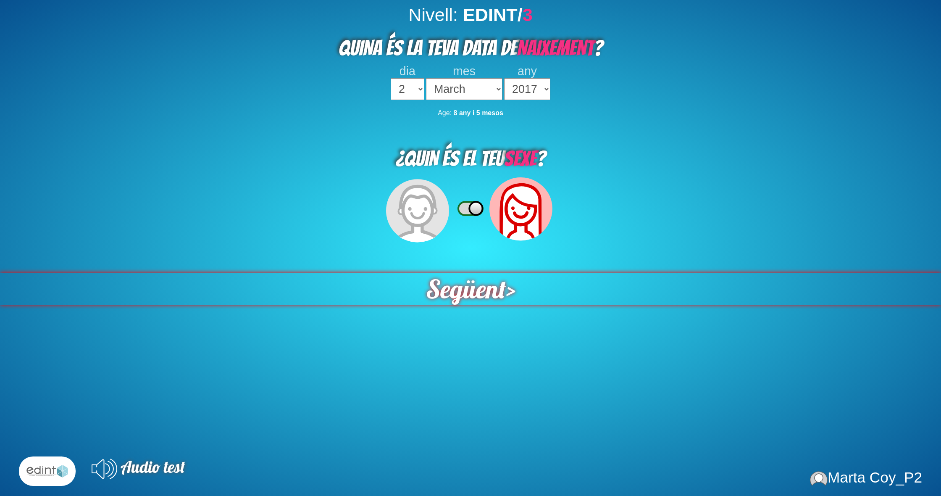
click at [444, 278] on span "Següent" at bounding box center [466, 289] width 81 height 32
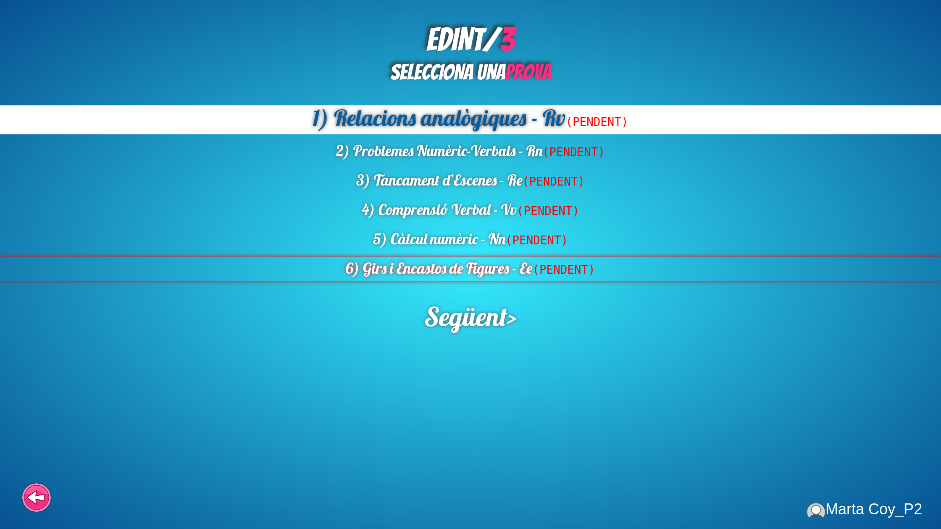
click at [473, 267] on div "6) Girs i Encastos de Figures - Ee (PENDENT)" at bounding box center [470, 269] width 941 height 24
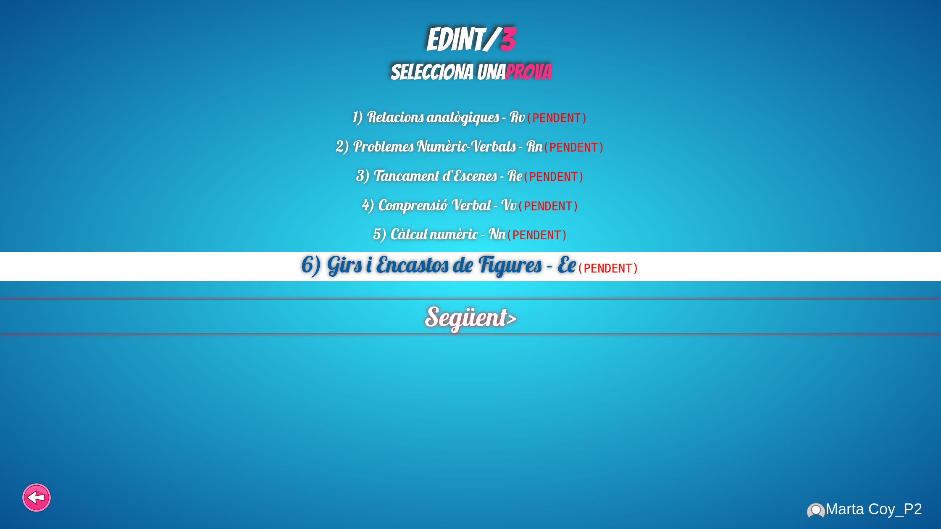
click at [473, 323] on span "Següent" at bounding box center [465, 316] width 83 height 33
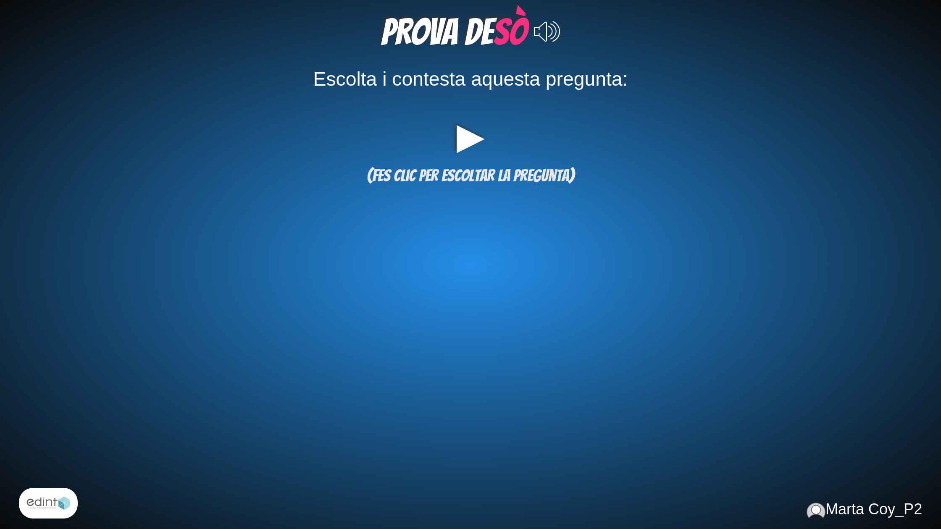
click at [498, 169] on span "(fes clic per escoltar la pregunta)" at bounding box center [471, 176] width 208 height 18
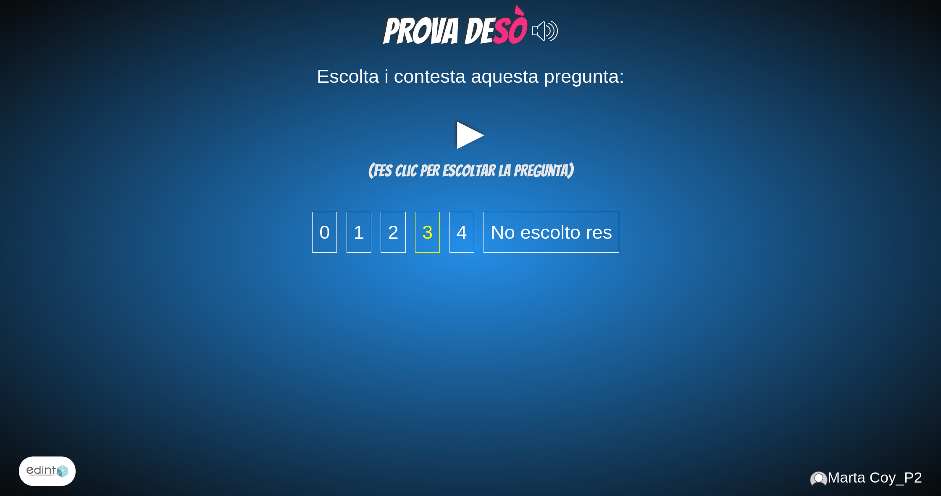
click at [426, 217] on span "3" at bounding box center [427, 232] width 25 height 41
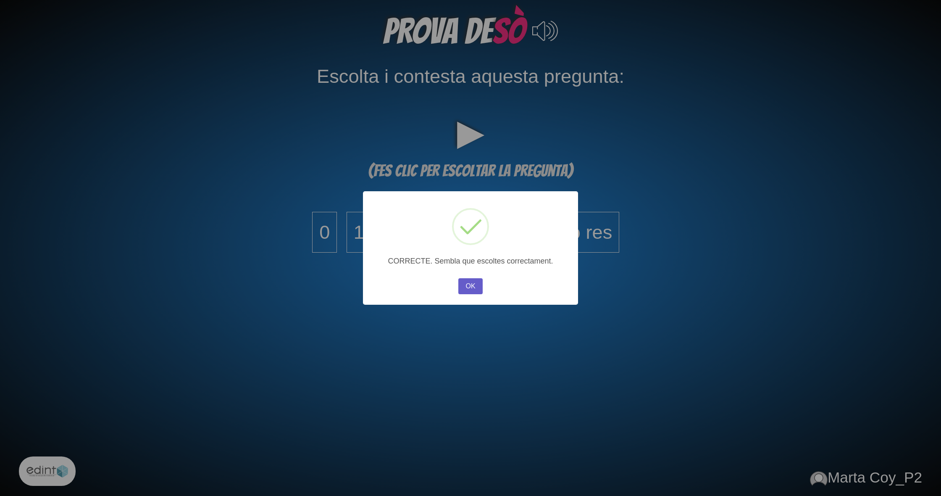
click at [480, 287] on button "OK" at bounding box center [470, 286] width 24 height 16
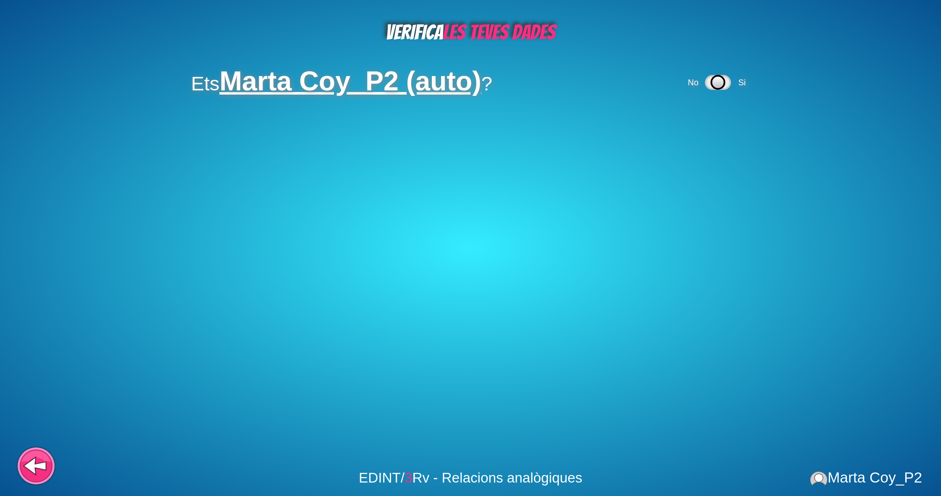
click at [35, 460] on icon at bounding box center [34, 466] width 21 height 16
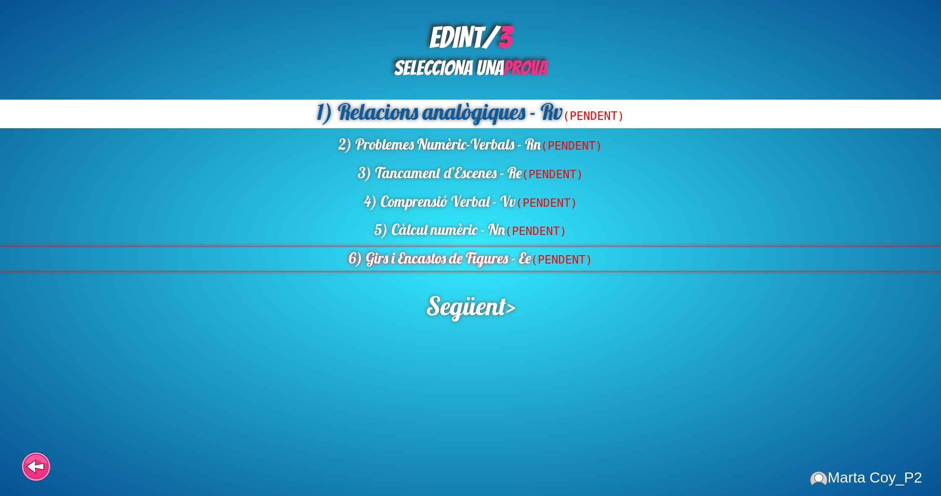
click at [438, 261] on div "6) Girs i Encastos de Figures - Ee (PENDENT)" at bounding box center [470, 259] width 941 height 24
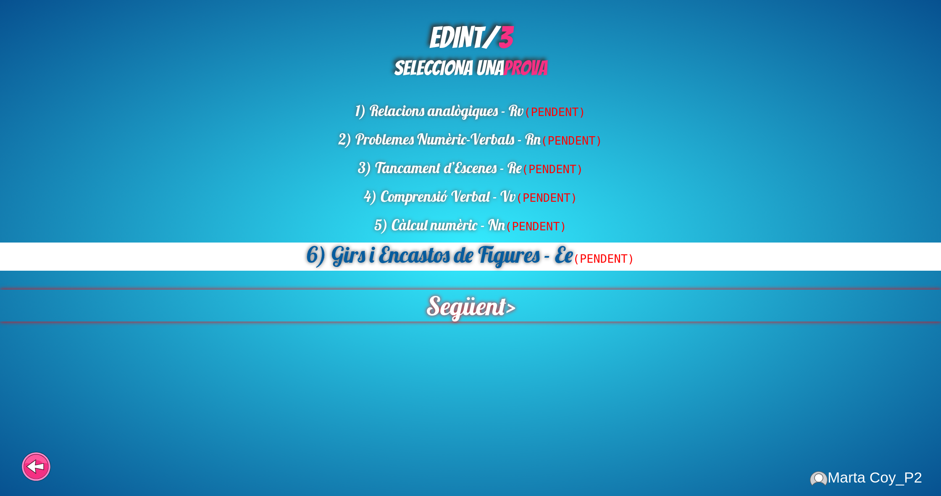
click at [451, 310] on span "Següent" at bounding box center [466, 305] width 80 height 32
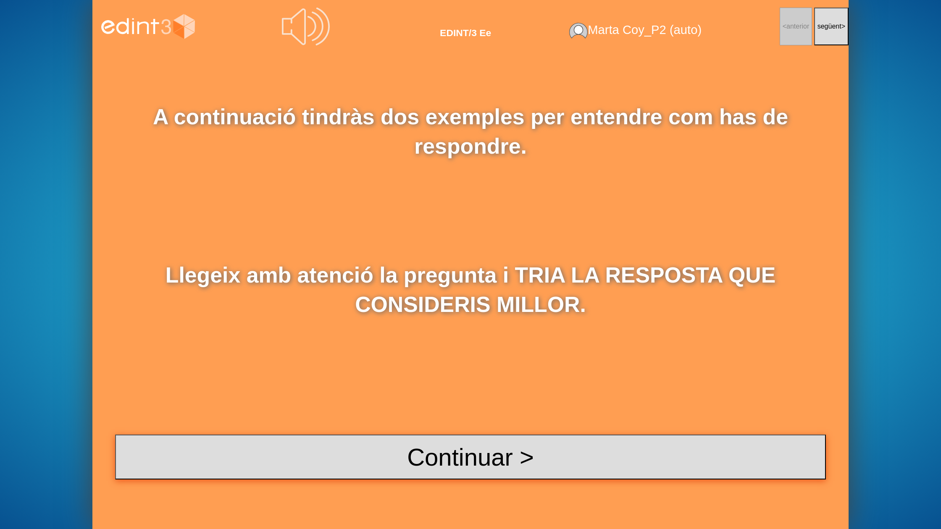
click at [439, 451] on button "Continuar >" at bounding box center [470, 457] width 711 height 45
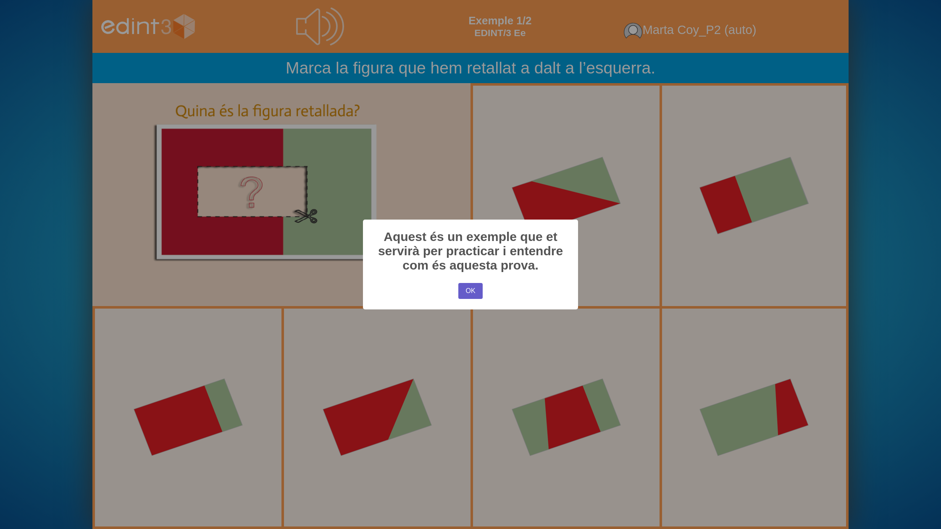
click at [473, 289] on button "OK" at bounding box center [470, 291] width 24 height 16
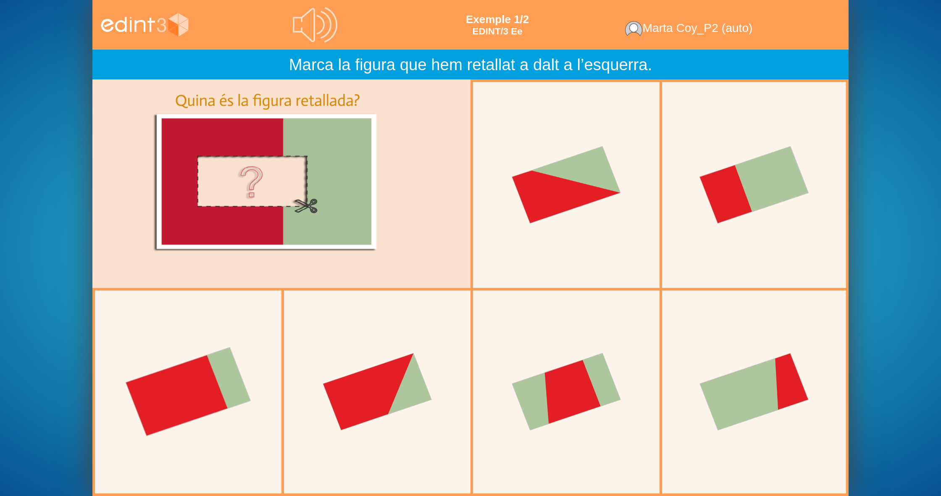
click at [223, 406] on div at bounding box center [188, 392] width 196 height 196
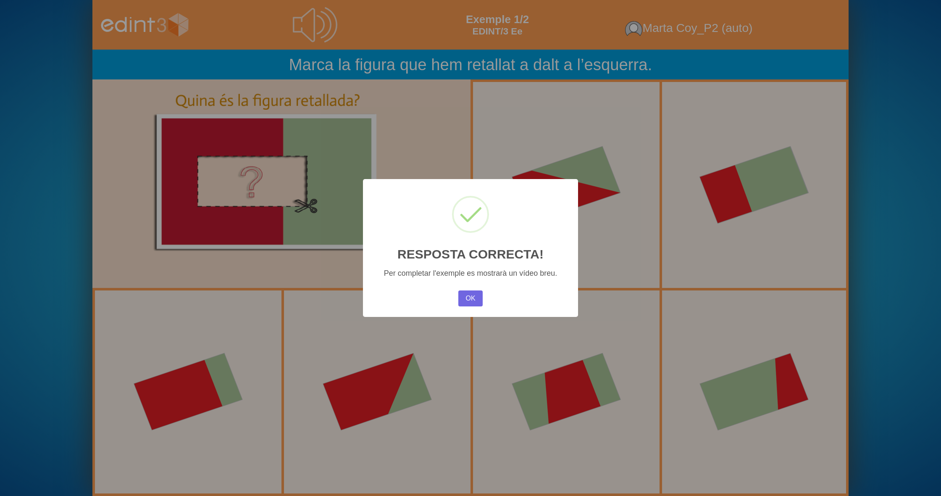
click at [470, 298] on button "OK" at bounding box center [470, 298] width 24 height 16
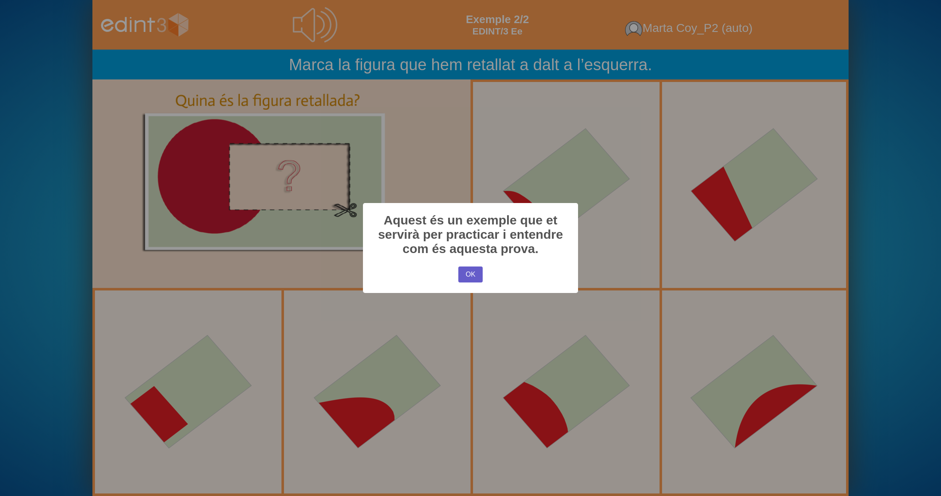
click at [470, 271] on button "OK" at bounding box center [470, 274] width 24 height 16
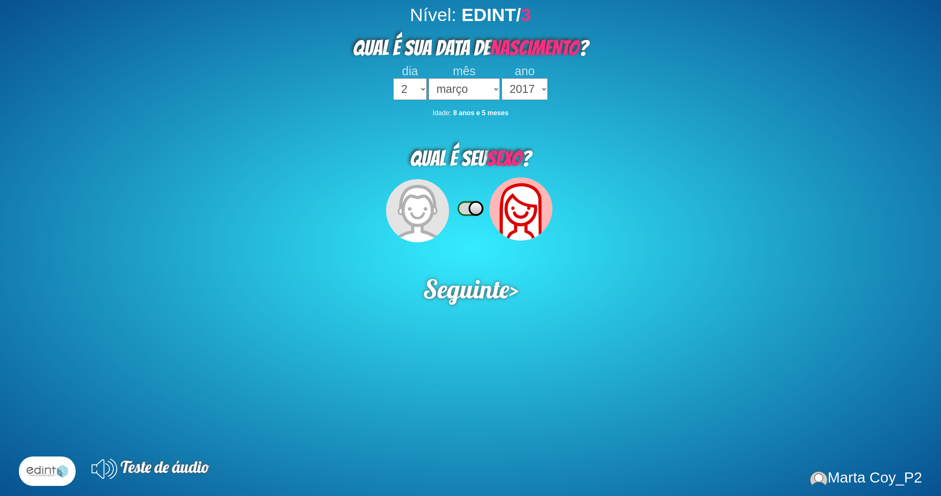
select select "2"
select select "03"
select select "2017"
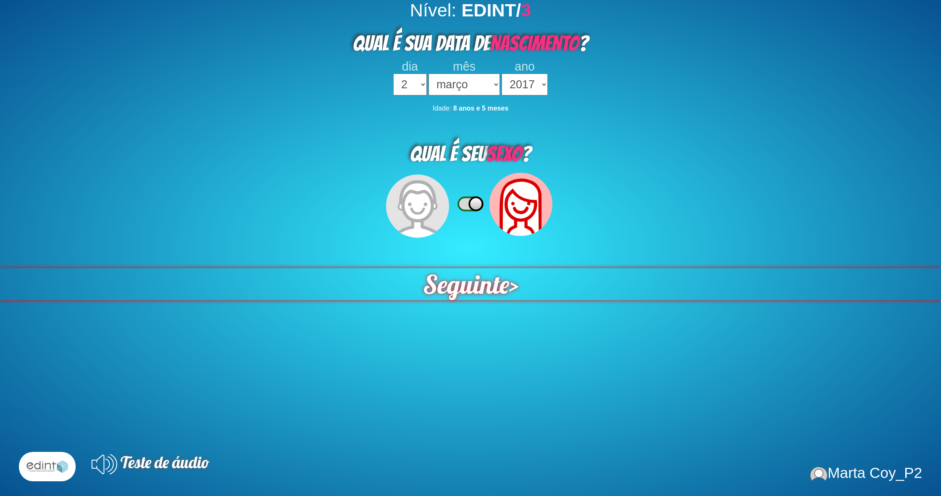
click at [474, 279] on span "Seguinte" at bounding box center [466, 284] width 86 height 32
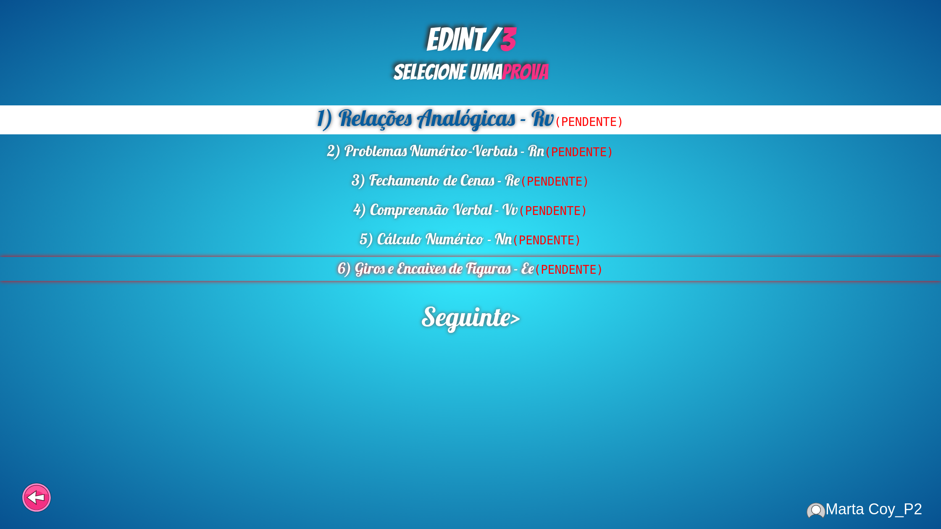
click at [530, 271] on div "6) Giros e Encaixes de Figuras - Ee (PENDENTE)" at bounding box center [470, 269] width 941 height 24
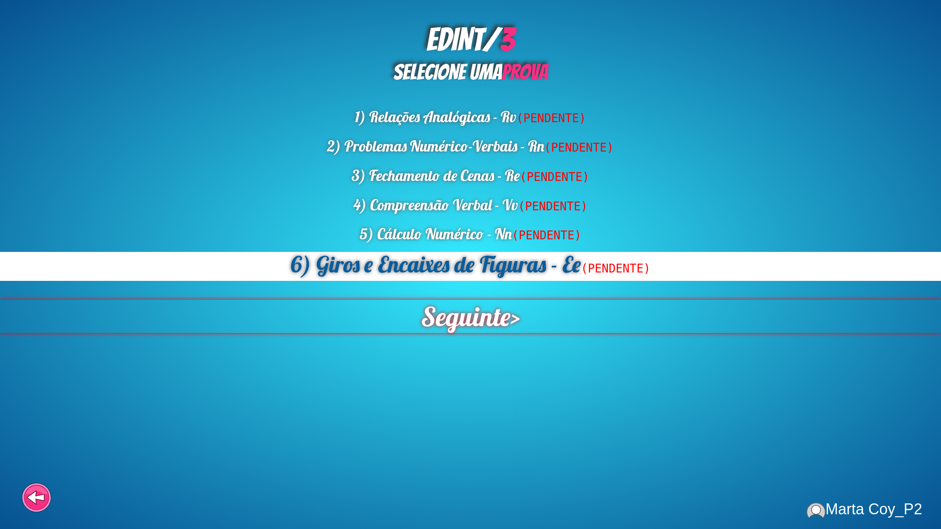
click at [486, 319] on span "Seguinte" at bounding box center [465, 316] width 89 height 33
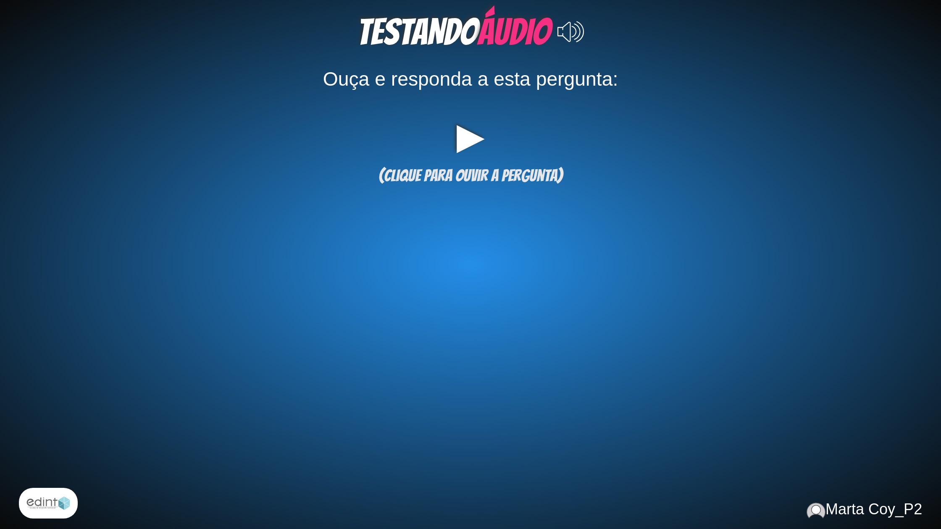
click at [531, 172] on span "(clique para ouvir a pergunta)" at bounding box center [470, 176] width 184 height 18
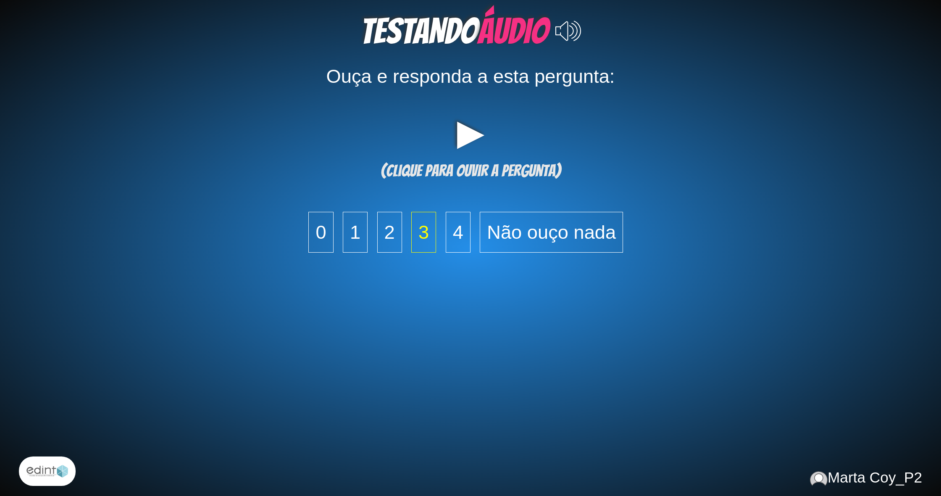
click at [418, 239] on span "3" at bounding box center [423, 232] width 25 height 41
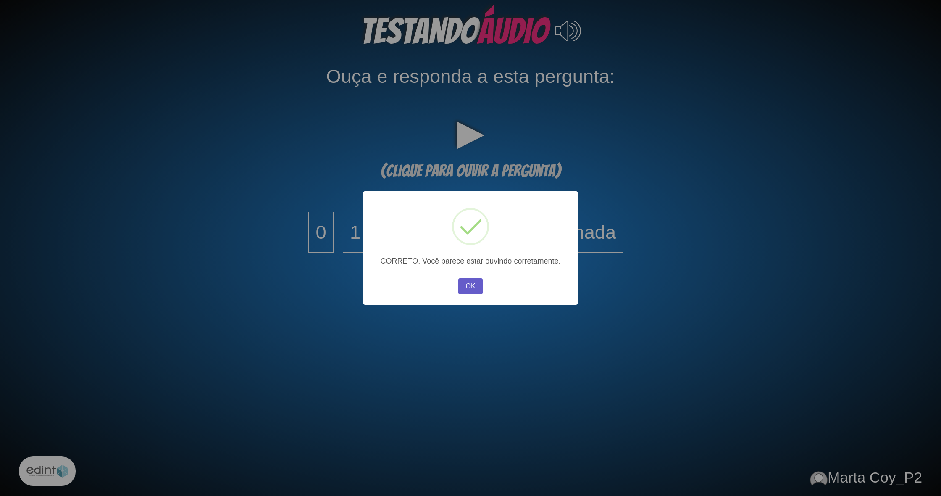
click at [478, 284] on button "OK" at bounding box center [470, 286] width 24 height 16
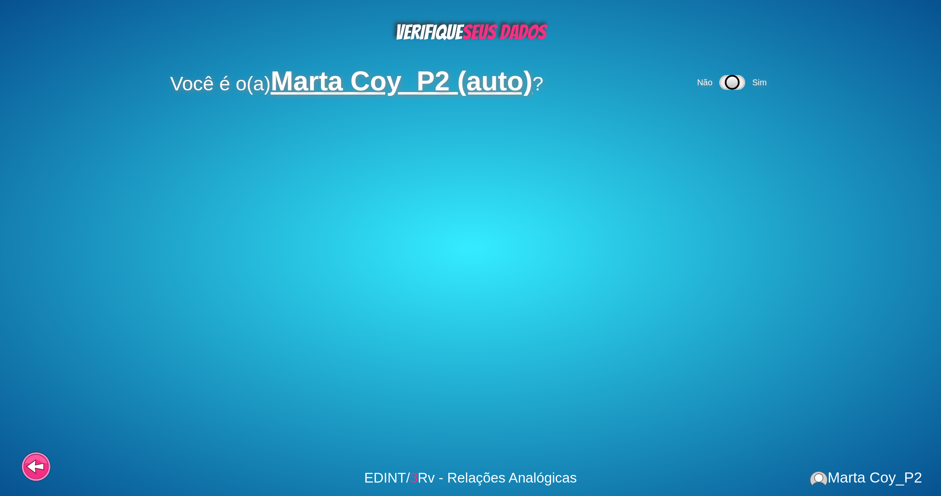
drag, startPoint x: 33, startPoint y: 455, endPoint x: 107, endPoint y: 416, distance: 83.1
click at [33, 455] on icon at bounding box center [36, 467] width 24 height 24
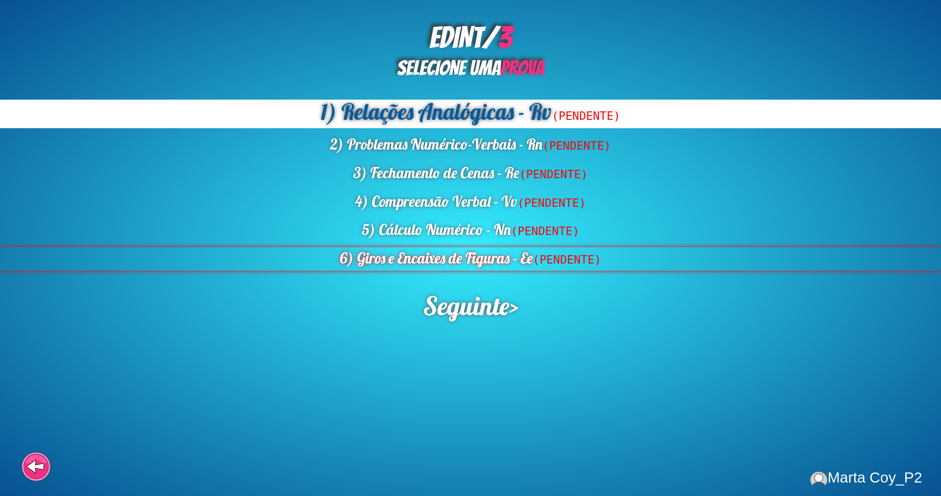
click at [448, 262] on div "6) Giros e Encaixes de Figuras - Ee (PENDENTE)" at bounding box center [470, 259] width 941 height 24
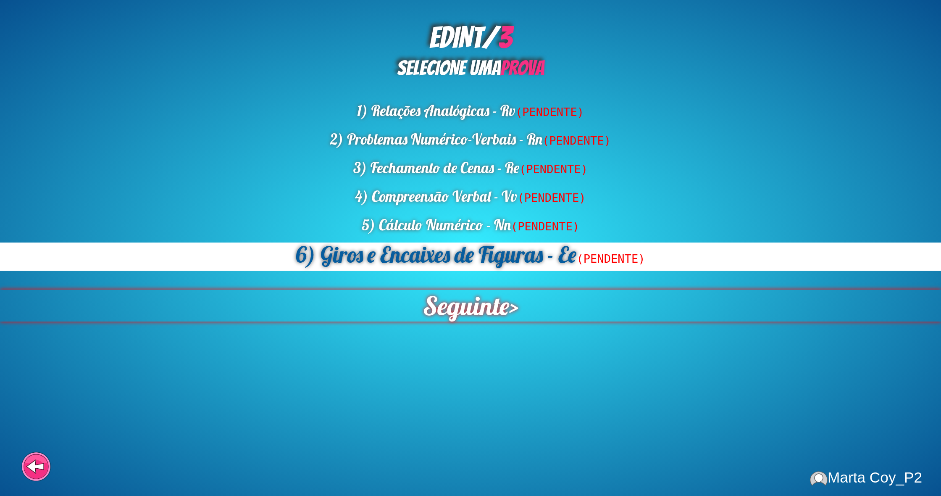
click at [440, 309] on span "Seguinte" at bounding box center [466, 305] width 86 height 32
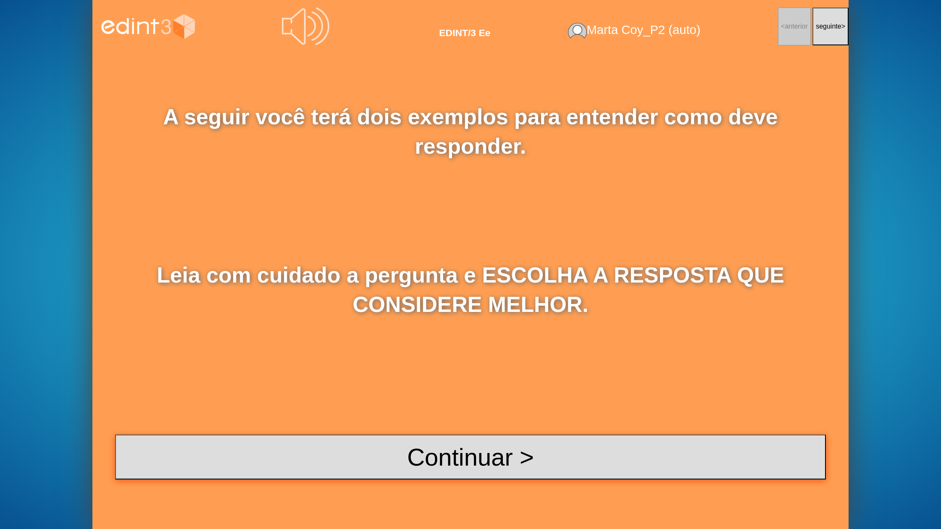
click at [519, 444] on button "Continuar >" at bounding box center [470, 457] width 711 height 45
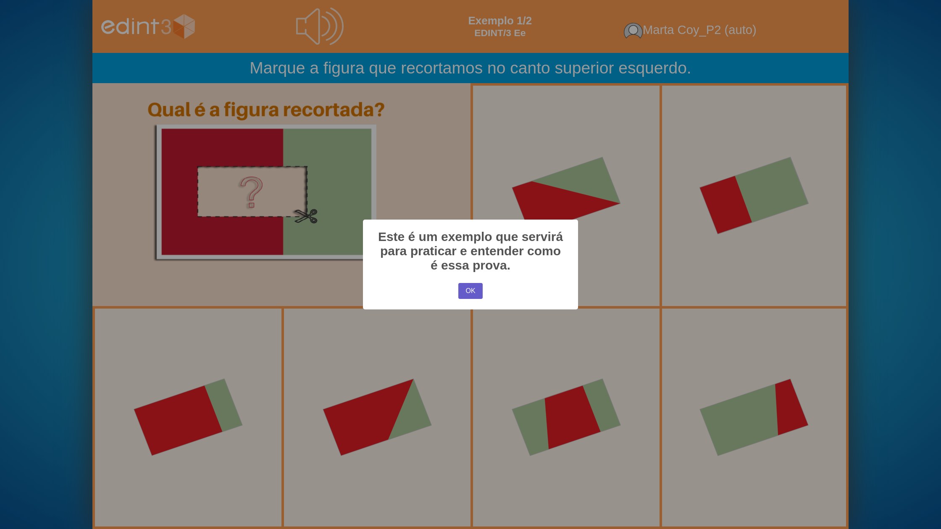
click at [481, 294] on button "OK" at bounding box center [470, 291] width 24 height 16
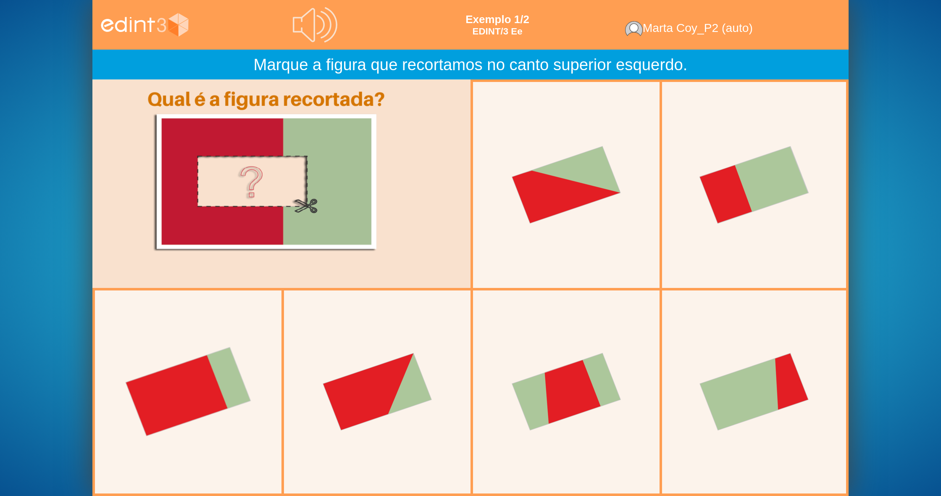
click at [196, 378] on div at bounding box center [188, 392] width 196 height 196
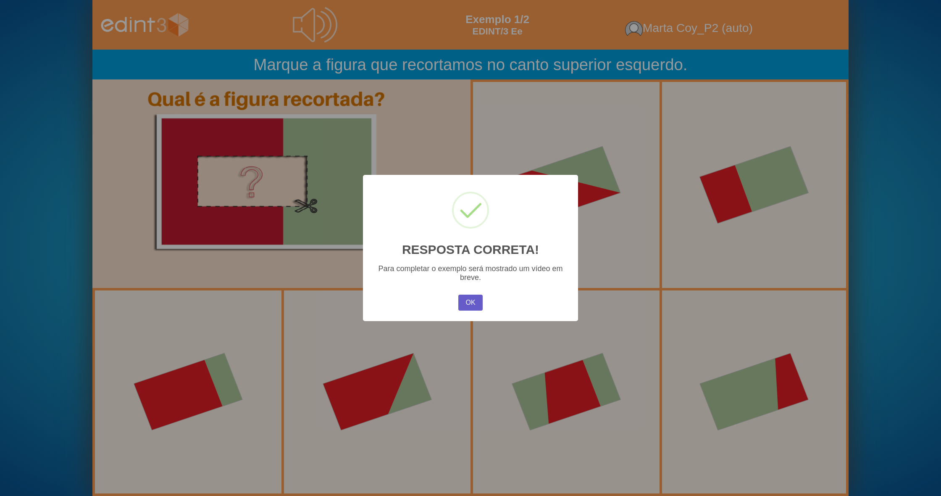
click at [475, 308] on button "OK" at bounding box center [470, 302] width 24 height 16
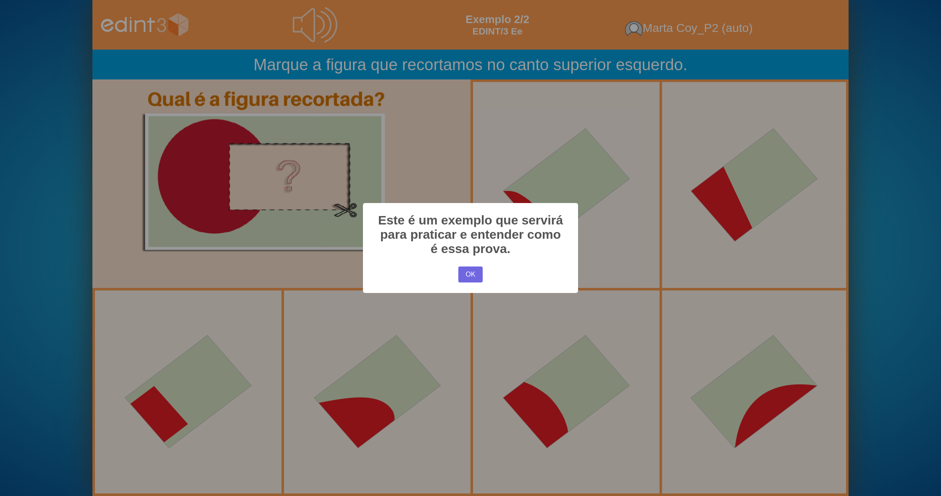
drag, startPoint x: 468, startPoint y: 271, endPoint x: 699, endPoint y: 287, distance: 230.7
click at [469, 271] on button "OK" at bounding box center [470, 274] width 24 height 16
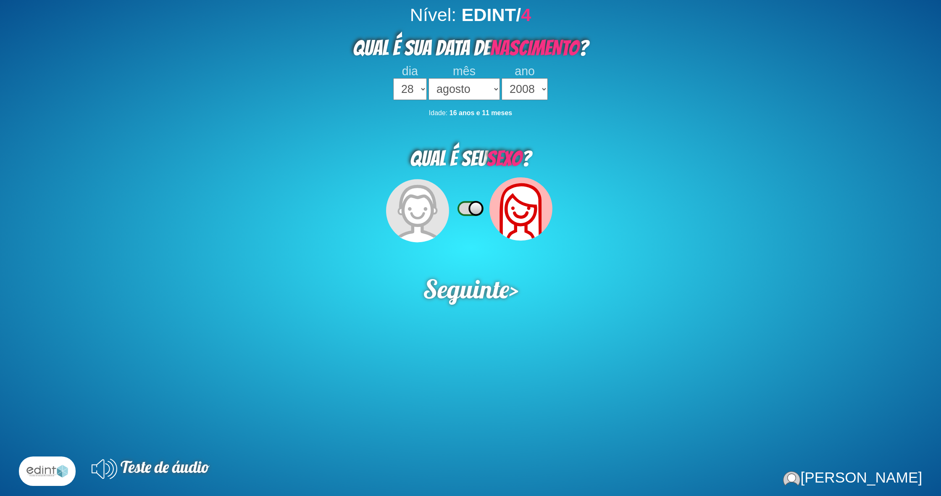
select select "28"
select select "08"
select select "2008"
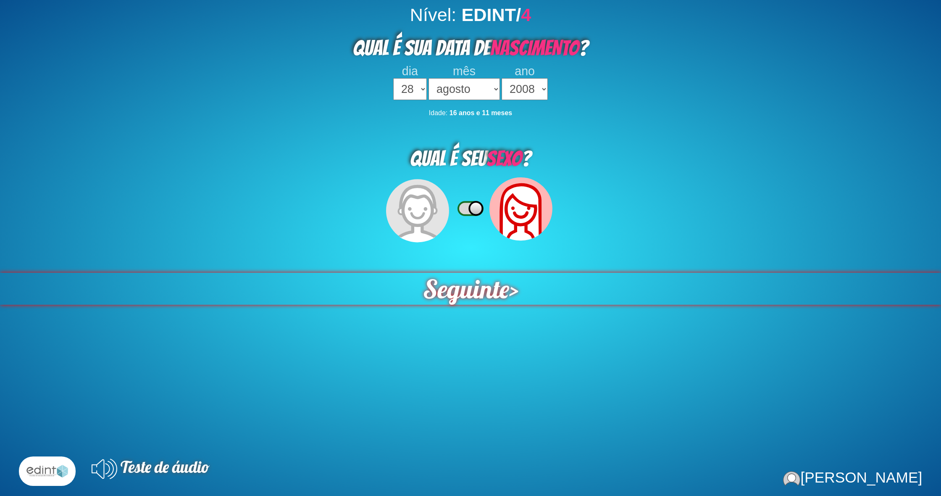
click at [504, 282] on span "Seguinte" at bounding box center [466, 289] width 86 height 32
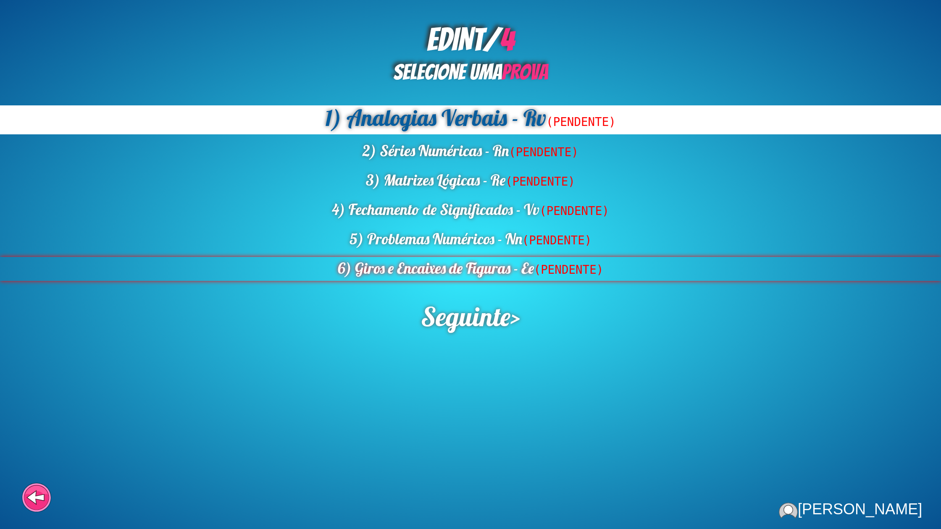
click at [546, 270] on span "(PENDENTE)" at bounding box center [569, 269] width 70 height 13
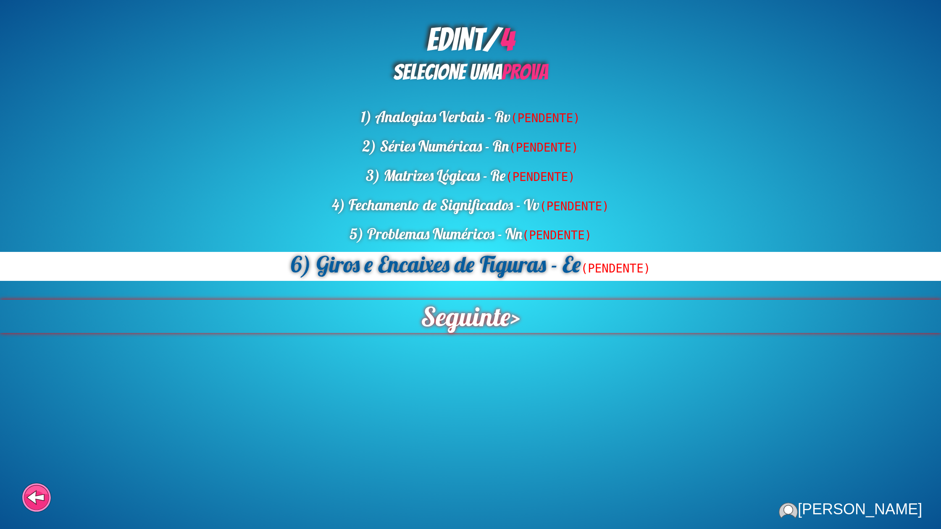
click at [486, 315] on span "Seguinte" at bounding box center [465, 316] width 89 height 33
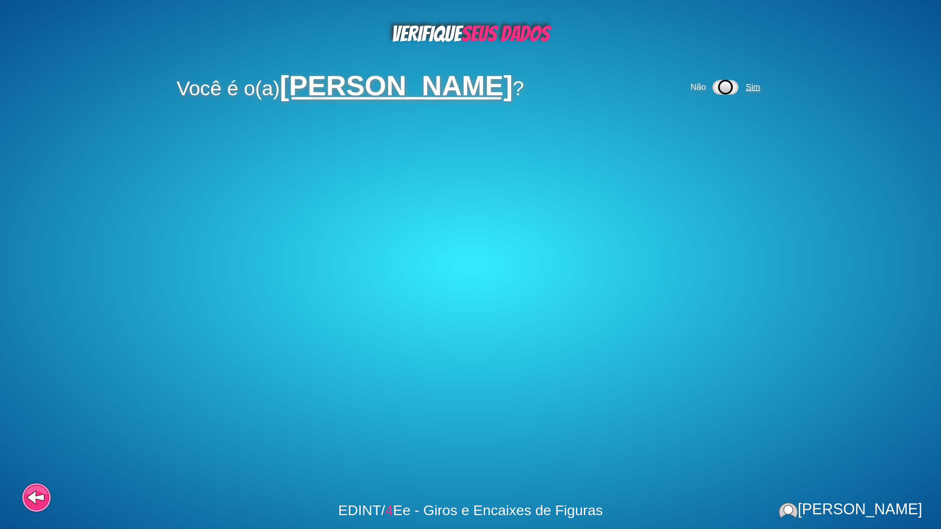
click at [760, 85] on span "Sim" at bounding box center [753, 86] width 14 height 9
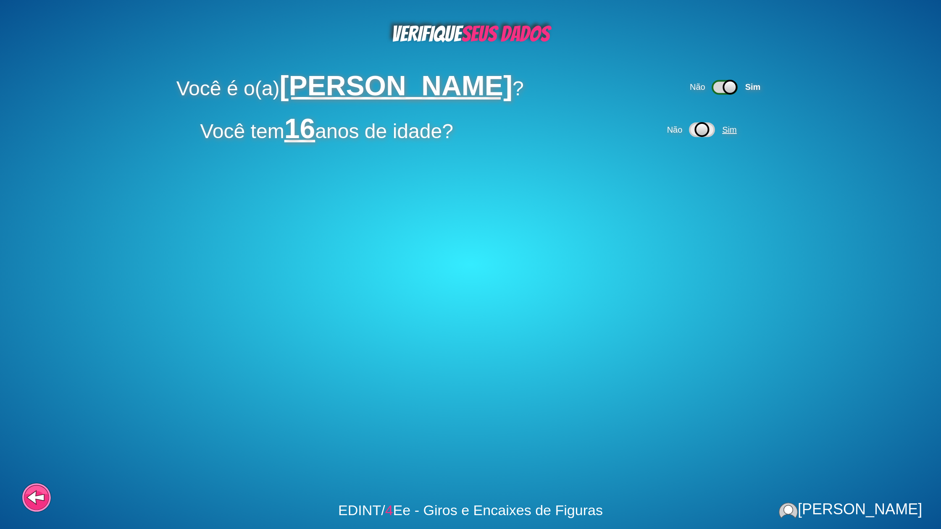
click at [729, 129] on span "Sim" at bounding box center [729, 129] width 14 height 9
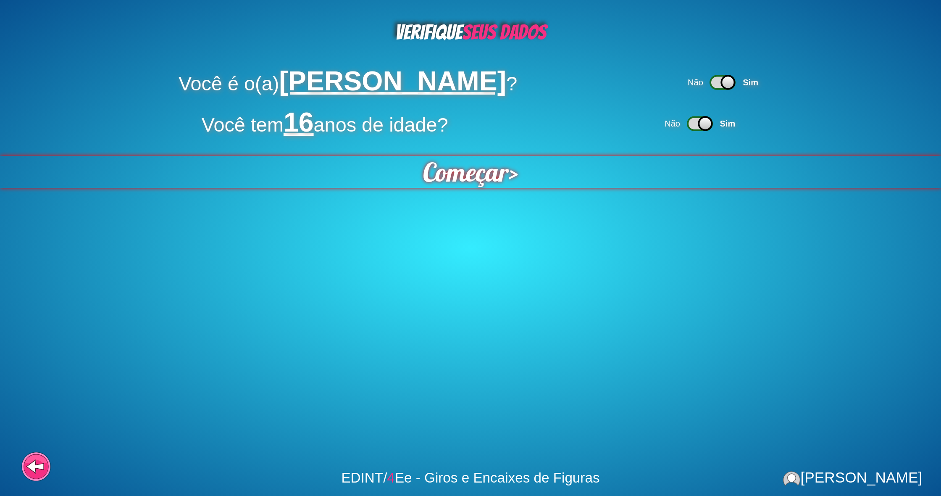
click at [457, 182] on span "Começar" at bounding box center [466, 172] width 86 height 32
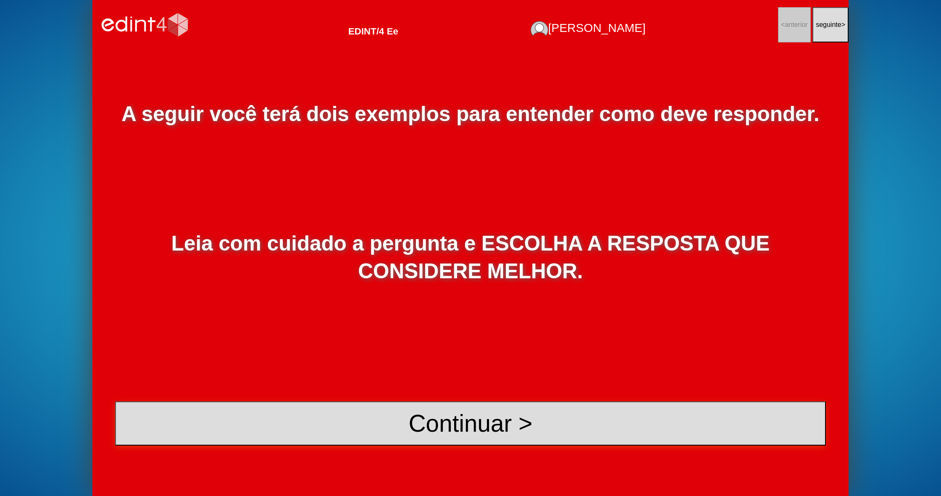
click at [473, 411] on button "Continuar >" at bounding box center [470, 423] width 711 height 44
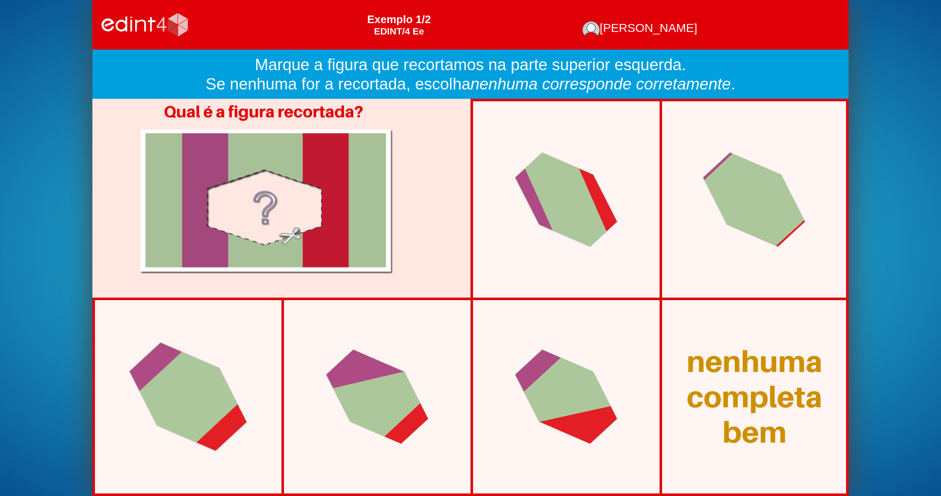
click at [230, 341] on div at bounding box center [188, 397] width 167 height 158
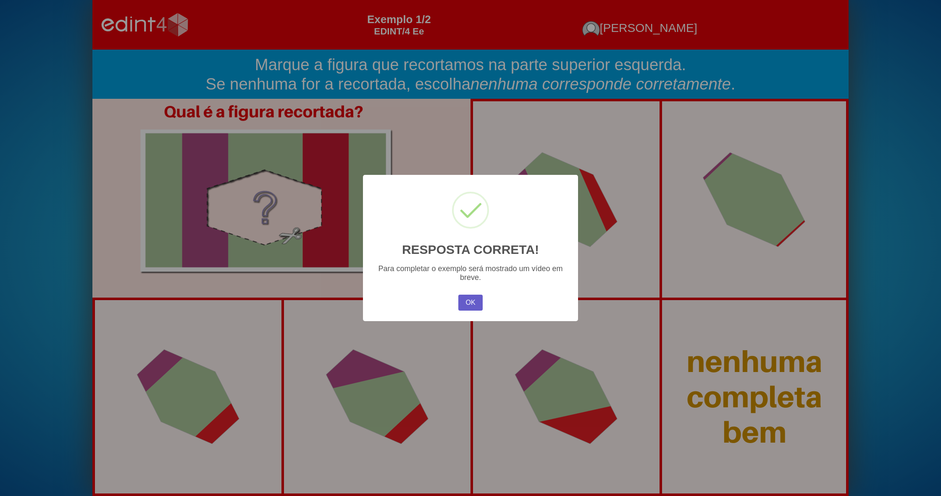
click at [468, 305] on button "OK" at bounding box center [470, 302] width 24 height 16
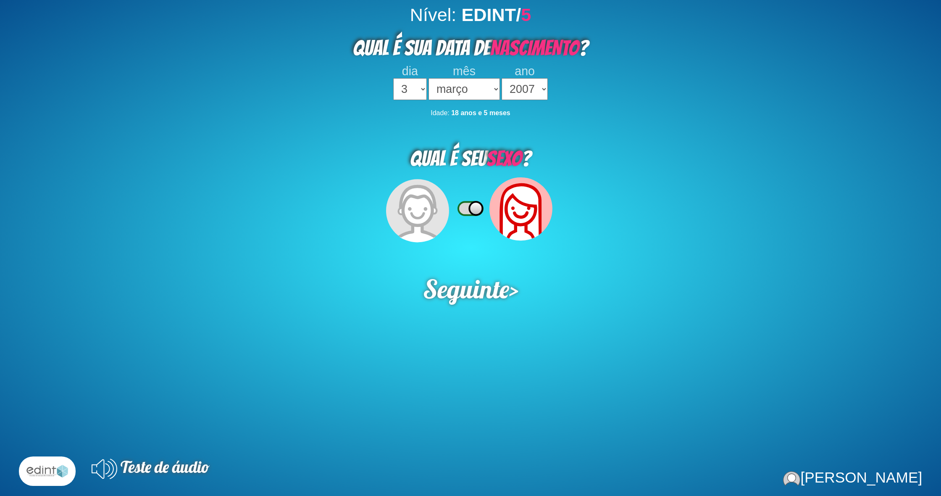
select select "3"
select select "03"
select select "2007"
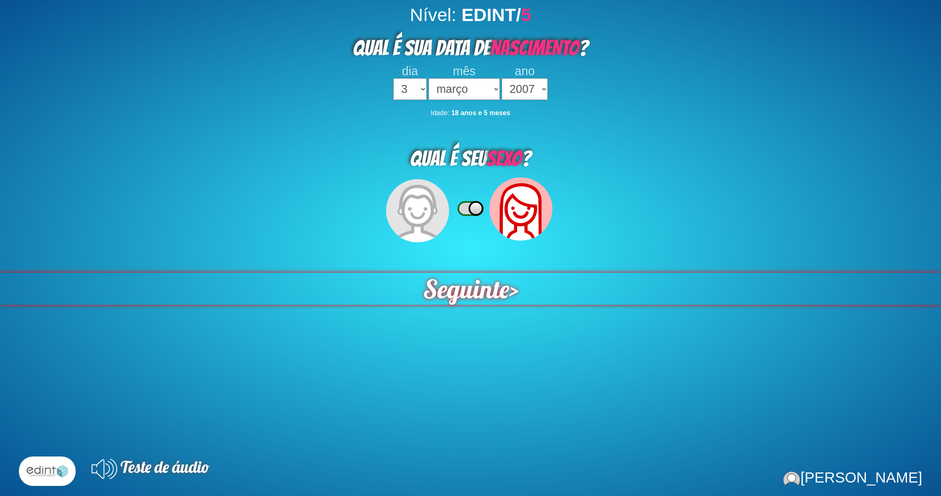
click at [478, 294] on span "Seguinte" at bounding box center [466, 289] width 86 height 32
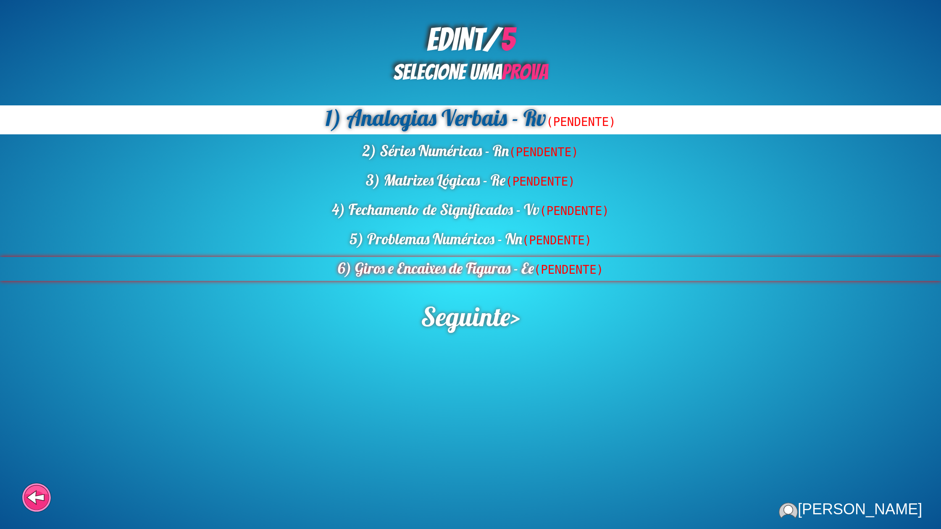
click at [491, 276] on div "6) Giros e Encaixes de Figuras - Ee (PENDENTE)" at bounding box center [470, 269] width 941 height 24
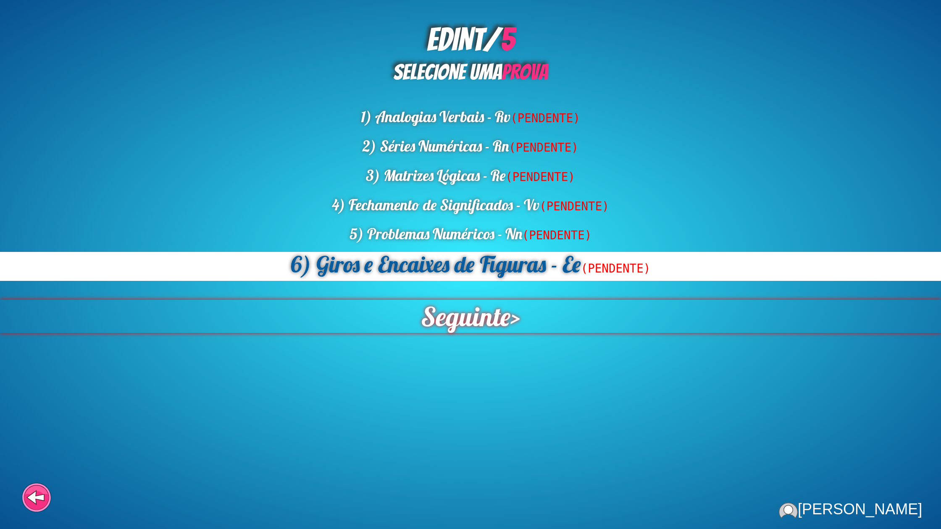
click at [475, 311] on span "Seguinte" at bounding box center [465, 316] width 89 height 33
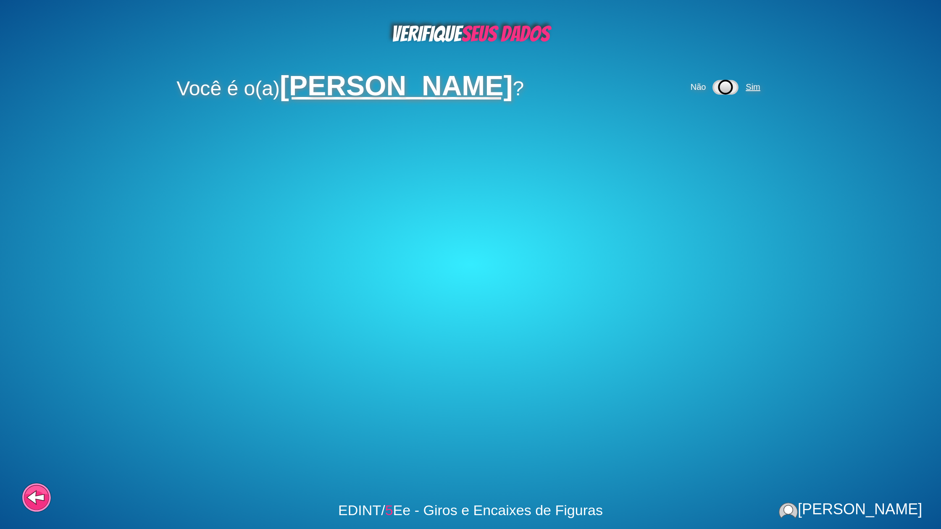
click at [755, 89] on span "Sim" at bounding box center [753, 86] width 14 height 9
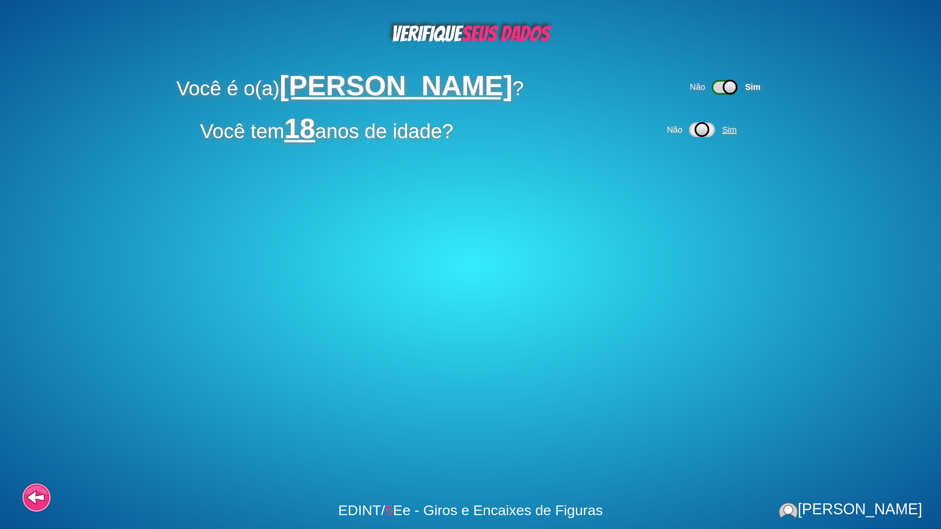
click at [732, 129] on span "Sim" at bounding box center [729, 129] width 14 height 9
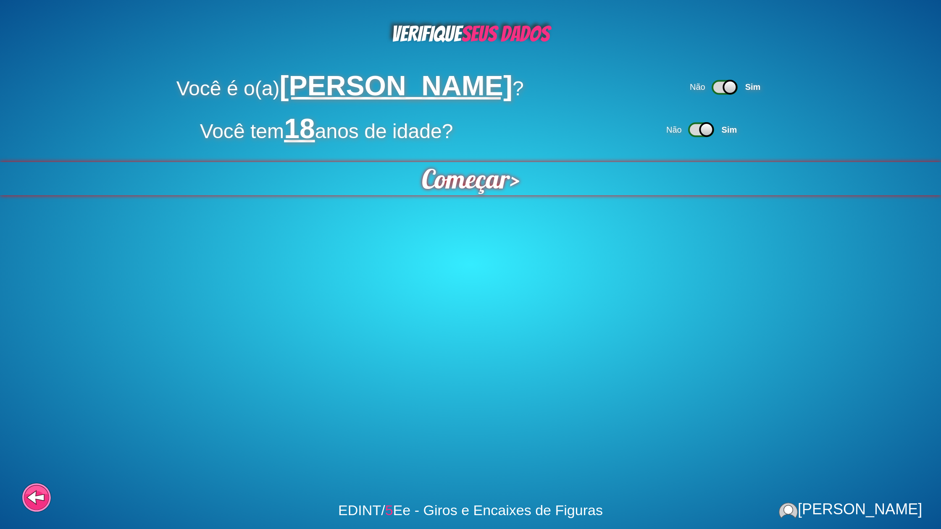
drag, startPoint x: 475, startPoint y: 180, endPoint x: 488, endPoint y: 178, distance: 13.7
click at [475, 180] on span "Começar" at bounding box center [465, 178] width 88 height 33
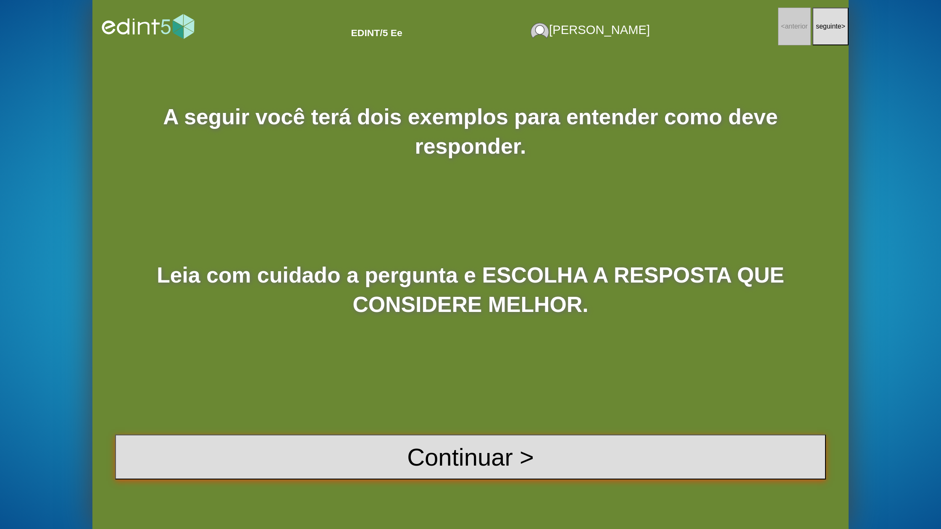
click at [437, 467] on button "Continuar >" at bounding box center [470, 457] width 711 height 45
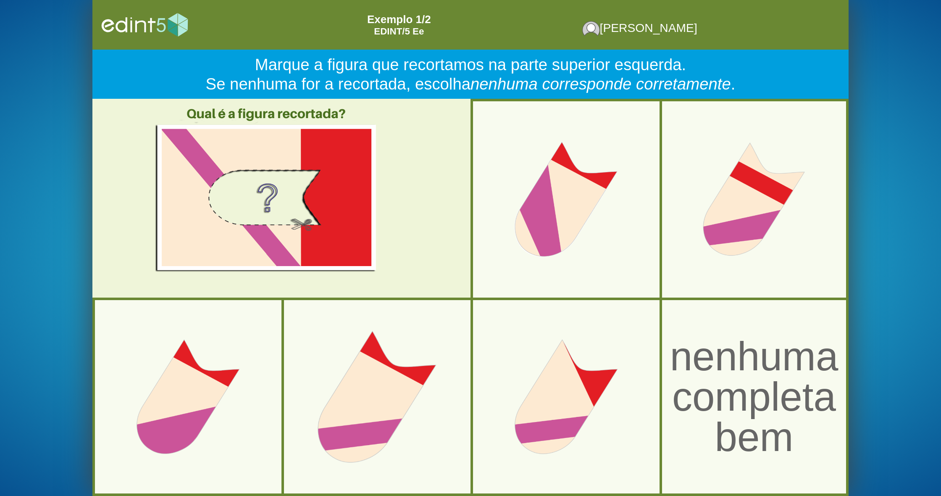
click at [426, 362] on div at bounding box center [377, 396] width 215 height 215
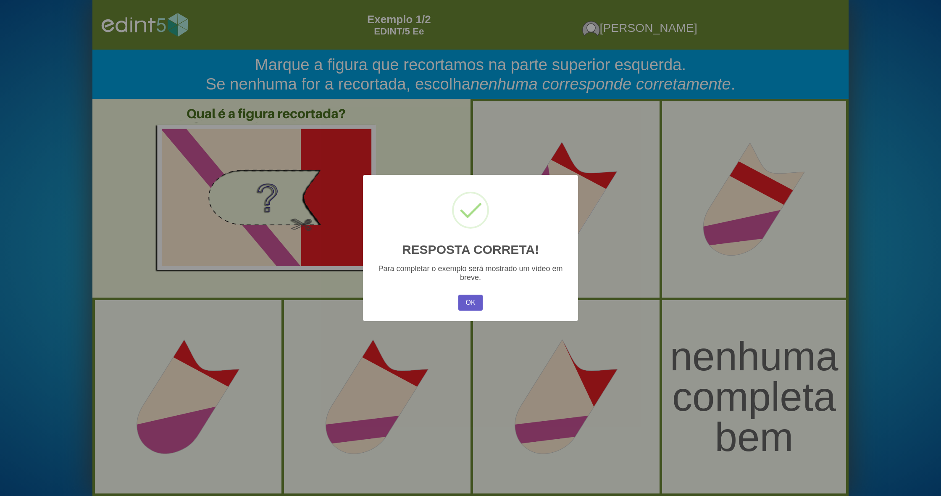
click at [469, 302] on button "OK" at bounding box center [470, 302] width 24 height 16
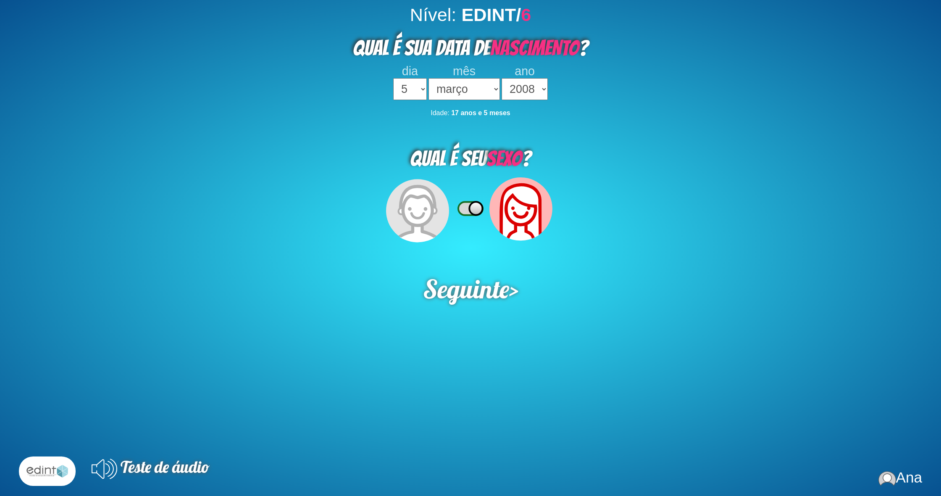
select select "5"
select select "03"
select select "2008"
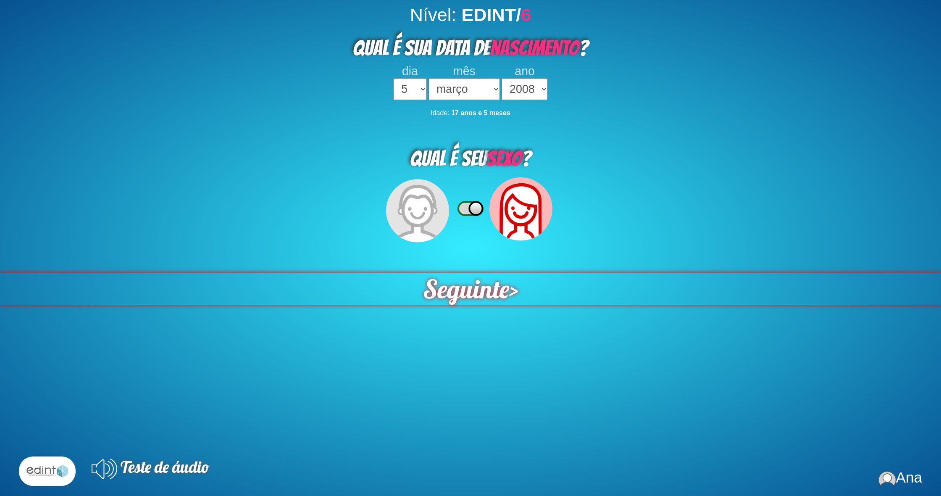
click at [458, 275] on span "Seguinte" at bounding box center [465, 288] width 95 height 35
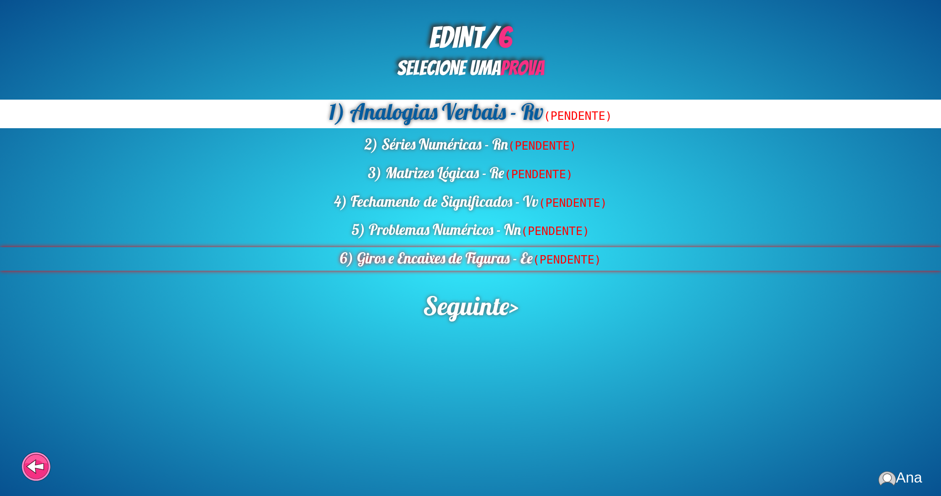
click at [497, 261] on div "6) Giros e Encaixes de Figuras - Ee (PENDENTE)" at bounding box center [470, 259] width 941 height 24
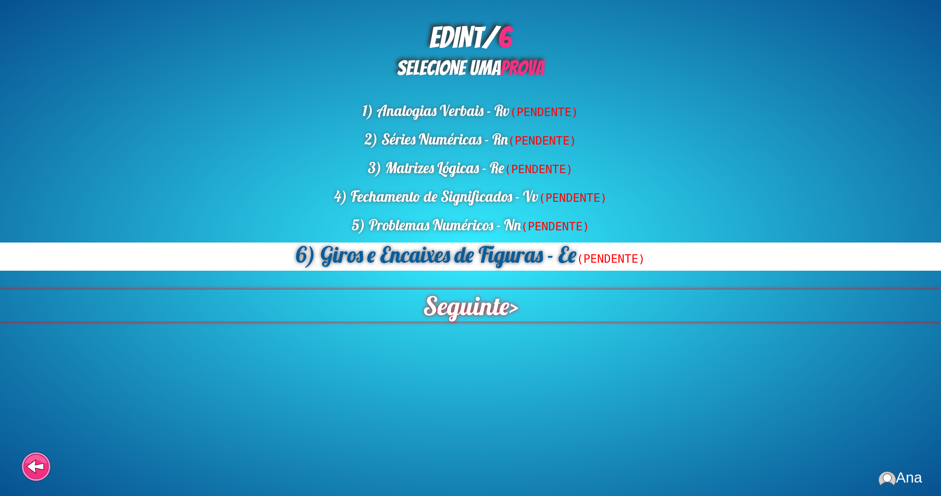
click at [483, 319] on span "Seguinte" at bounding box center [465, 305] width 90 height 33
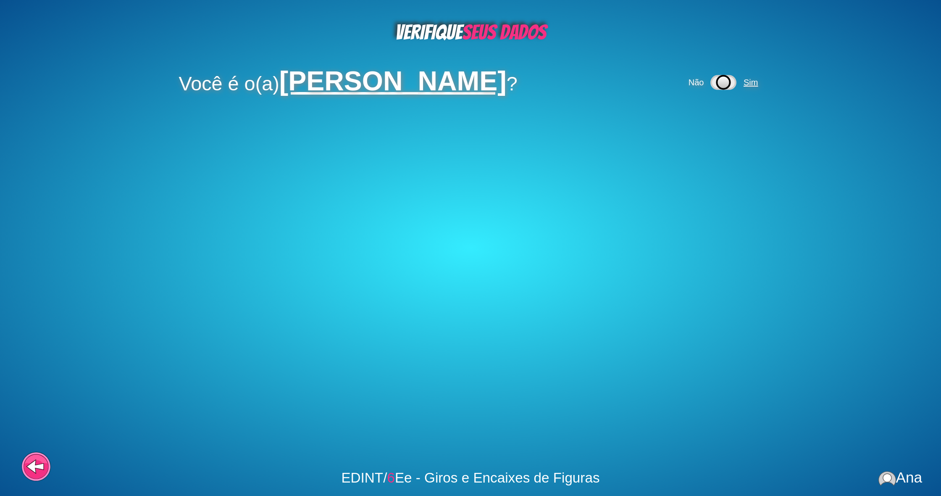
click at [744, 84] on span "Sim" at bounding box center [751, 82] width 14 height 9
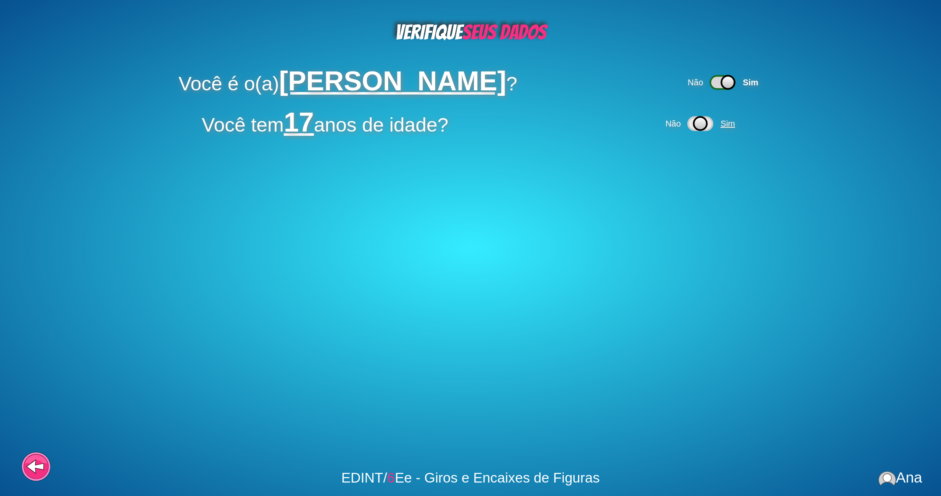
click at [735, 126] on span "Sim" at bounding box center [727, 123] width 14 height 9
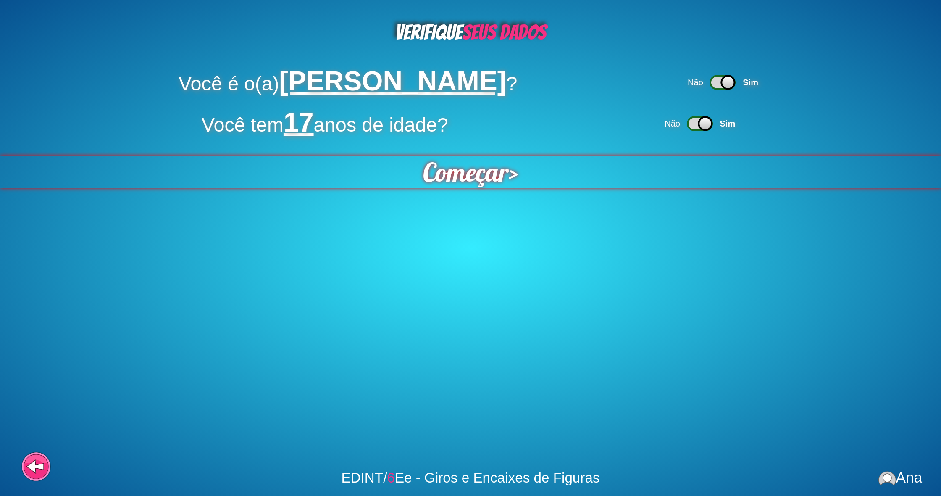
click at [432, 179] on span "Começar" at bounding box center [465, 171] width 94 height 35
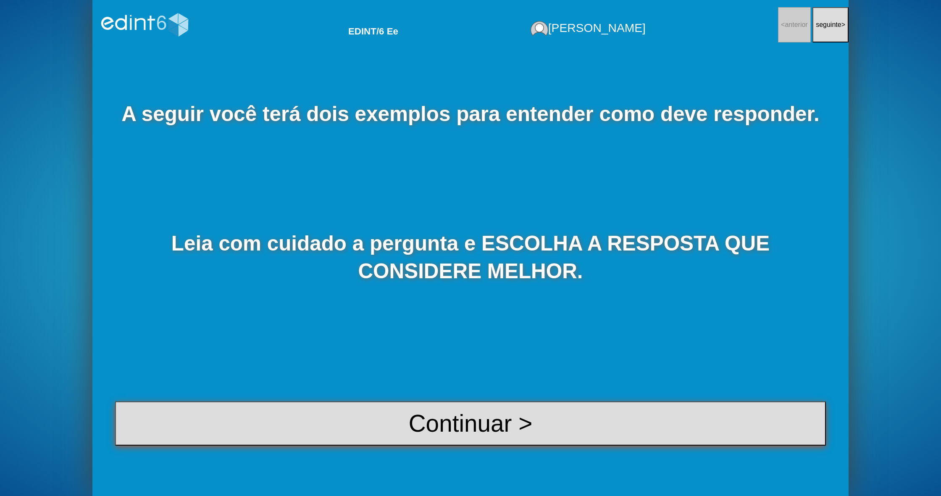
click at [410, 419] on button "Continuar >" at bounding box center [470, 423] width 711 height 44
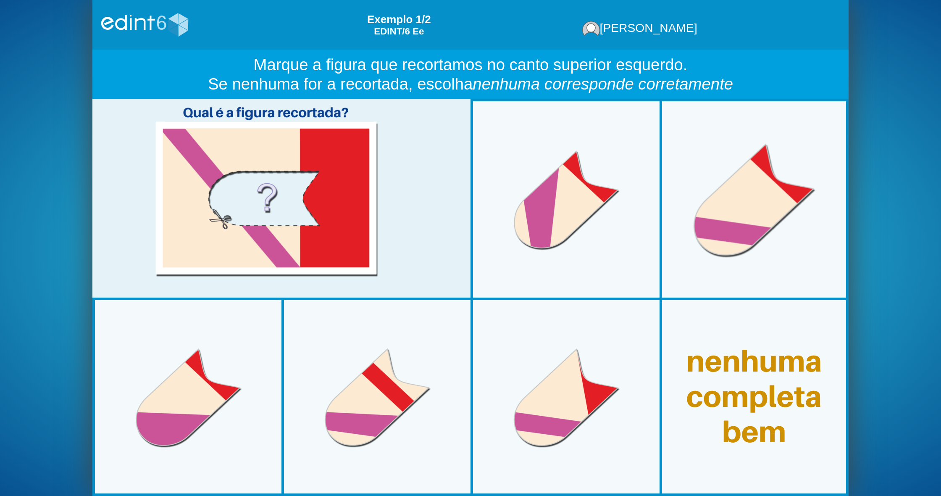
click at [742, 234] on div at bounding box center [754, 199] width 196 height 196
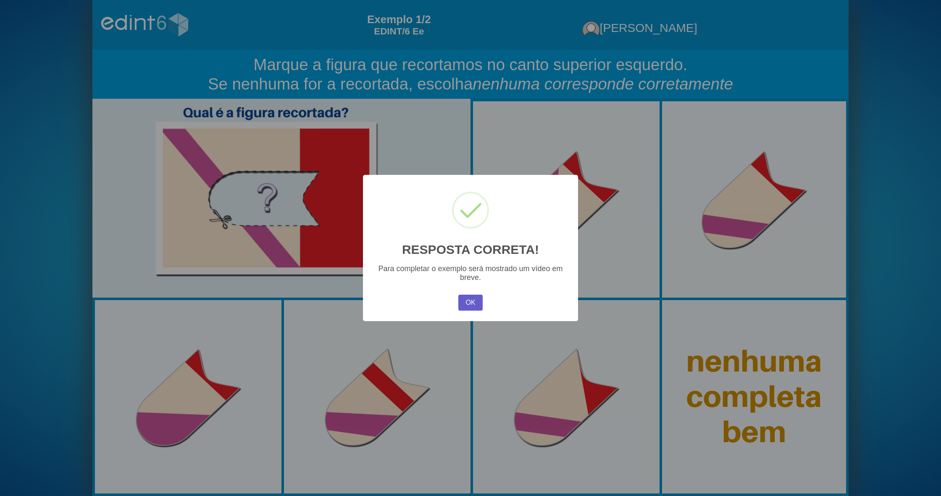
click at [476, 300] on button "OK" at bounding box center [470, 302] width 24 height 16
